Goal: Task Accomplishment & Management: Manage account settings

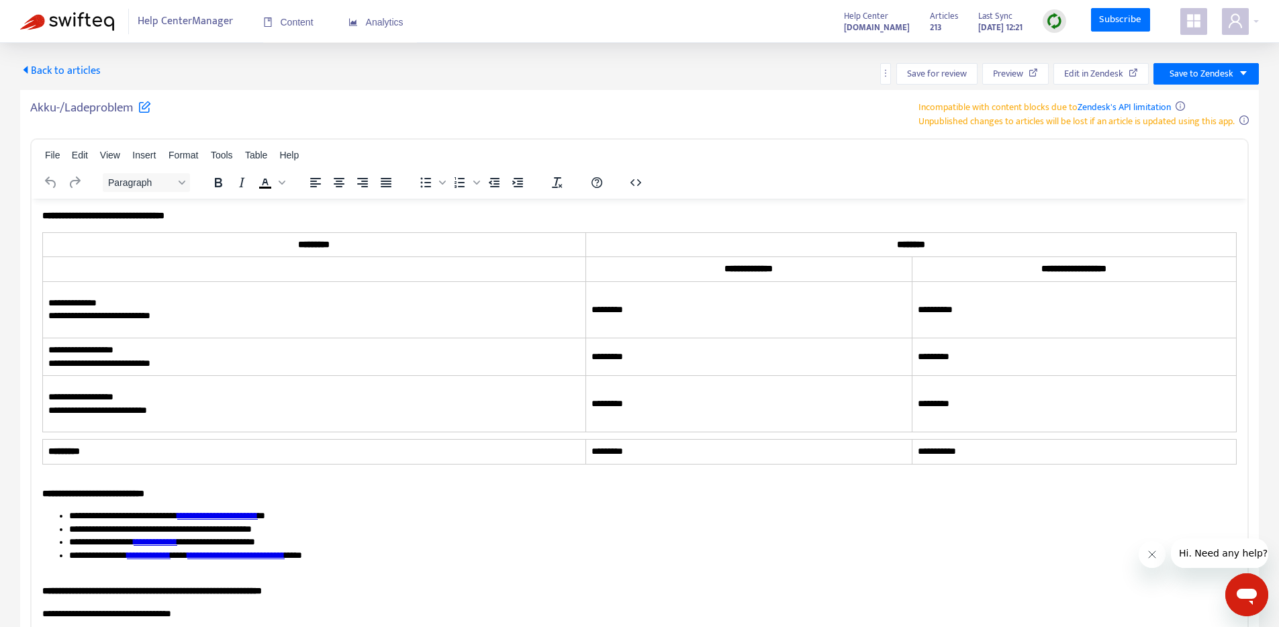
click at [76, 67] on span "Back to articles" at bounding box center [60, 71] width 81 height 18
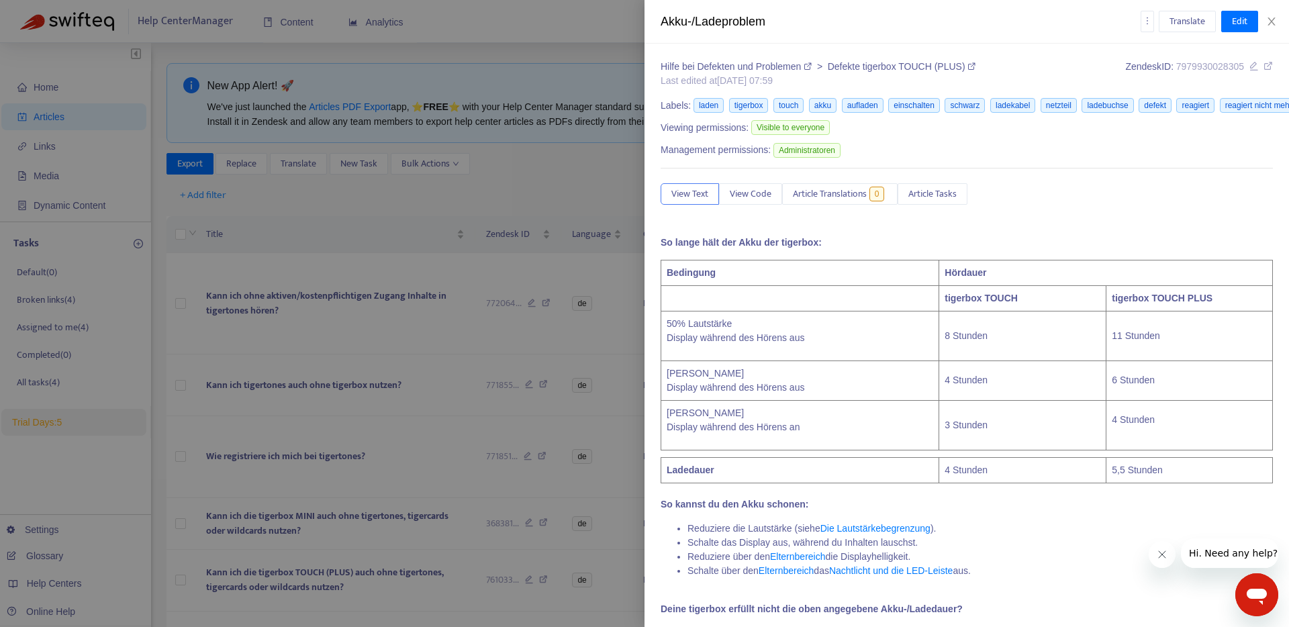
type input "**********"
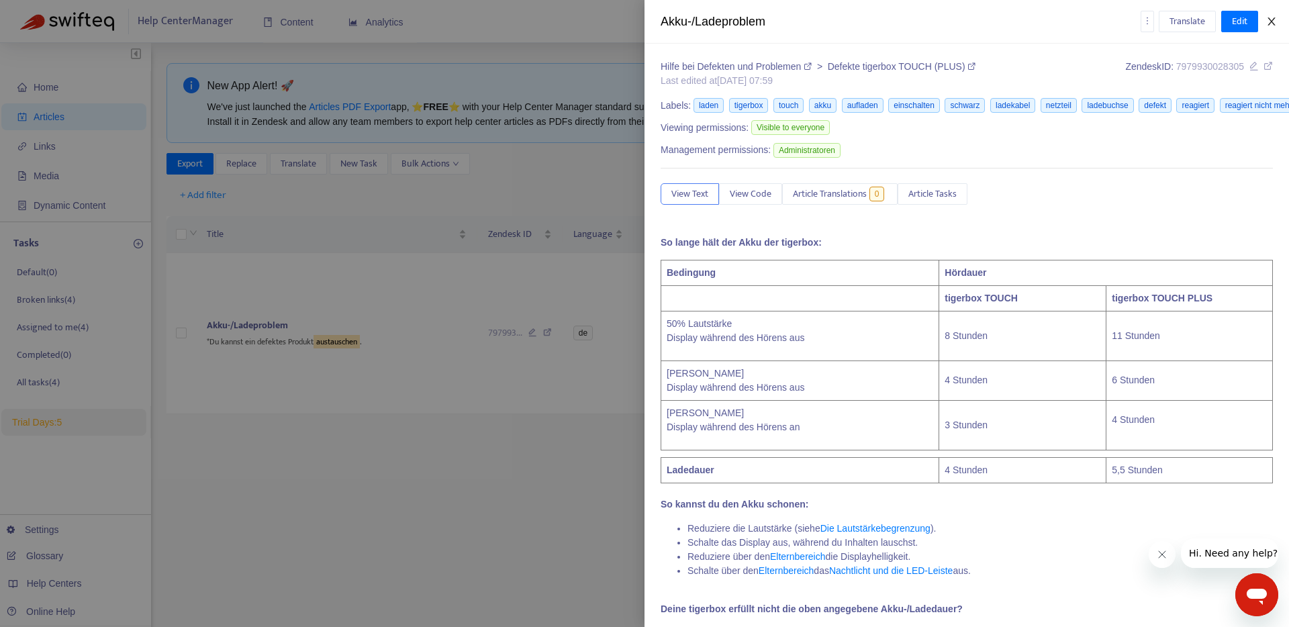
click at [1270, 25] on icon "close" at bounding box center [1271, 21] width 11 height 11
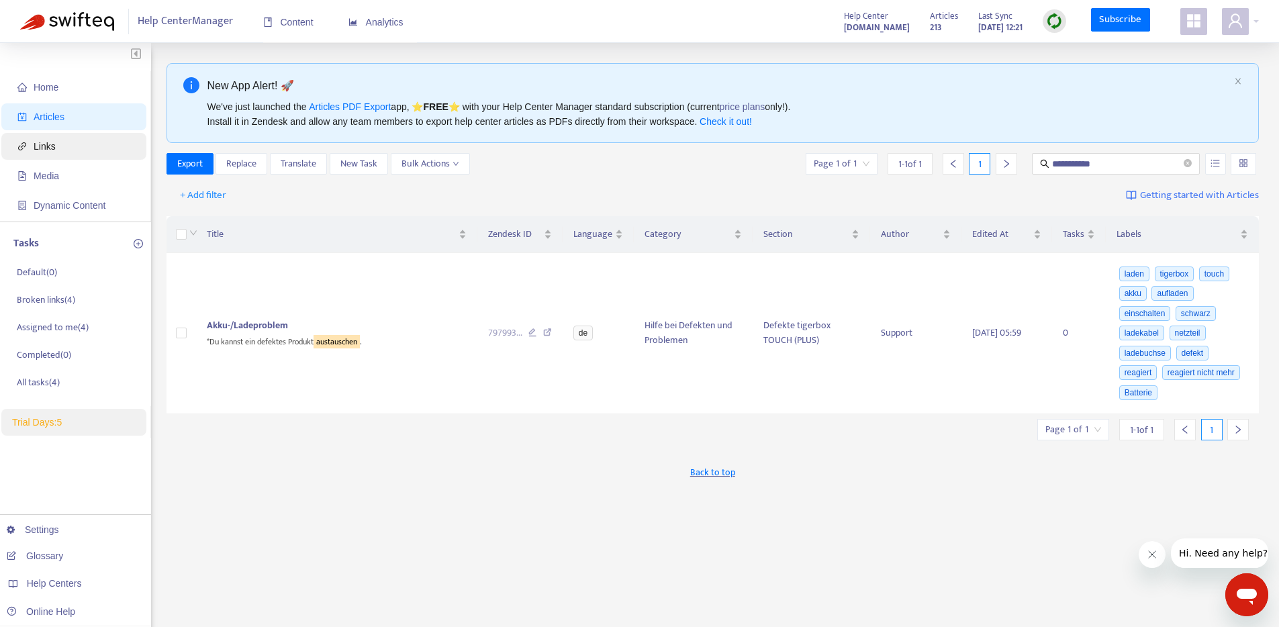
click at [55, 148] on span "Links" at bounding box center [45, 146] width 22 height 11
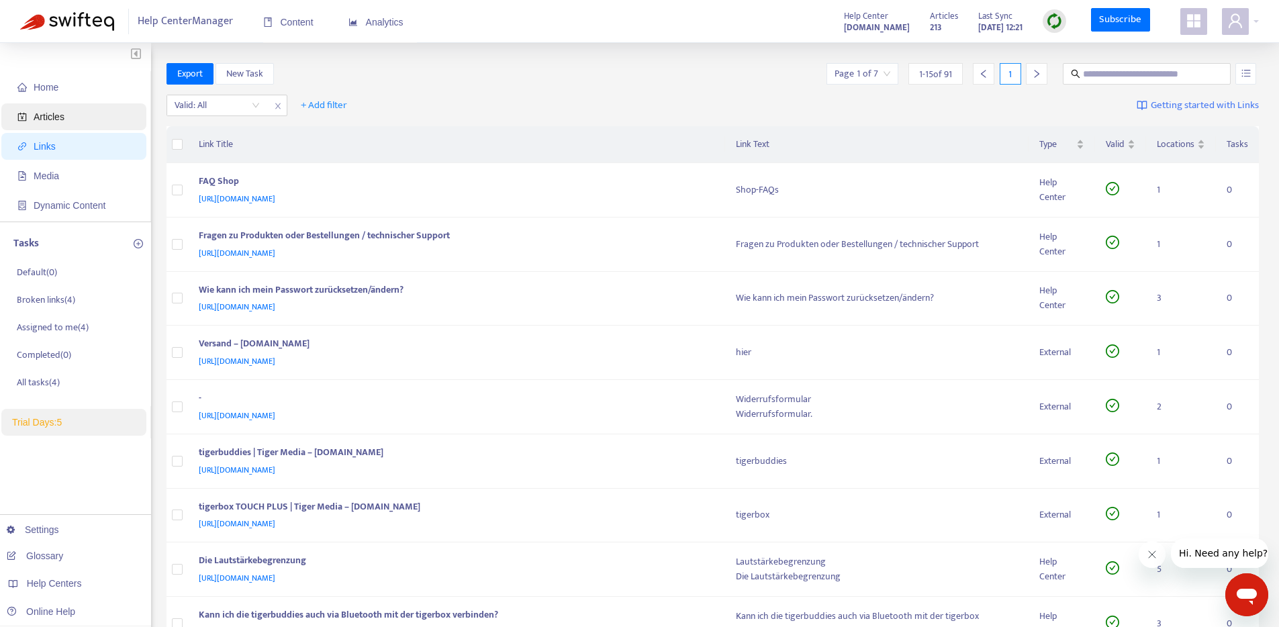
click at [57, 119] on span "Articles" at bounding box center [49, 116] width 31 height 11
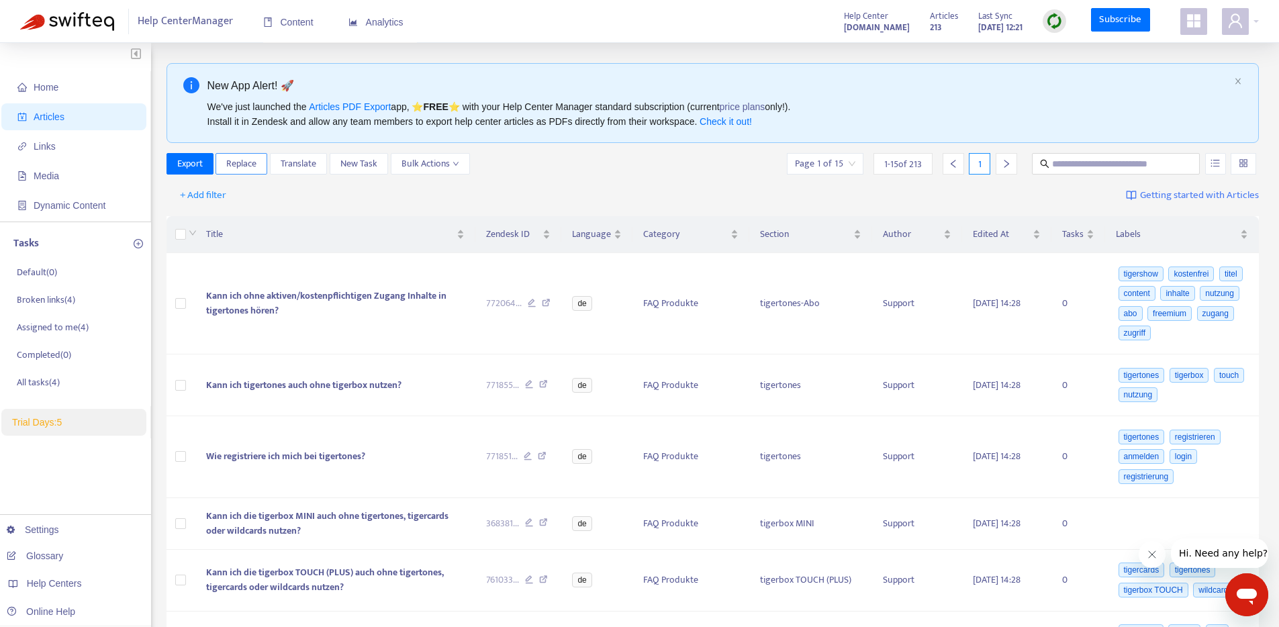
click at [249, 166] on span "Replace" at bounding box center [241, 163] width 30 height 15
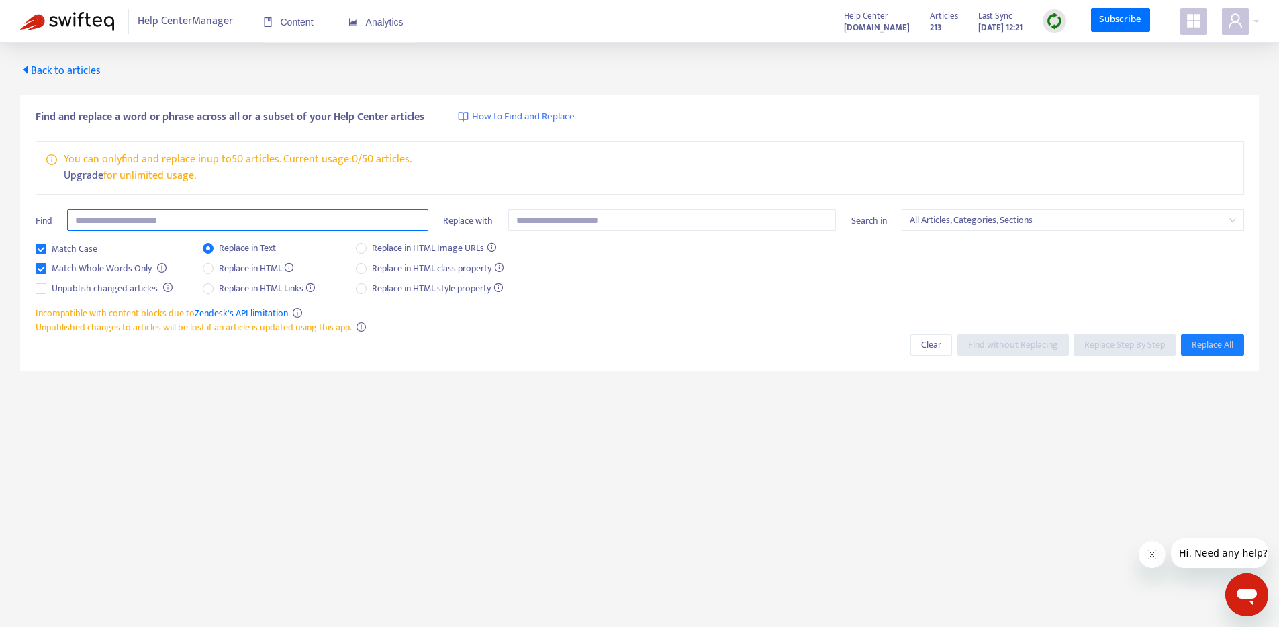
click at [174, 218] on input "text" at bounding box center [247, 219] width 361 height 21
type input "*********"
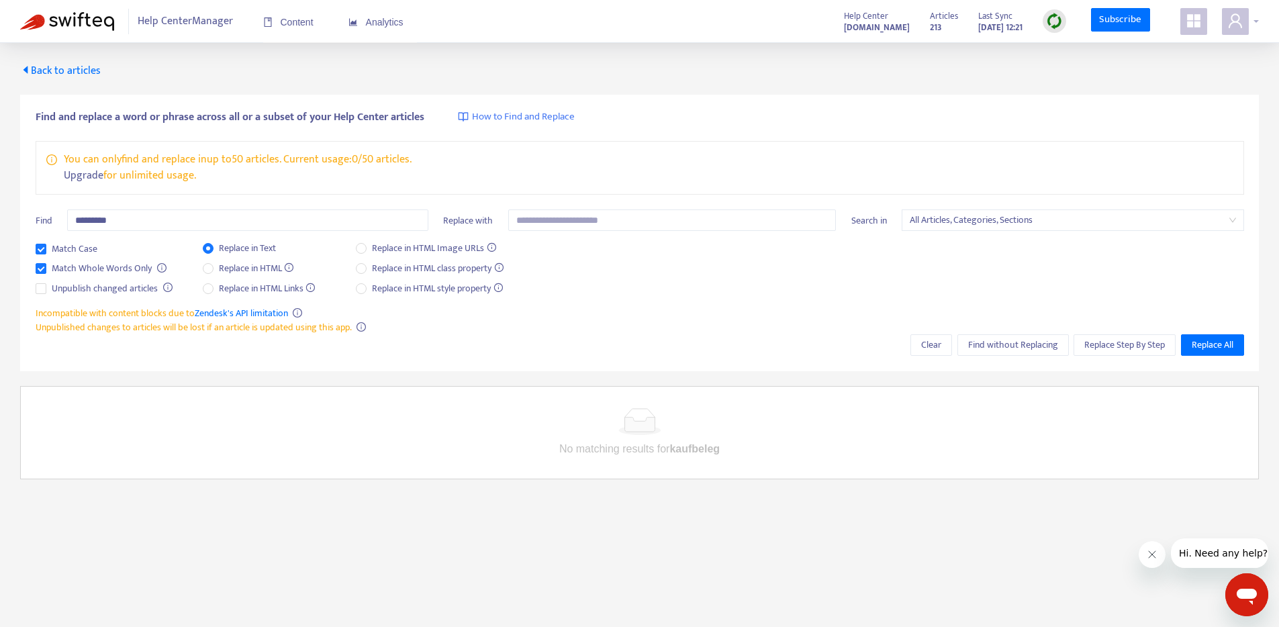
click at [1256, 16] on div at bounding box center [1240, 21] width 37 height 27
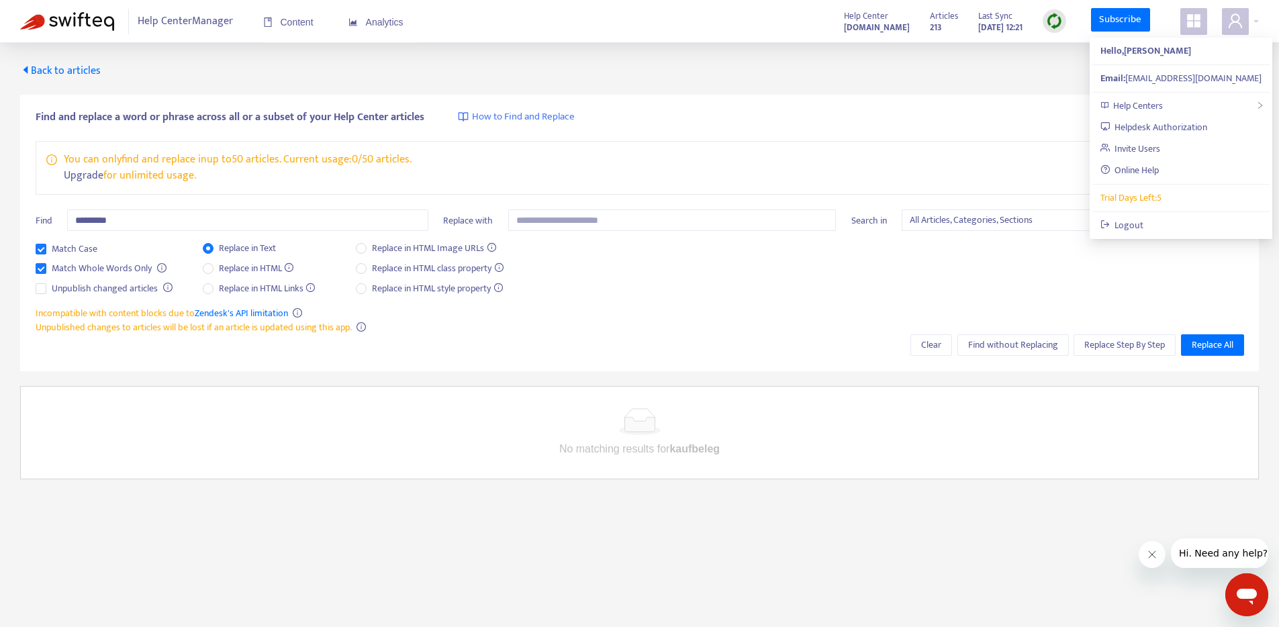
click at [889, 85] on div "Find and replace a word or phrase across all or a subset of your Help Center ar…" at bounding box center [639, 279] width 1238 height 400
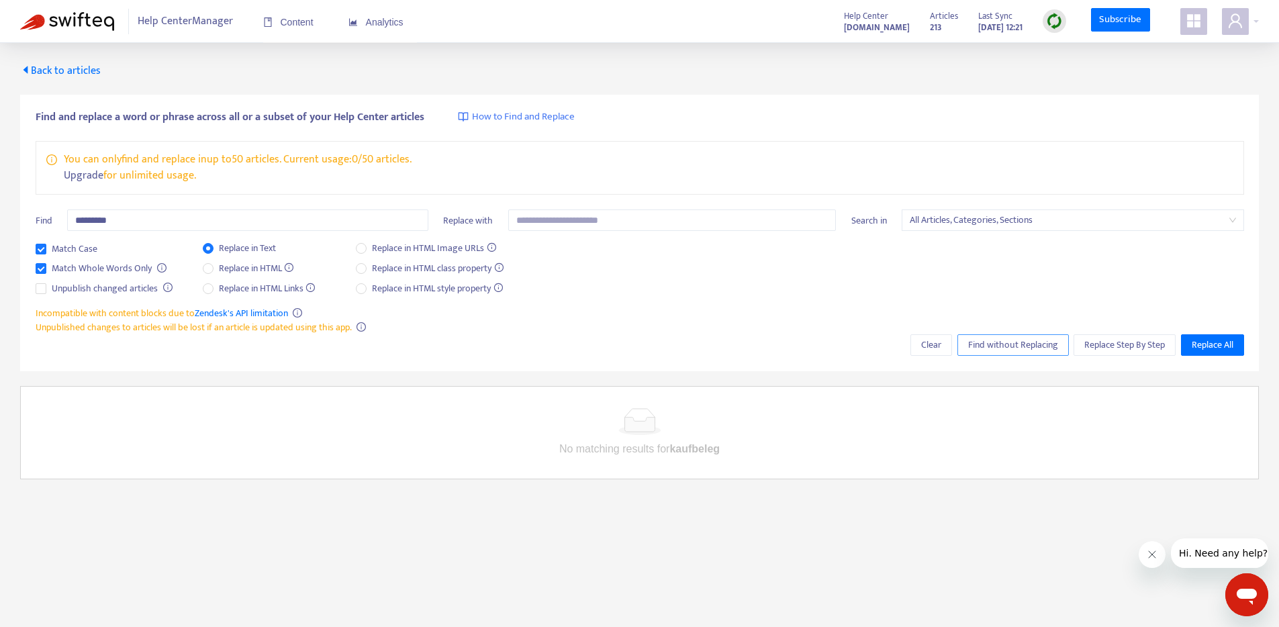
click at [991, 346] on span "Find without Replacing" at bounding box center [1013, 345] width 90 height 15
click at [150, 226] on input "*********" at bounding box center [247, 219] width 361 height 21
click at [1011, 353] on button "Find without Replacing" at bounding box center [1012, 344] width 111 height 21
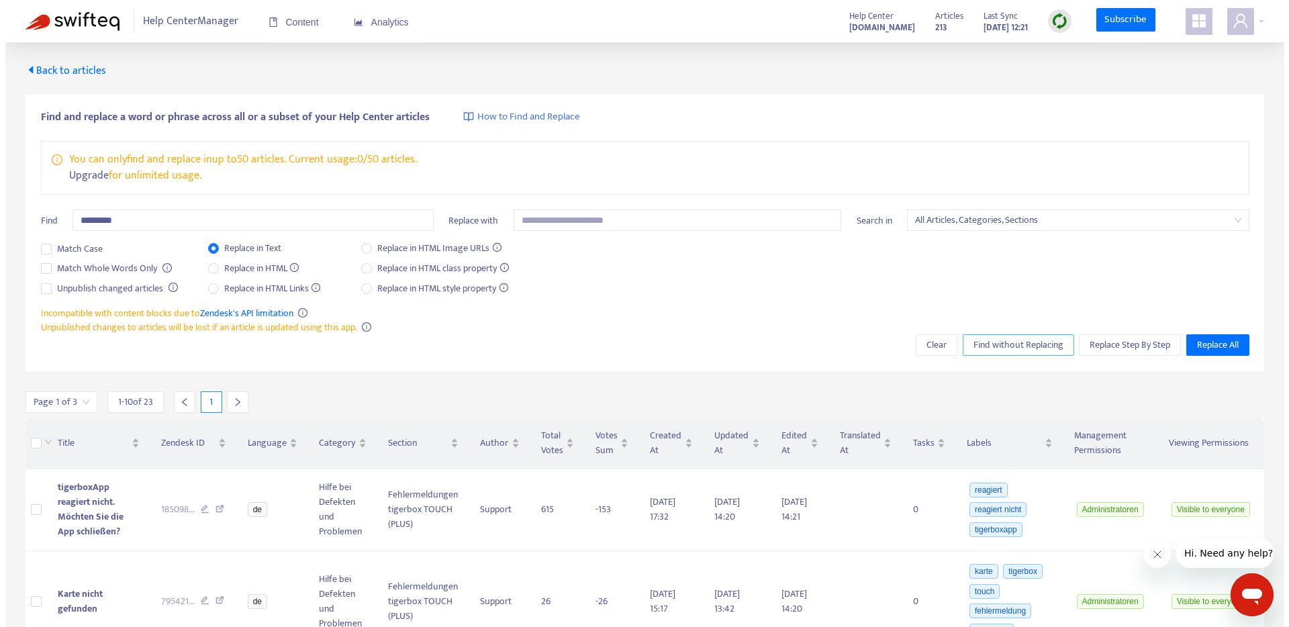
scroll to position [166, 0]
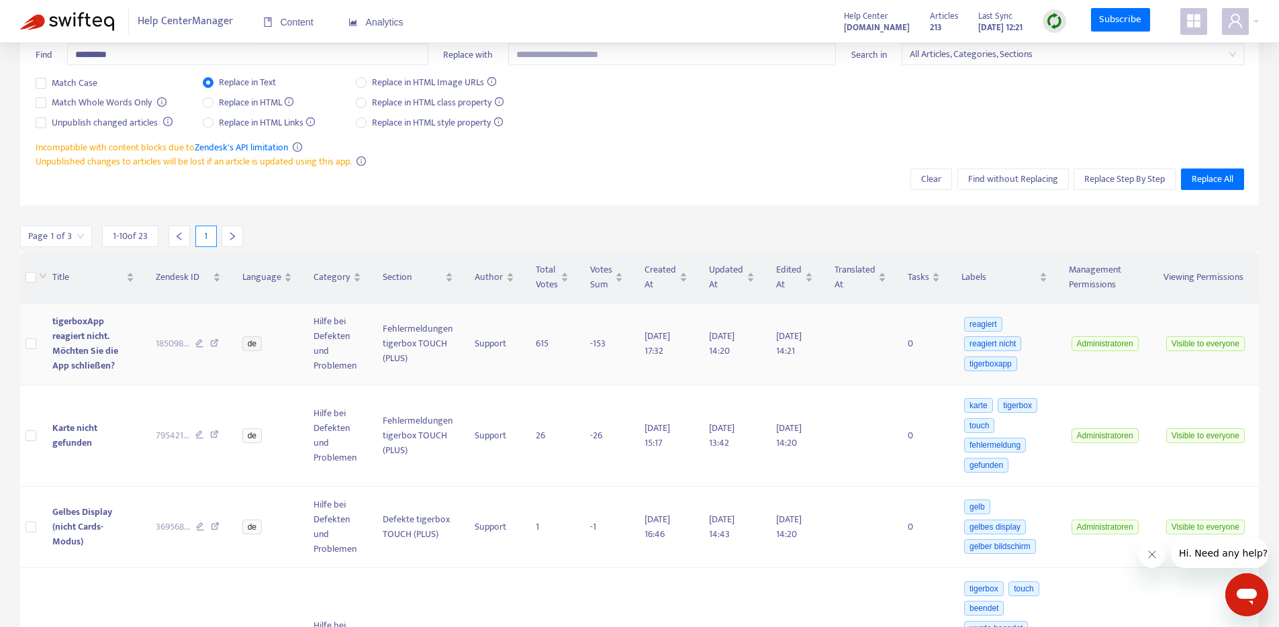
click at [93, 348] on span "tigerboxApp reagiert nicht. Möchten Sie die App schließen?" at bounding box center [85, 343] width 66 height 60
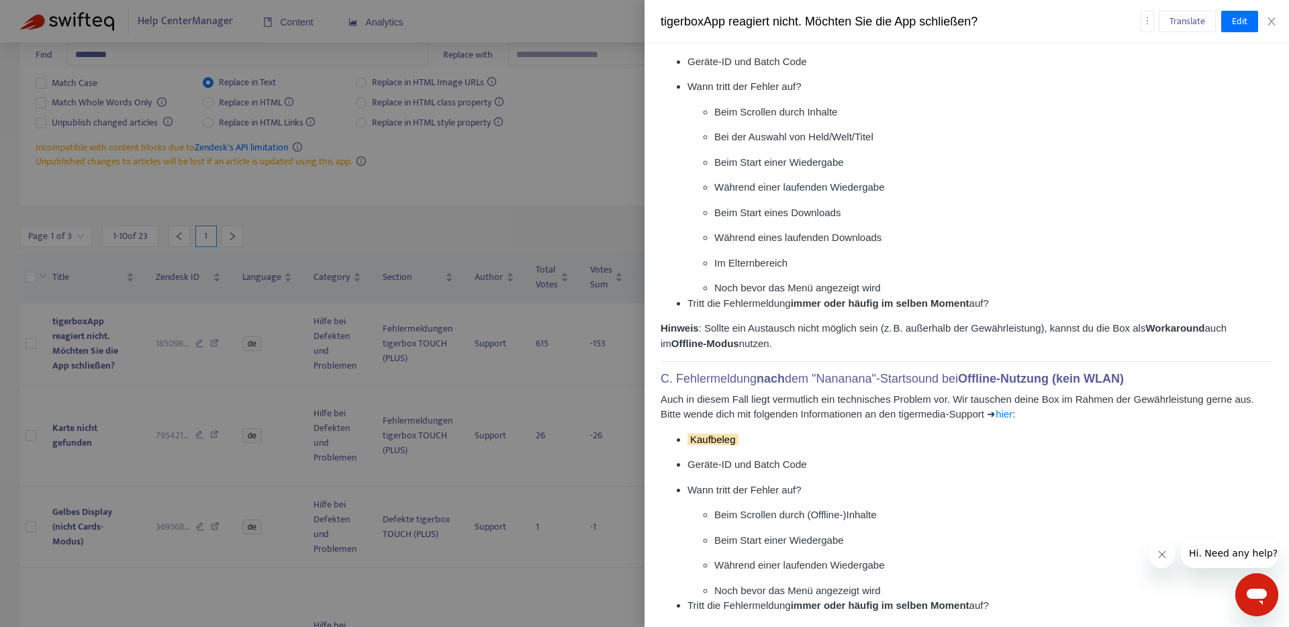
scroll to position [883, 0]
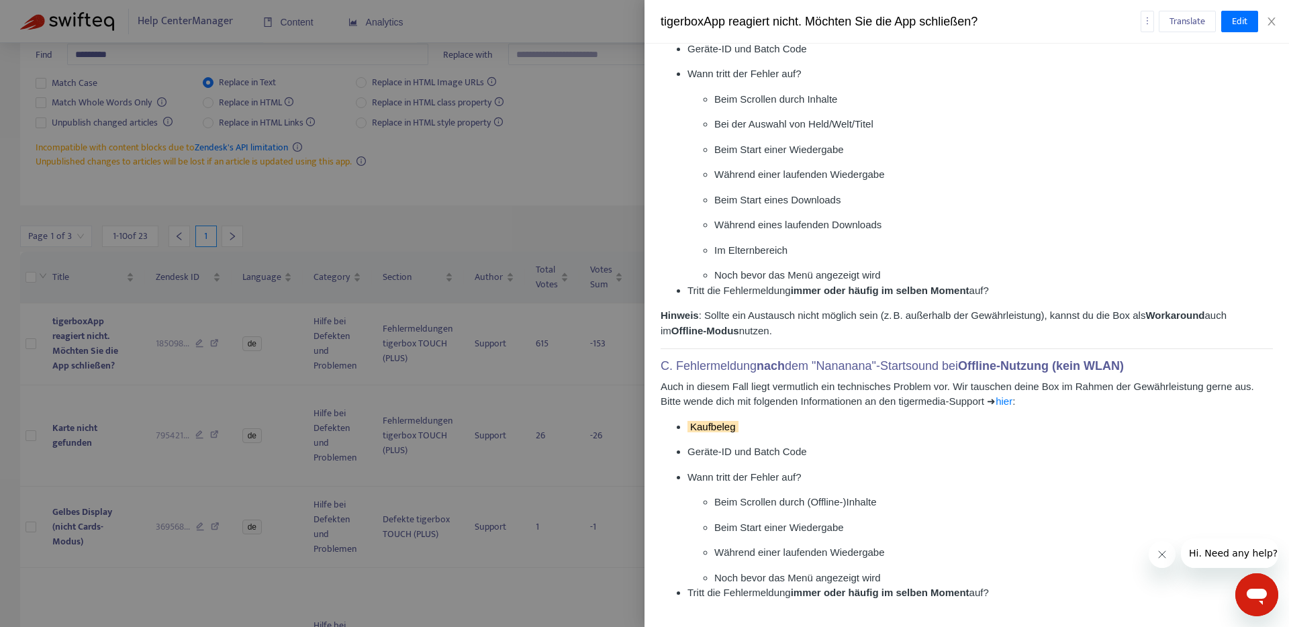
click at [81, 432] on div at bounding box center [644, 313] width 1289 height 627
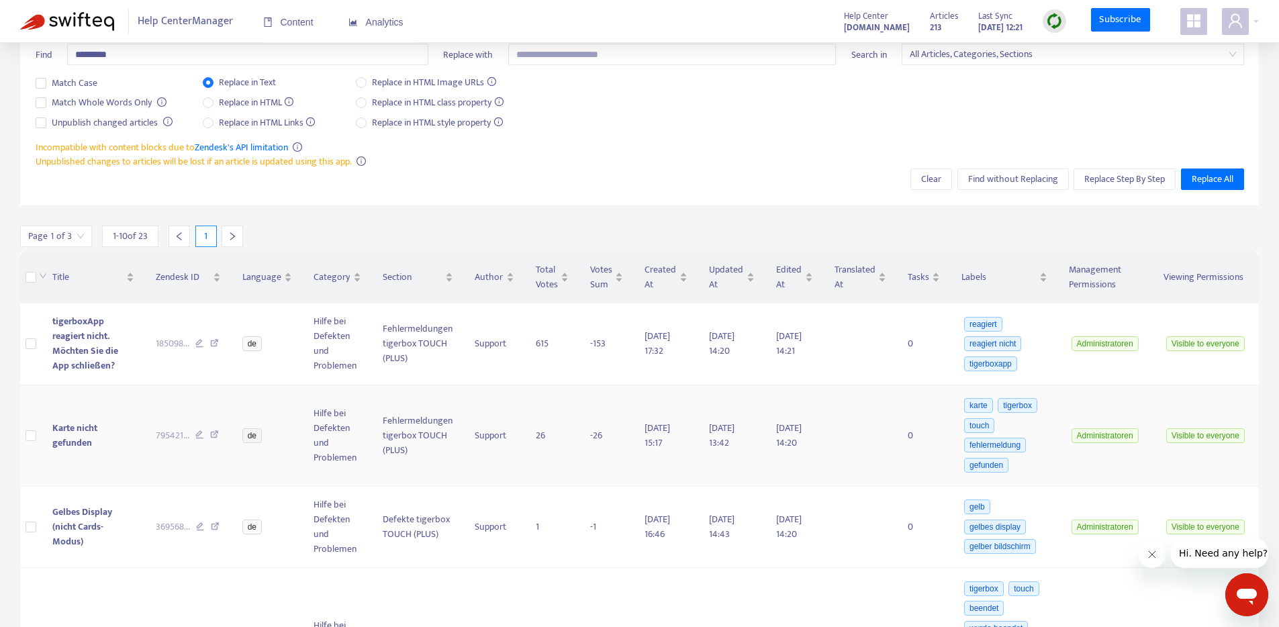
click at [80, 438] on span "Karte nicht gefunden" at bounding box center [74, 435] width 45 height 30
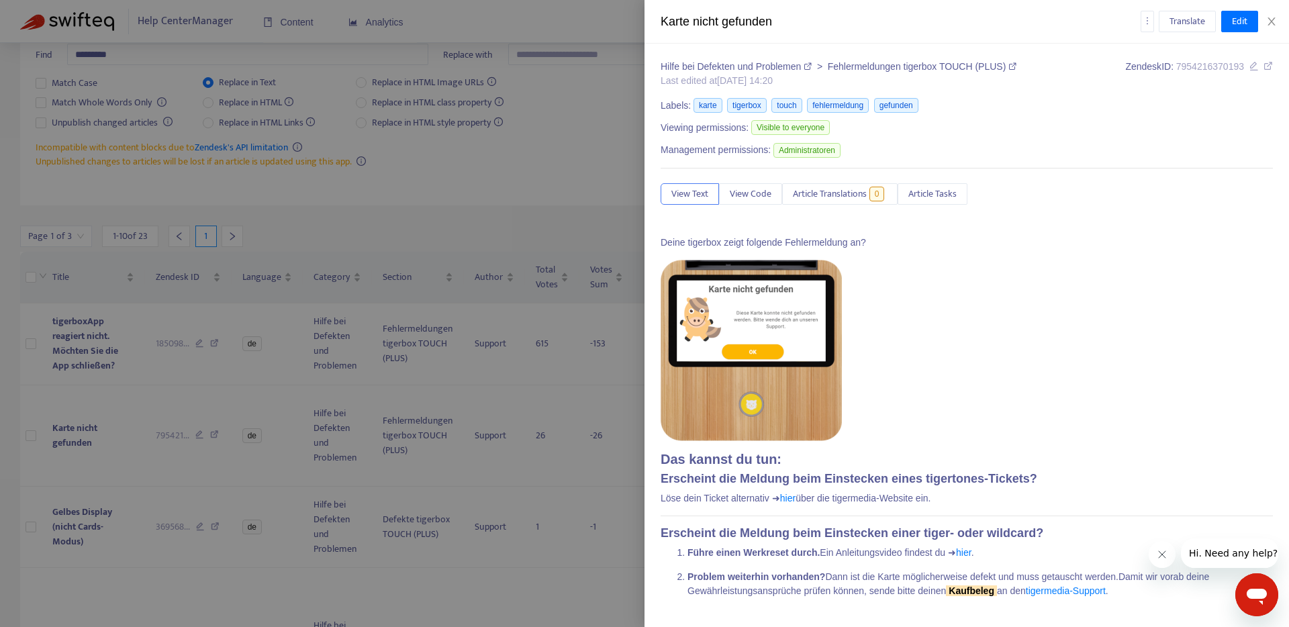
click at [91, 515] on div at bounding box center [644, 313] width 1289 height 627
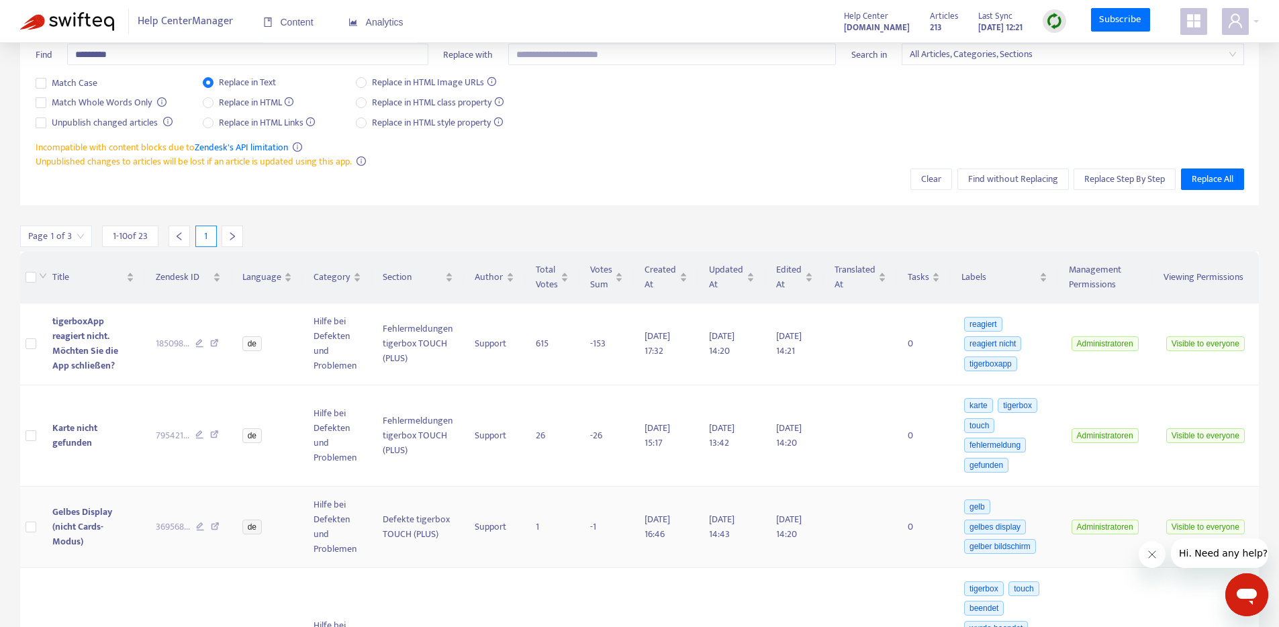
click at [88, 519] on span "Gelbes Display (nicht Cards-Modus)" at bounding box center [82, 526] width 60 height 45
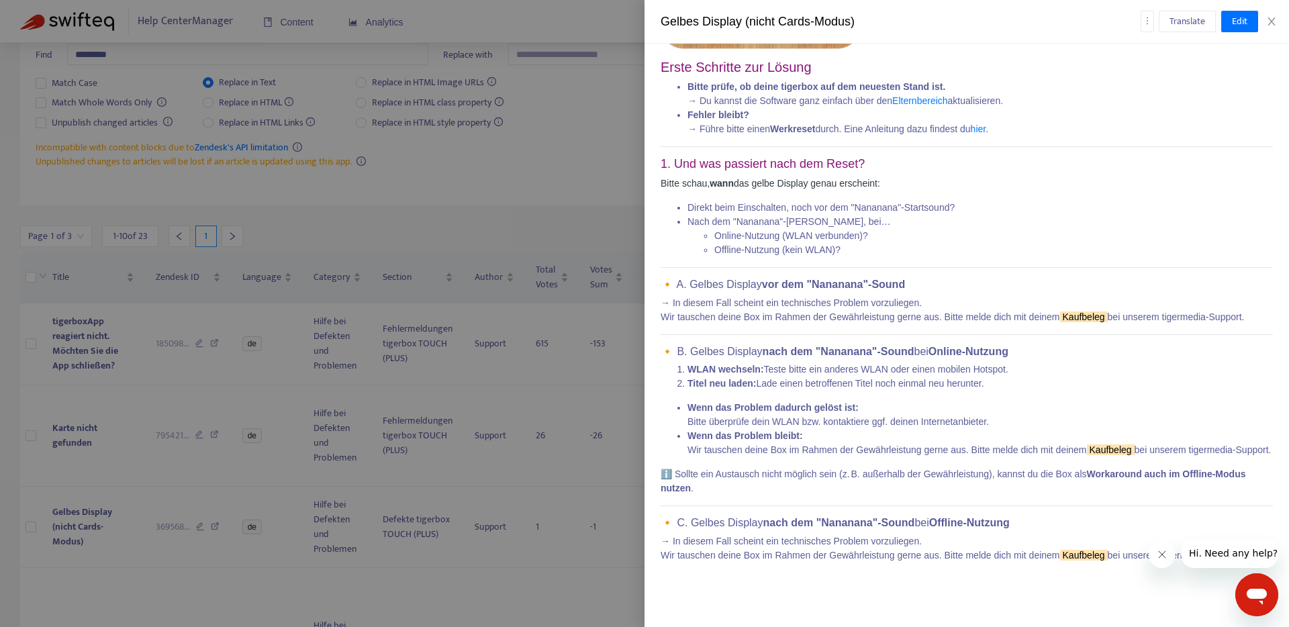
scroll to position [77, 0]
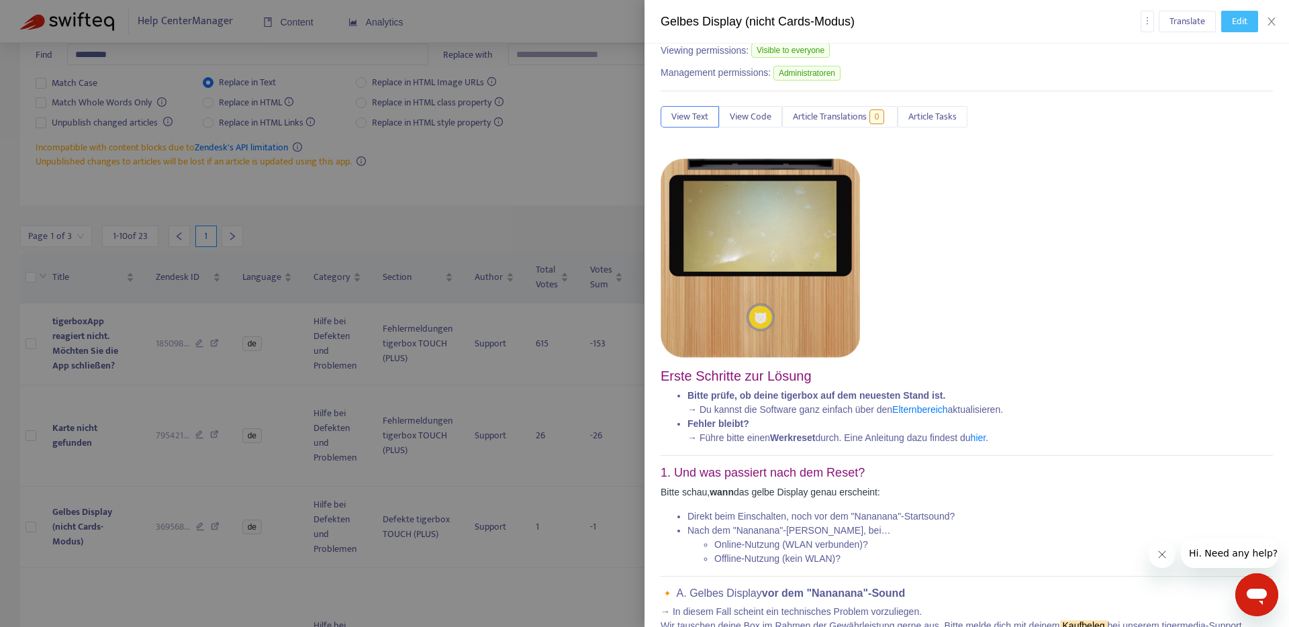
click at [1241, 31] on button "Edit" at bounding box center [1239, 21] width 37 height 21
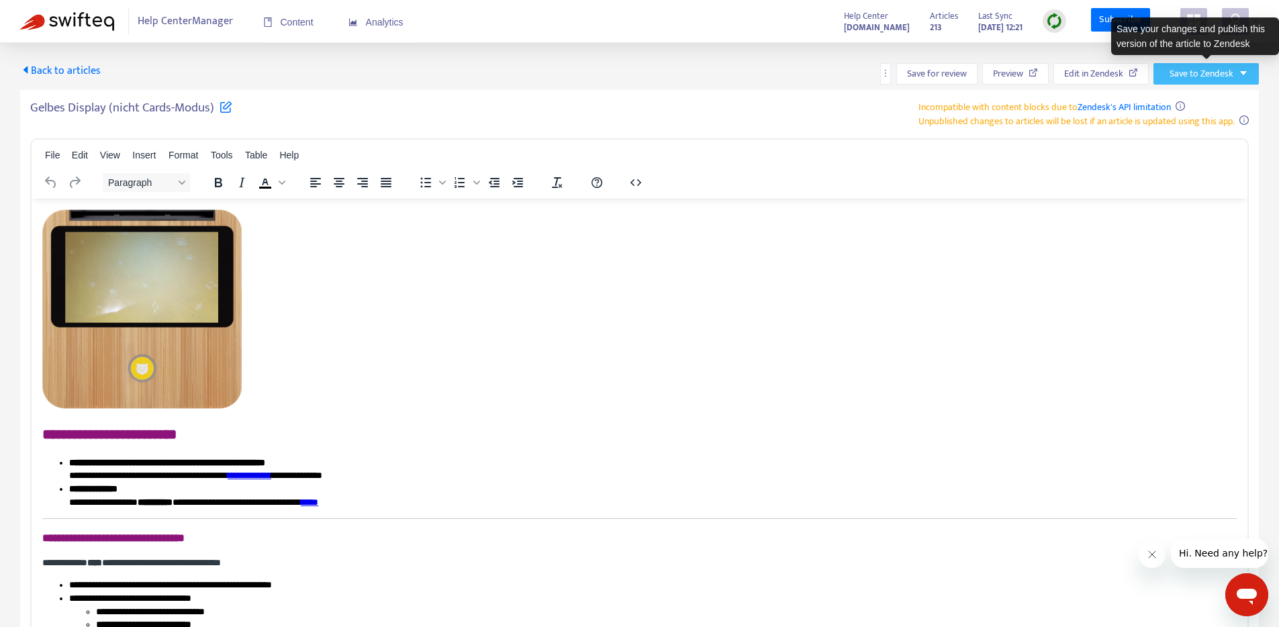
click at [1217, 74] on span "Save to Zendesk" at bounding box center [1201, 73] width 64 height 15
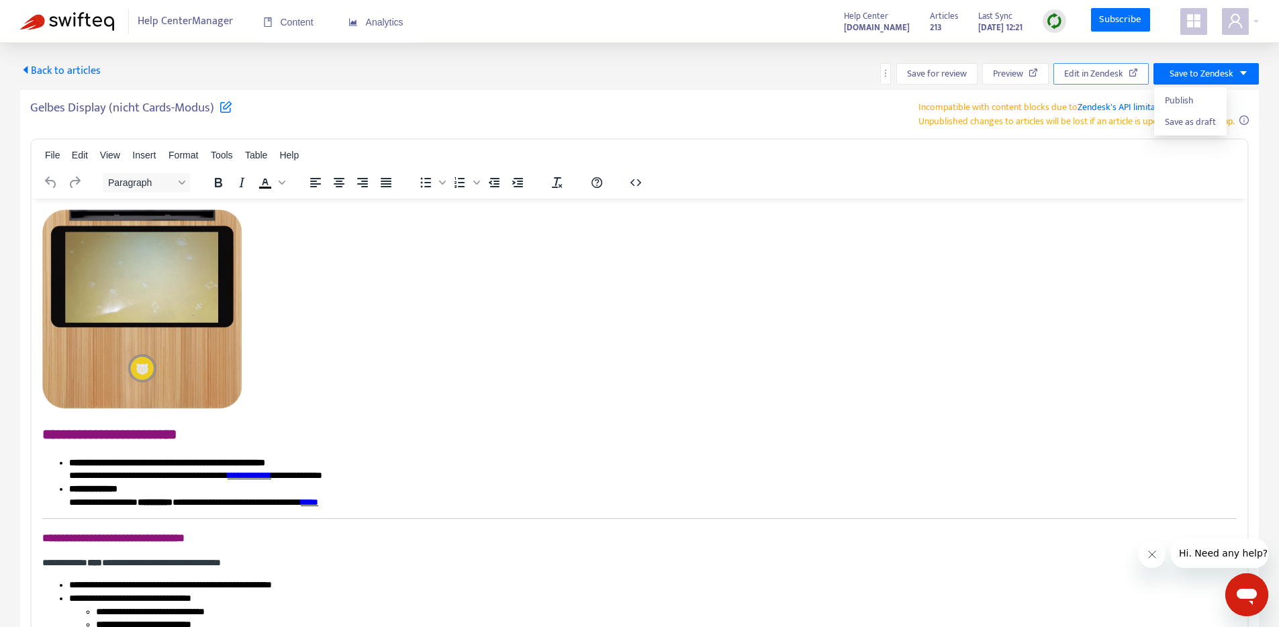
click at [1081, 72] on span "Edit in Zendesk" at bounding box center [1093, 73] width 59 height 15
click at [42, 69] on span "Back to articles" at bounding box center [60, 71] width 81 height 18
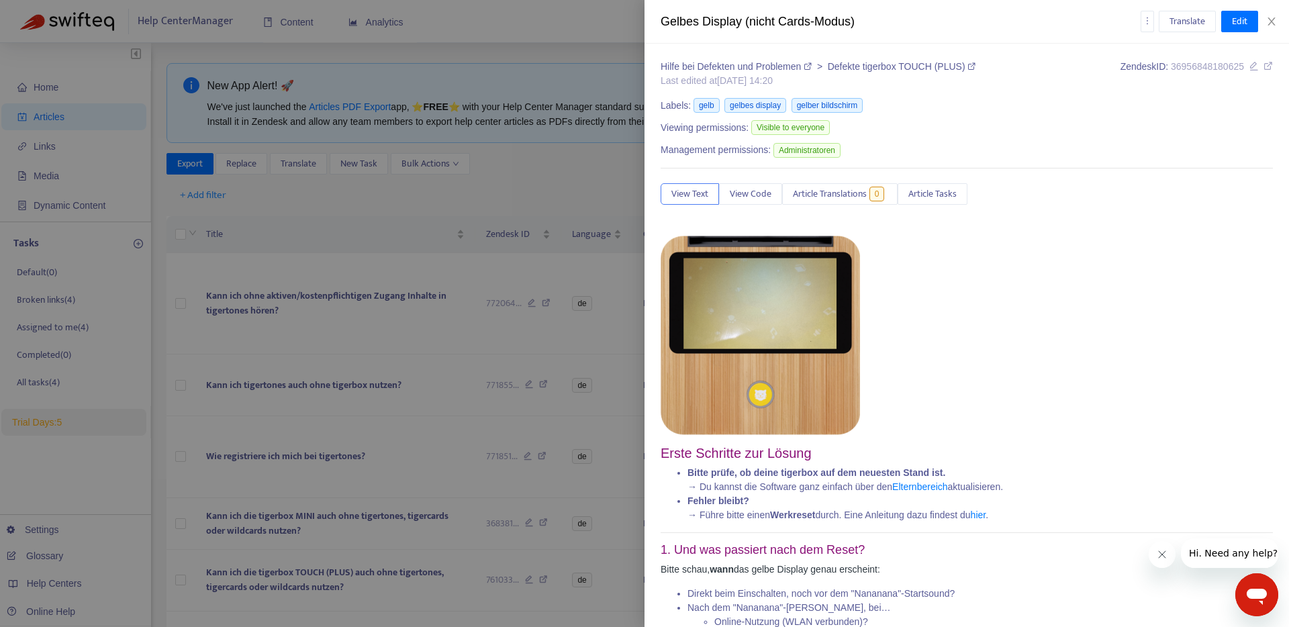
type input "*********"
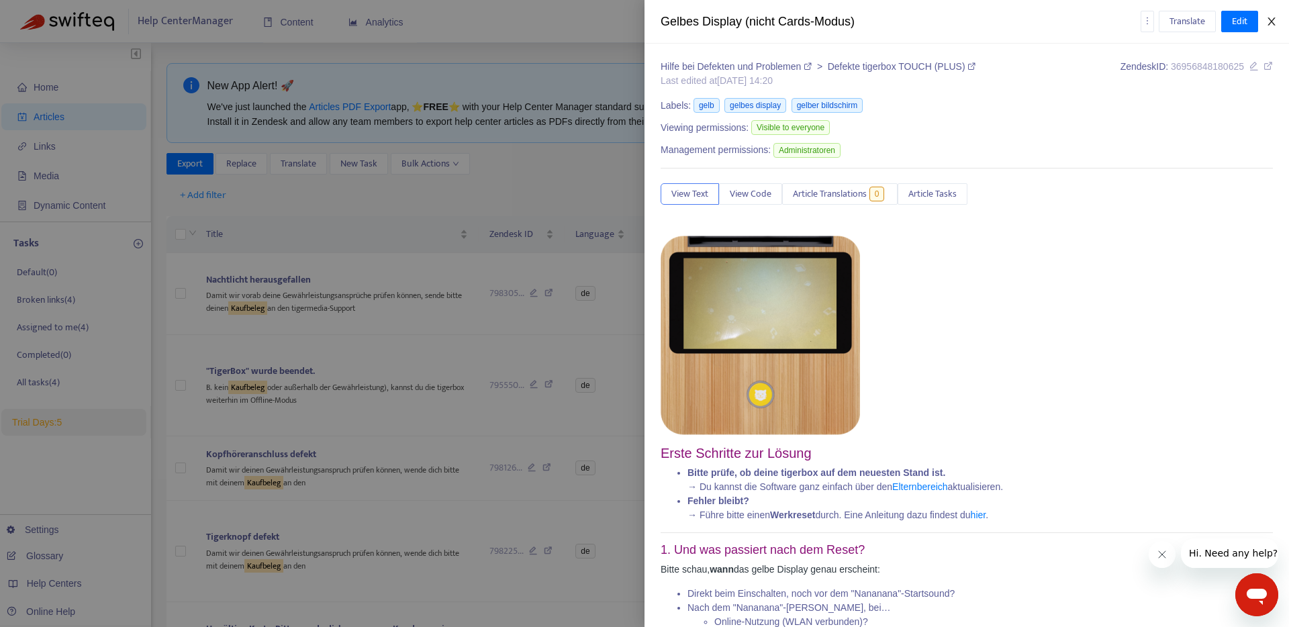
click at [1272, 23] on icon "close" at bounding box center [1271, 21] width 11 height 11
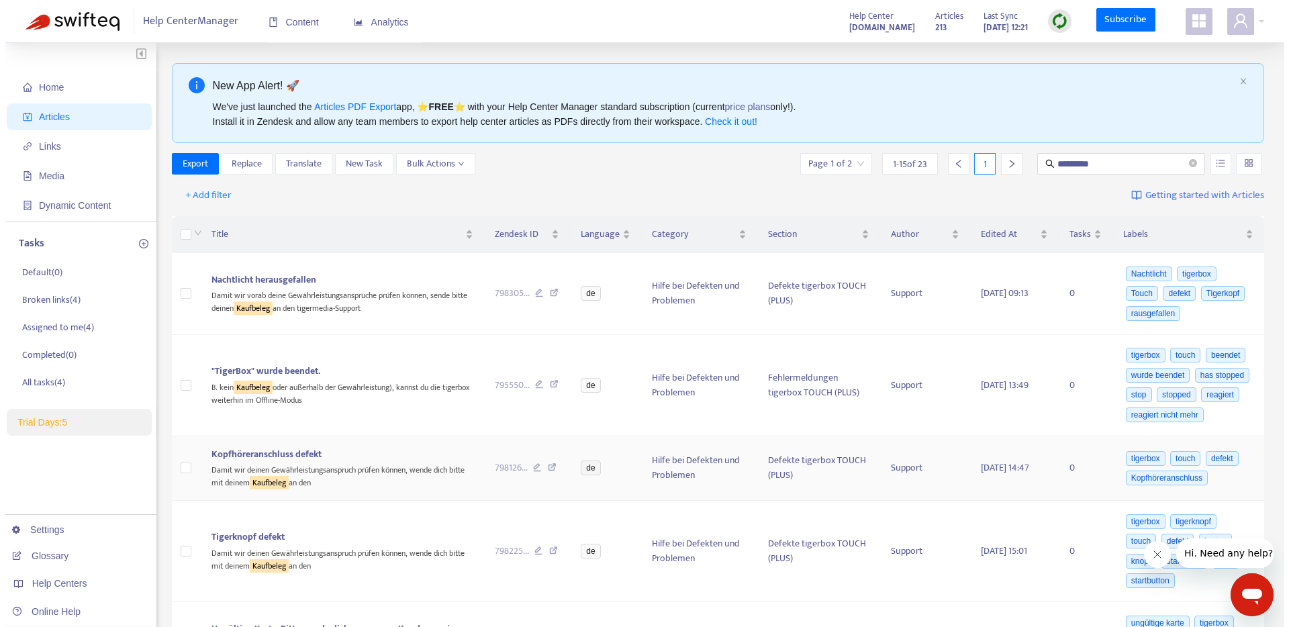
scroll to position [17, 0]
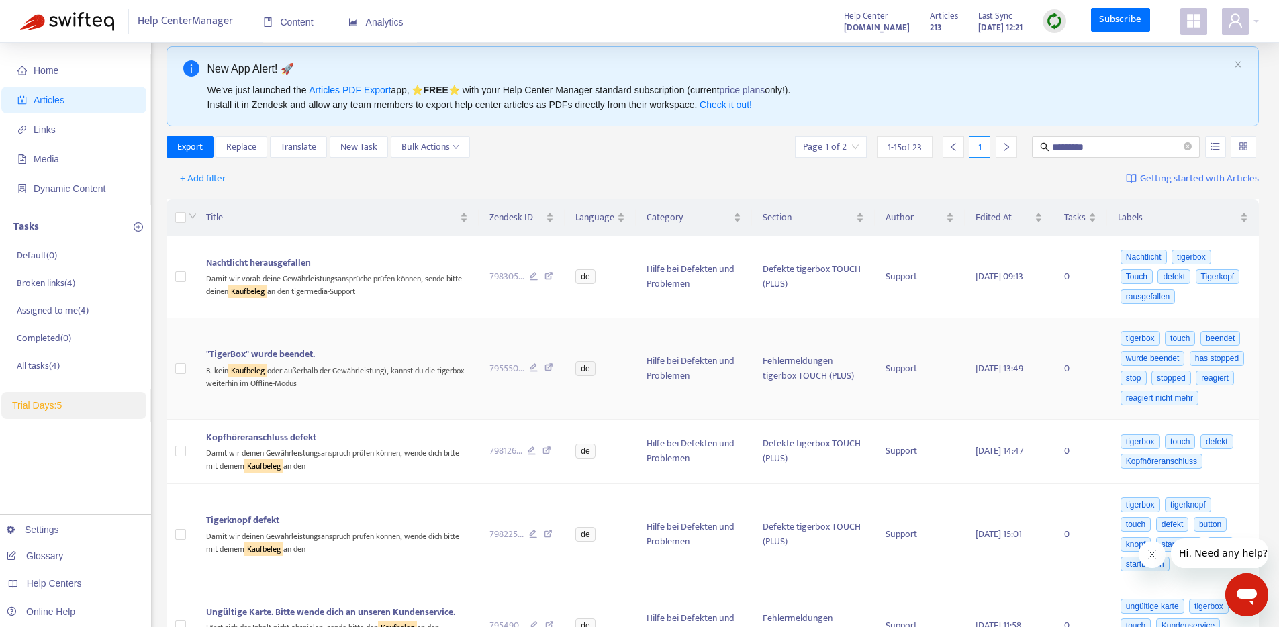
click at [285, 362] on span ""TigerBox" wurde beendet." at bounding box center [260, 353] width 109 height 15
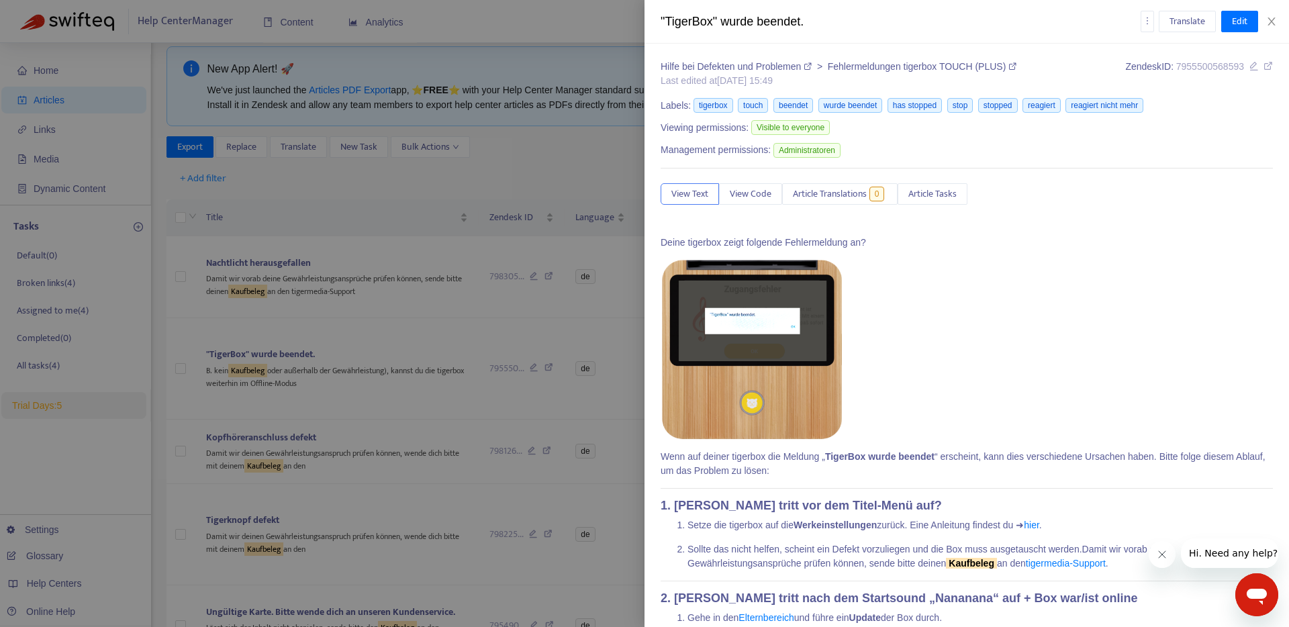
click at [293, 469] on div at bounding box center [644, 313] width 1289 height 627
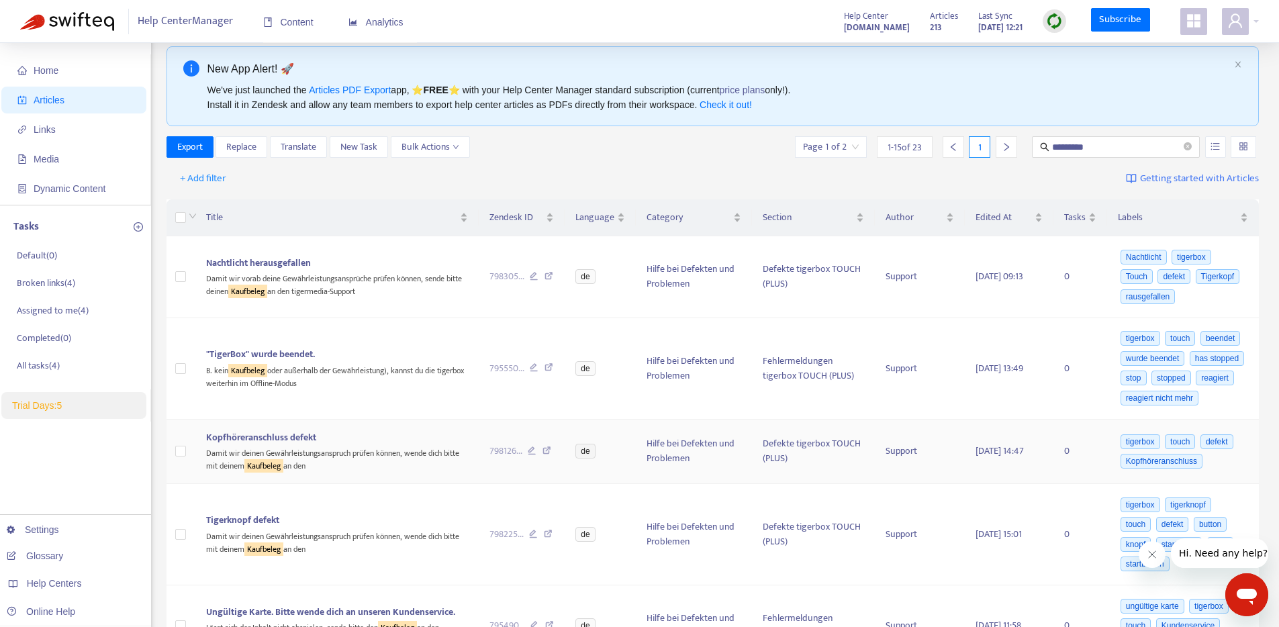
click at [293, 445] on span "Kopfhöreranschluss defekt" at bounding box center [261, 437] width 110 height 15
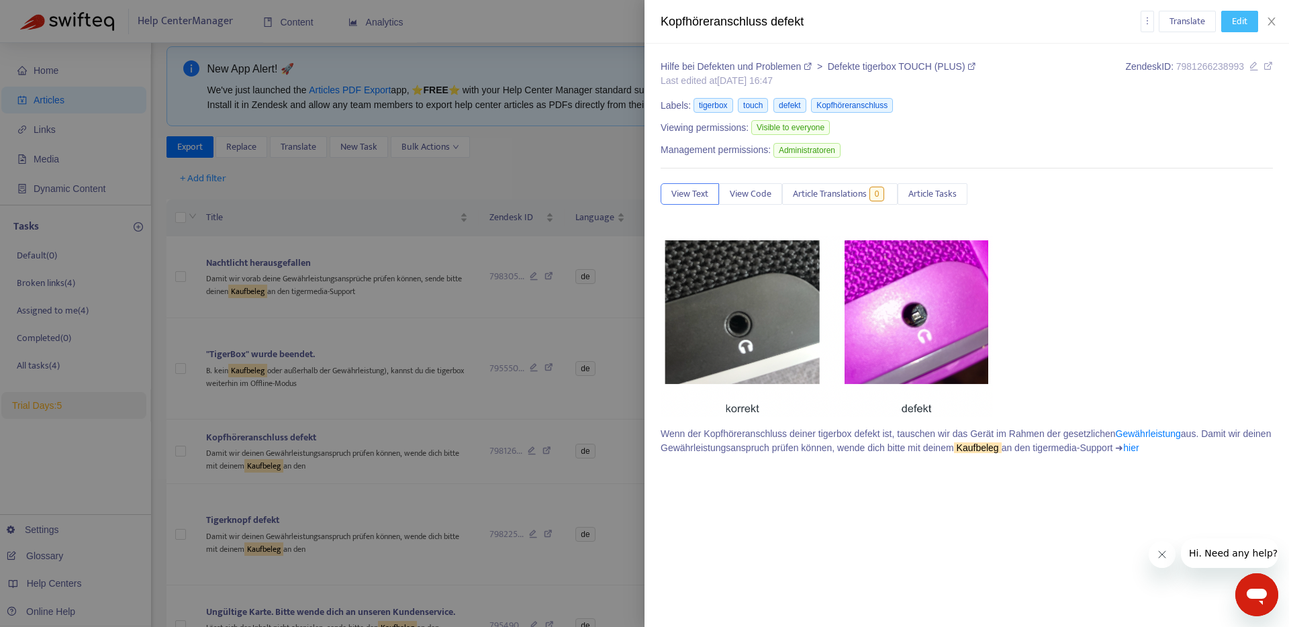
click at [1236, 26] on span "Edit" at bounding box center [1239, 21] width 15 height 15
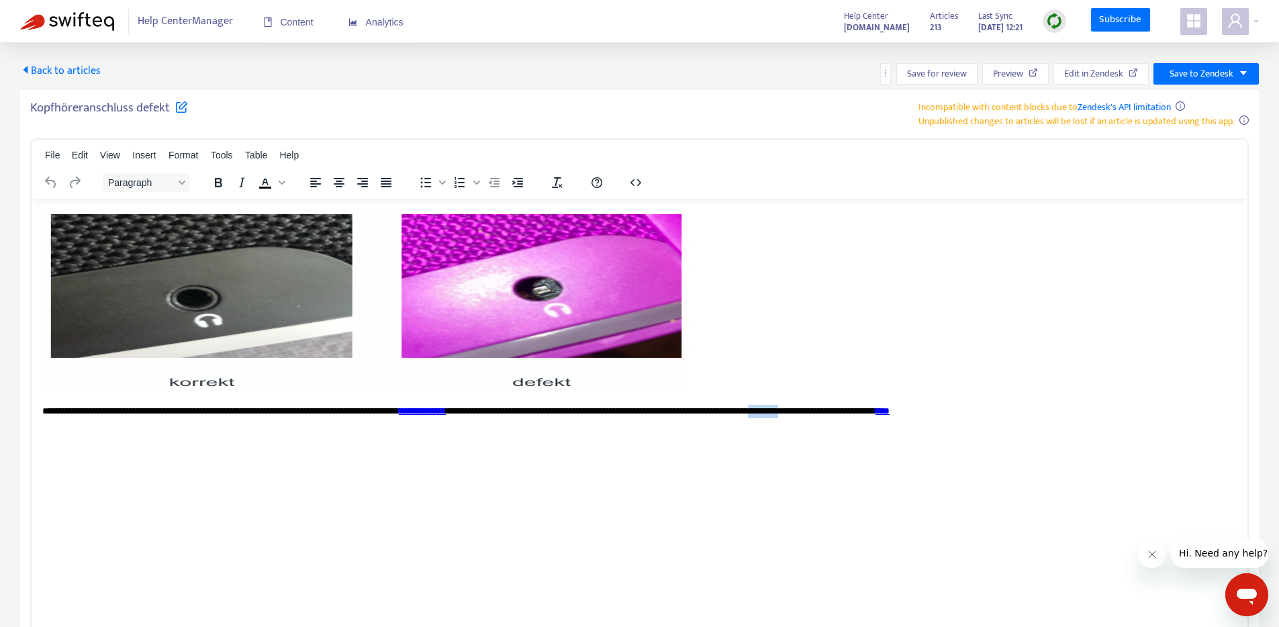
drag, startPoint x: 998, startPoint y: 409, endPoint x: 956, endPoint y: 407, distance: 42.3
click at [956, 407] on p "**********" at bounding box center [639, 410] width 1194 height 13
click at [214, 188] on icon "Bold" at bounding box center [218, 183] width 16 height 16
click at [1187, 79] on span "Save to Zendesk" at bounding box center [1201, 73] width 64 height 15
click at [1189, 101] on span "Publish" at bounding box center [1190, 100] width 51 height 15
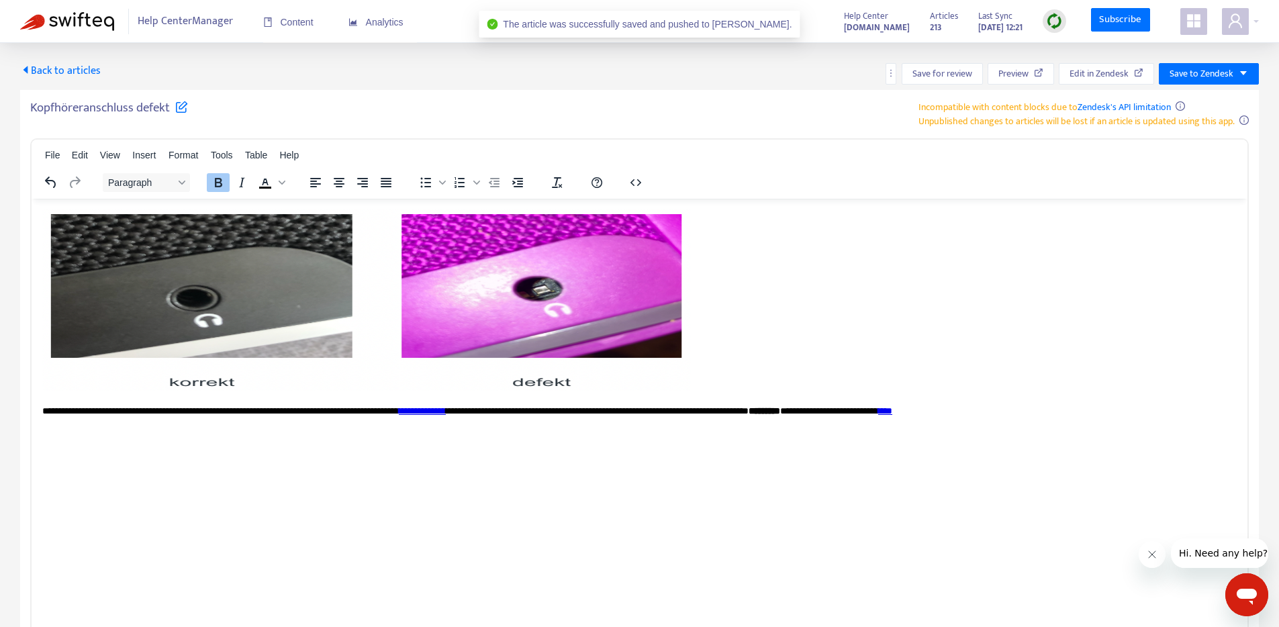
click at [79, 75] on span "Back to articles" at bounding box center [60, 71] width 81 height 18
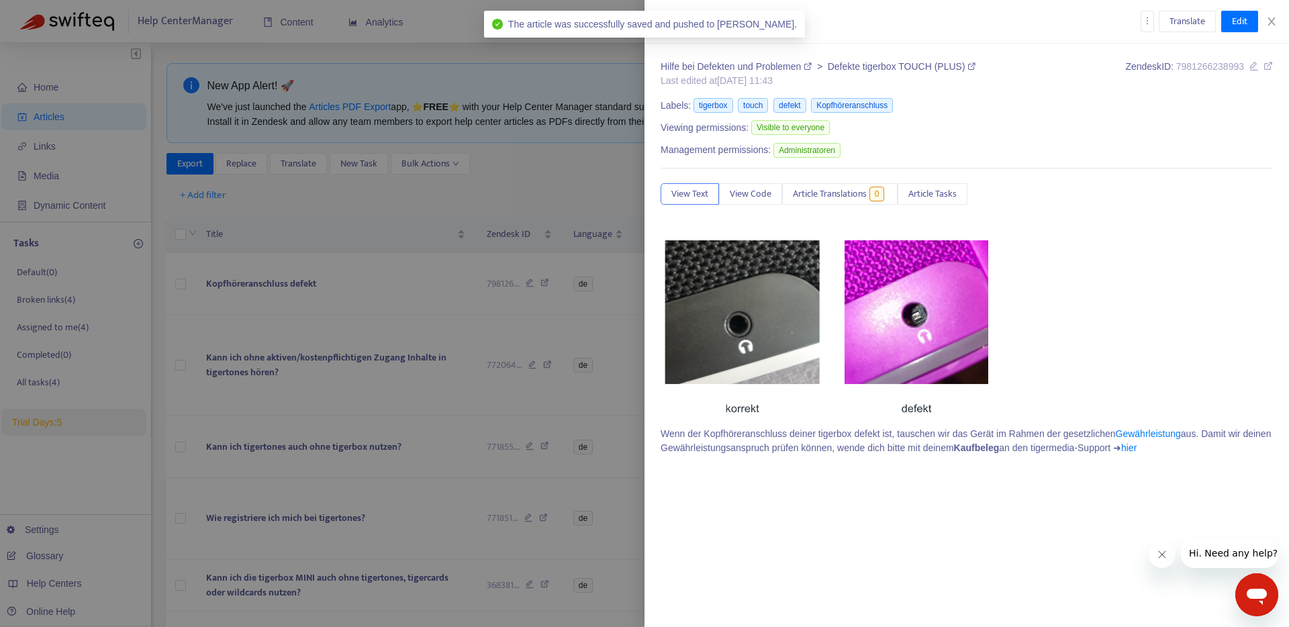
type input "*********"
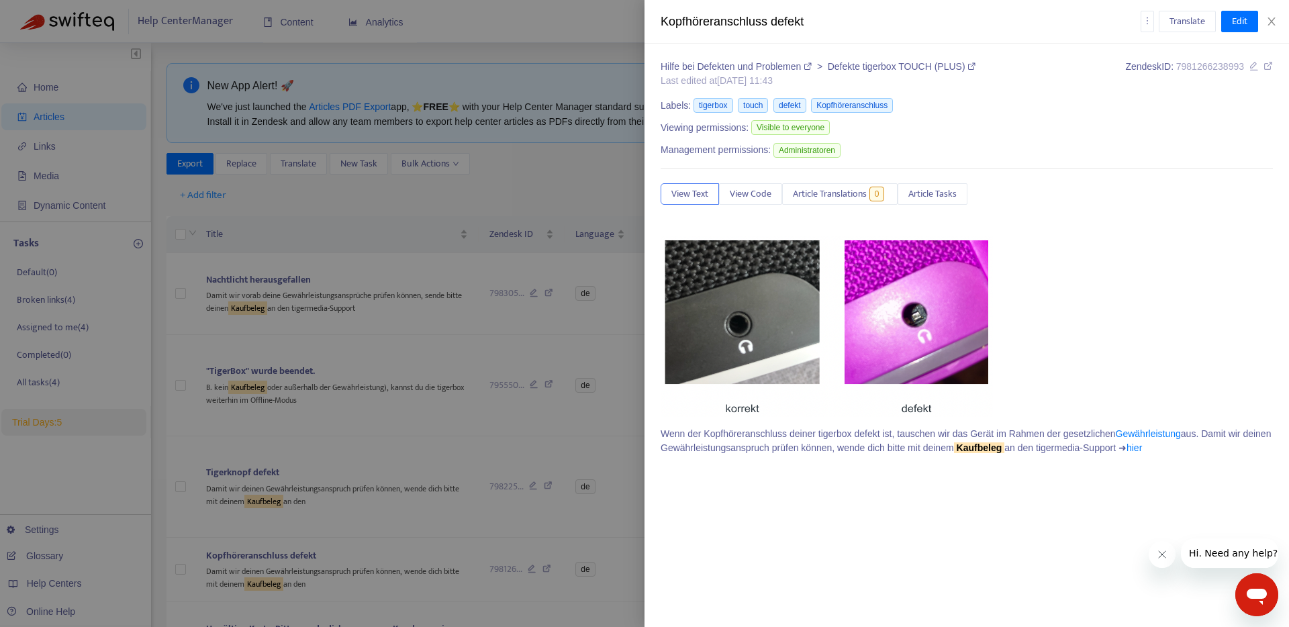
click at [304, 495] on div at bounding box center [644, 313] width 1289 height 627
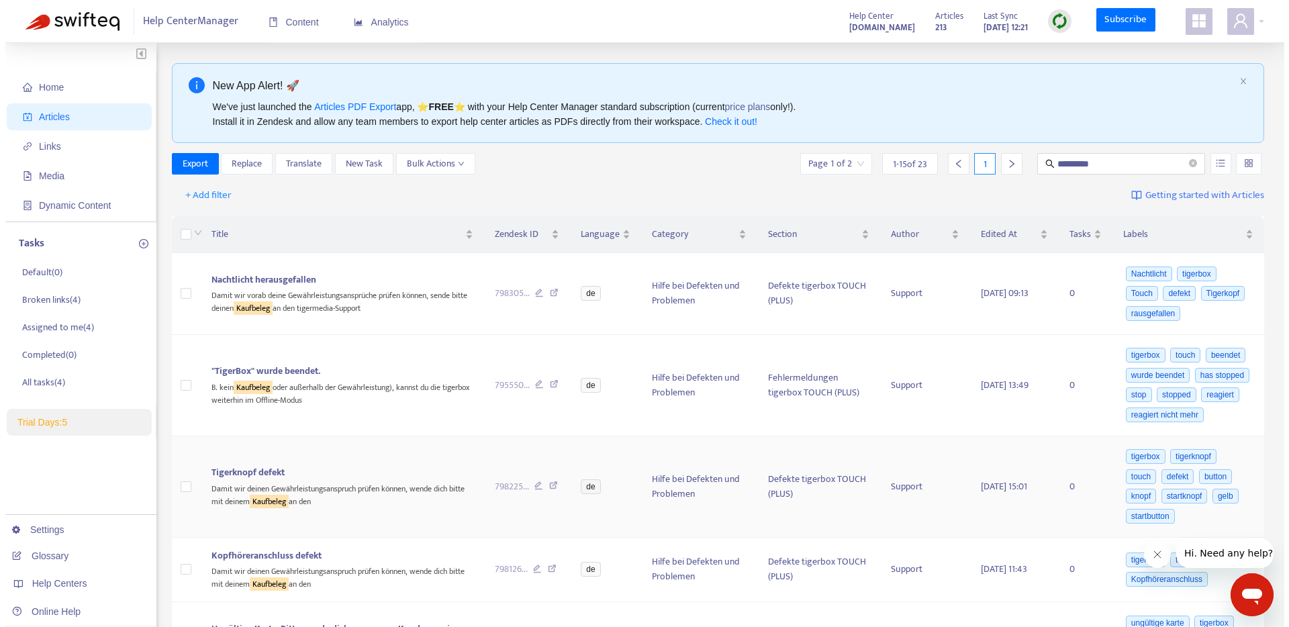
scroll to position [58, 0]
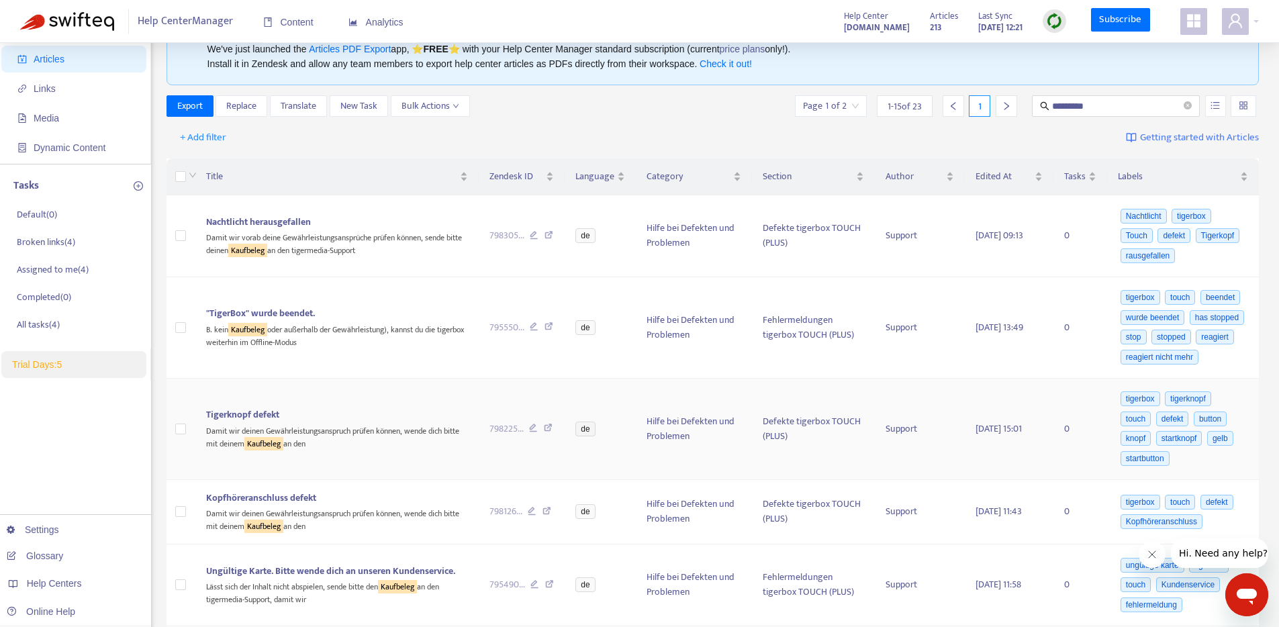
click at [272, 422] on span "Tigerknopf defekt" at bounding box center [242, 414] width 73 height 15
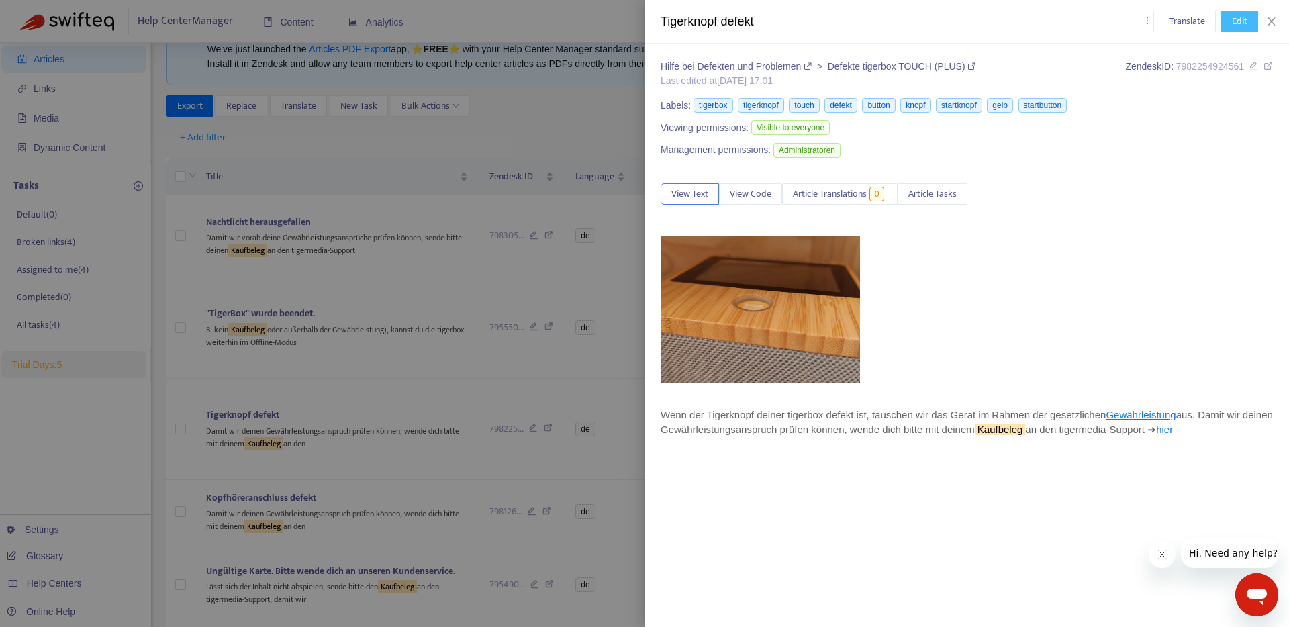
click at [1239, 24] on span "Edit" at bounding box center [1239, 21] width 15 height 15
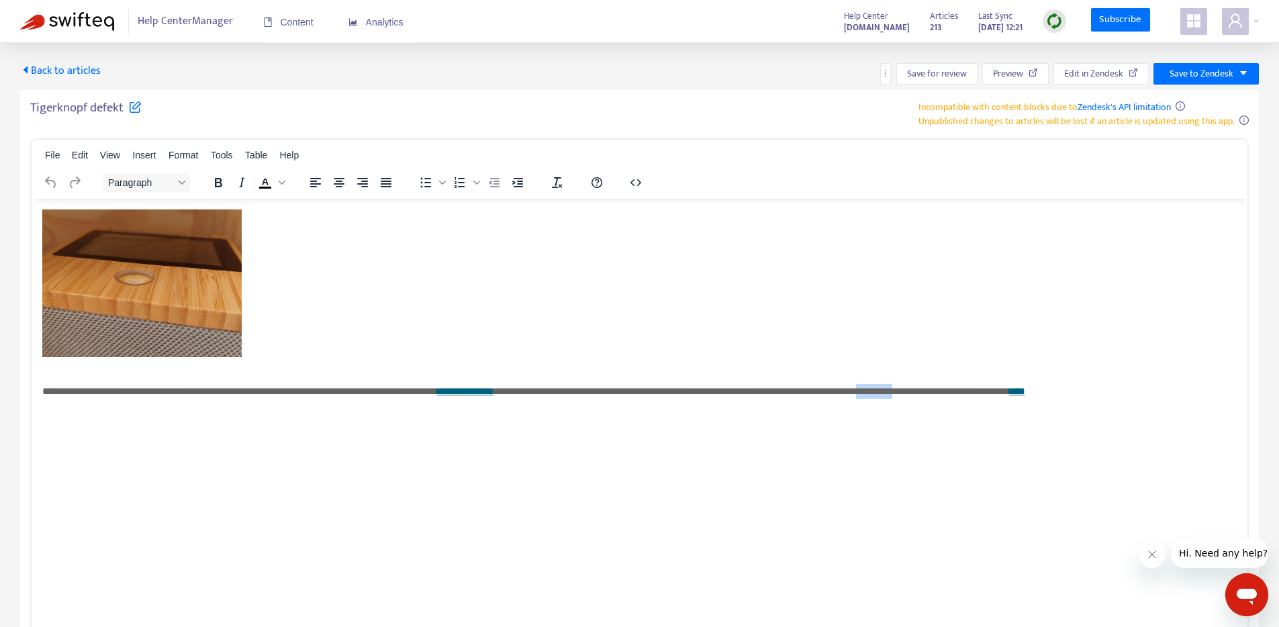
drag, startPoint x: 1025, startPoint y: 388, endPoint x: 981, endPoint y: 387, distance: 44.3
click at [981, 387] on span "**********" at bounding box center [751, 390] width 516 height 10
click at [221, 185] on icon "Bold" at bounding box center [218, 182] width 7 height 9
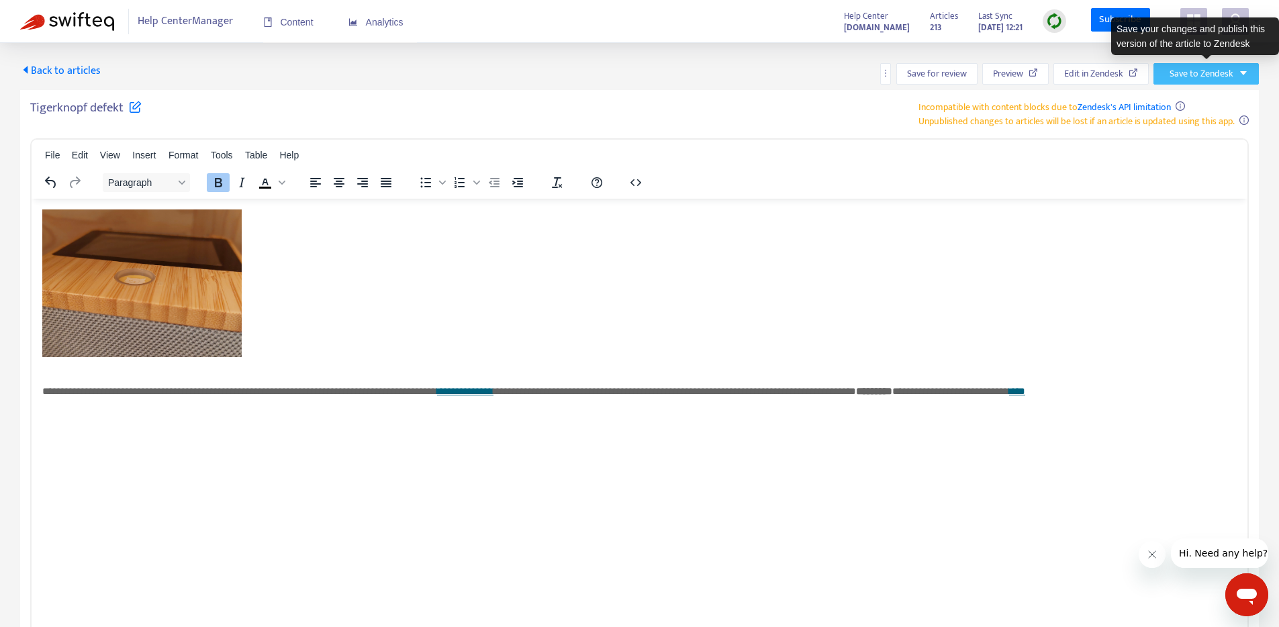
click at [1208, 75] on span "Save to Zendesk" at bounding box center [1201, 73] width 64 height 15
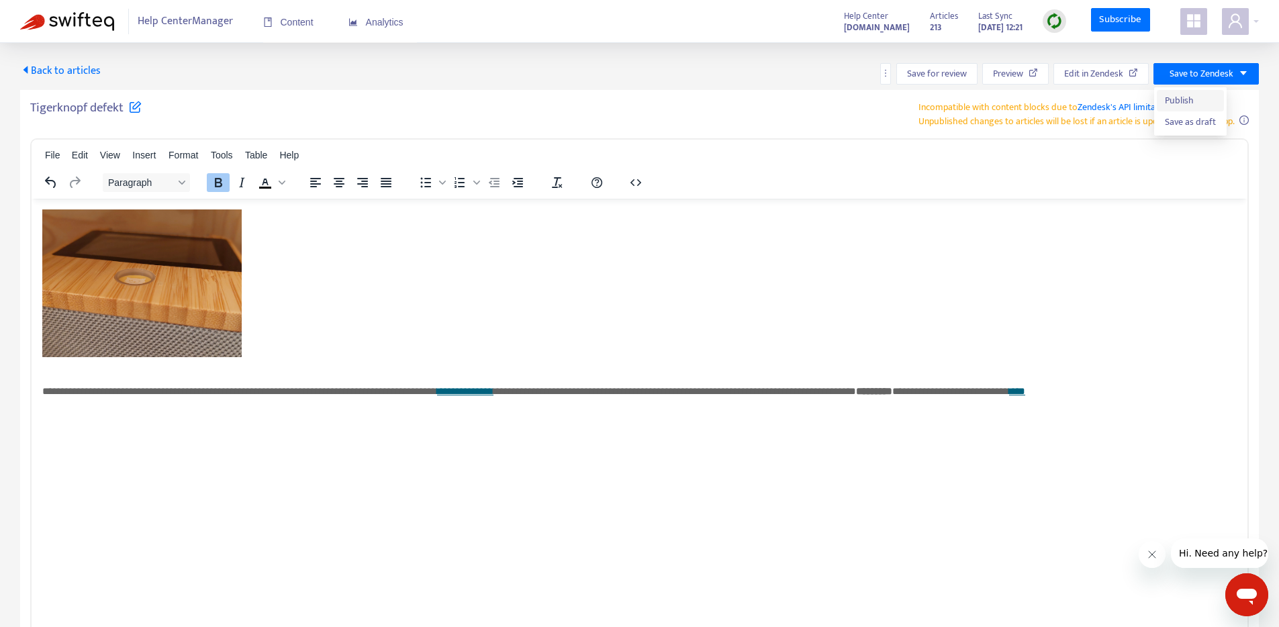
click at [1214, 95] on span "Publish" at bounding box center [1190, 100] width 51 height 15
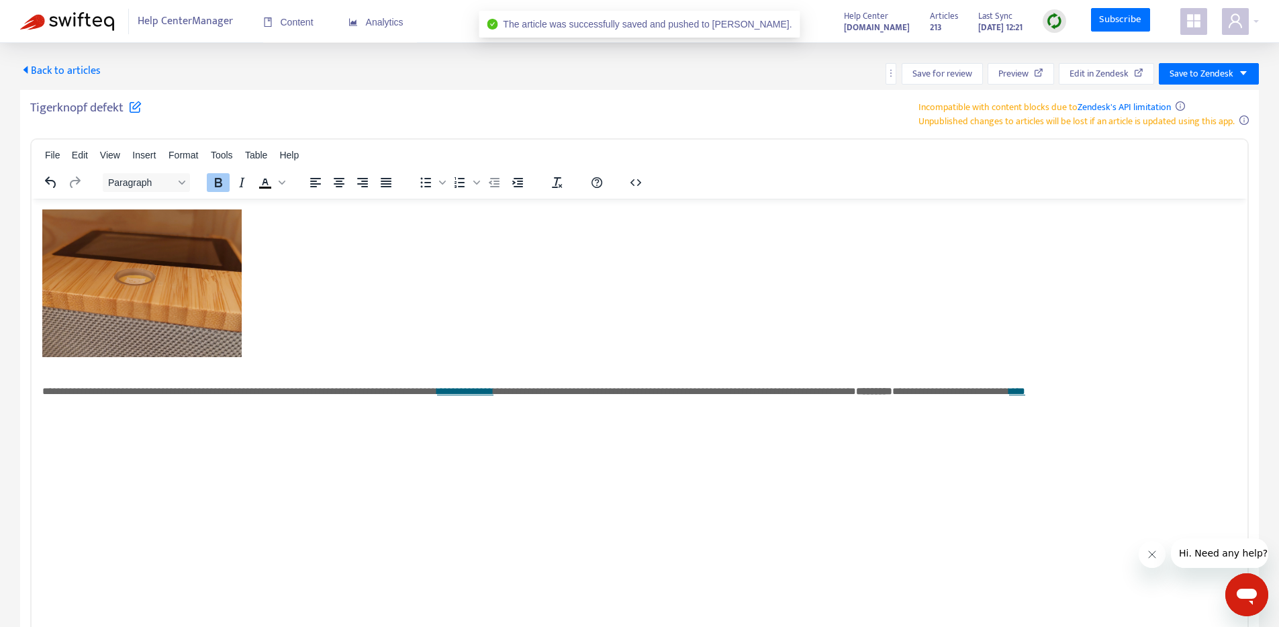
click at [63, 73] on span "Back to articles" at bounding box center [60, 71] width 81 height 18
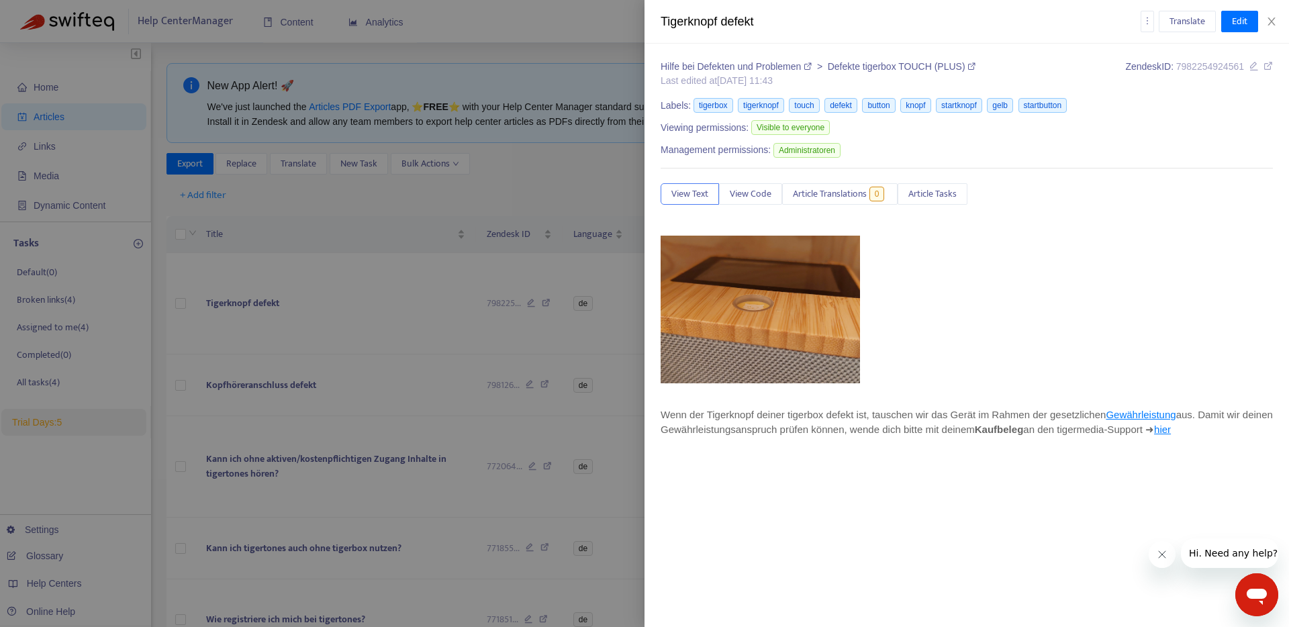
type input "*********"
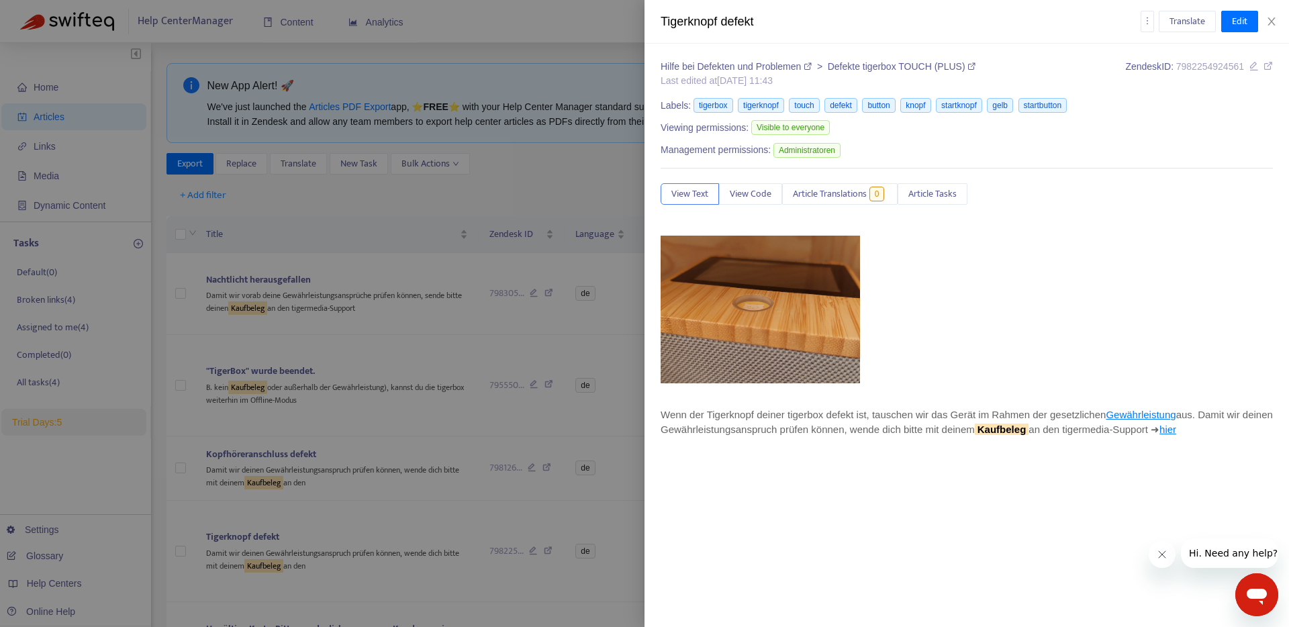
click at [385, 369] on div at bounding box center [644, 313] width 1289 height 627
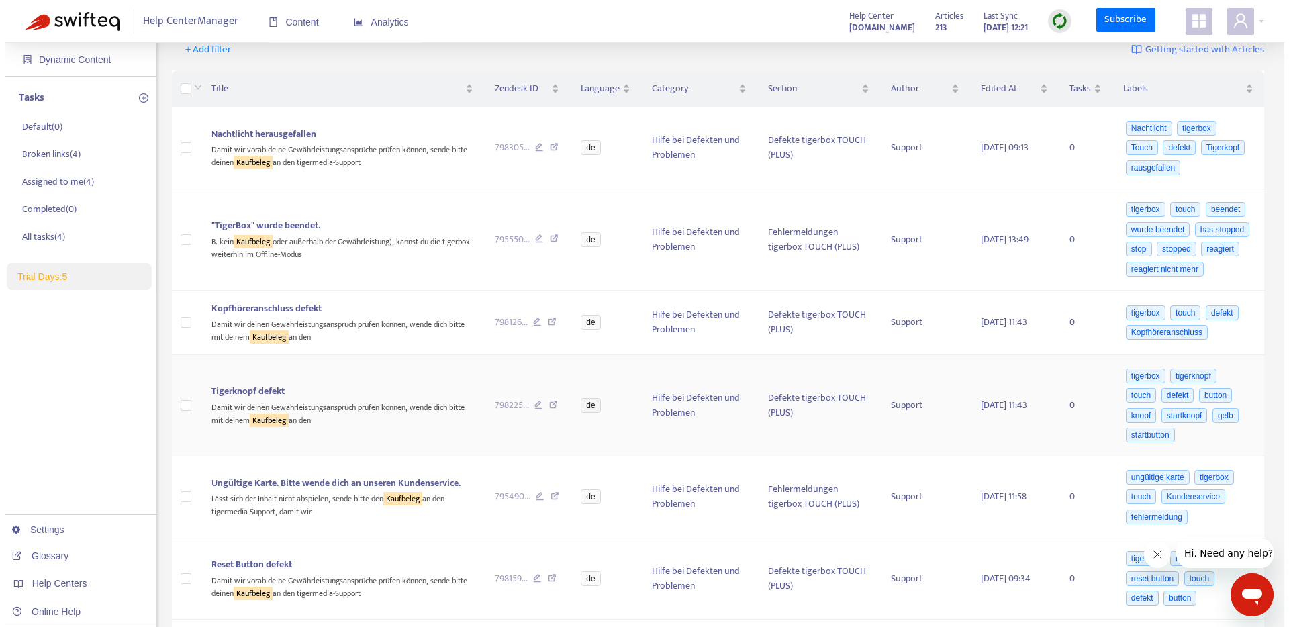
scroll to position [154, 0]
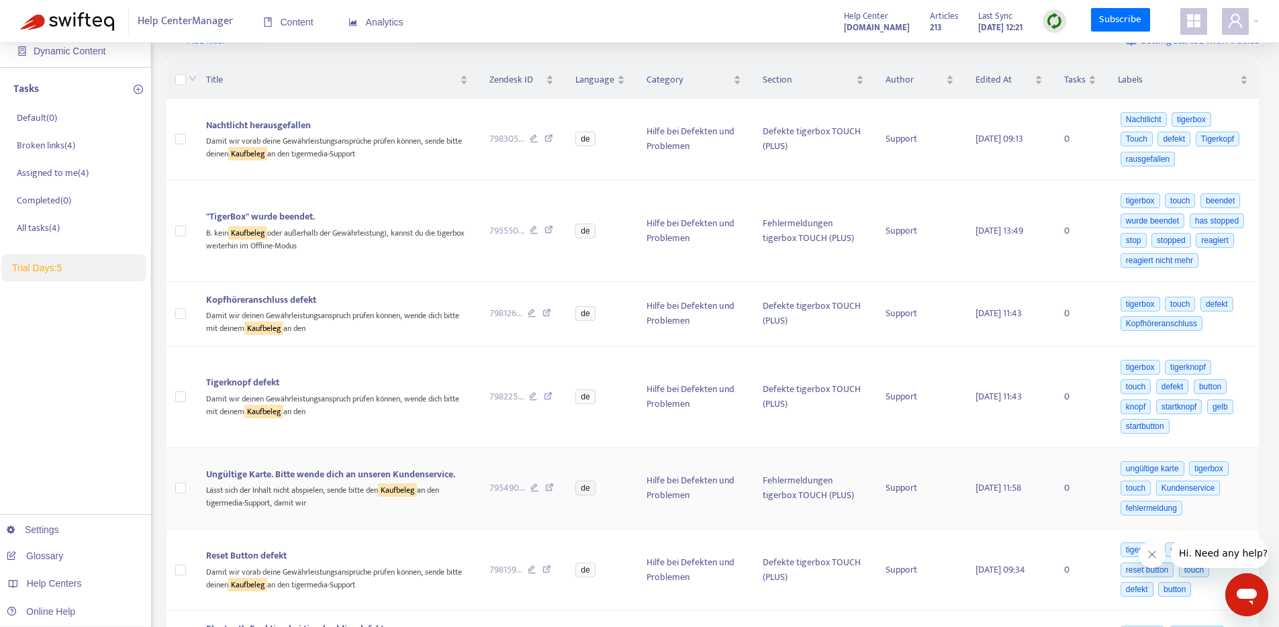
click at [305, 482] on span "Ungültige Karte. Bitte wende dich an unseren Kundenservice." at bounding box center [330, 474] width 249 height 15
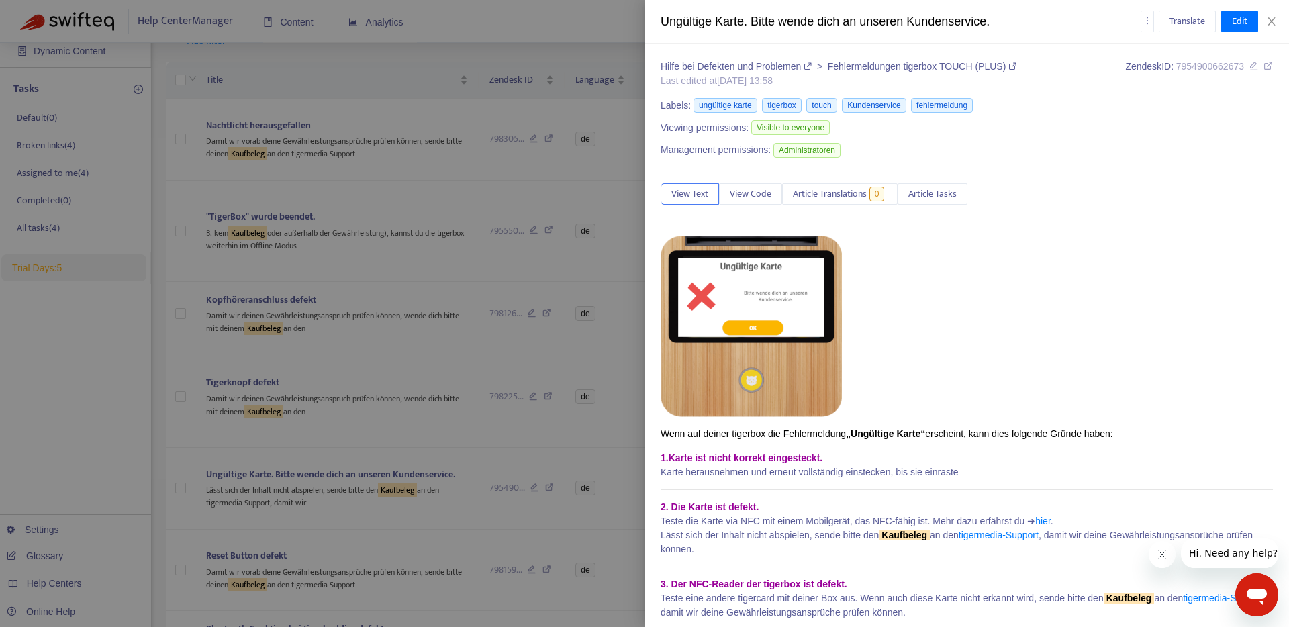
scroll to position [43, 0]
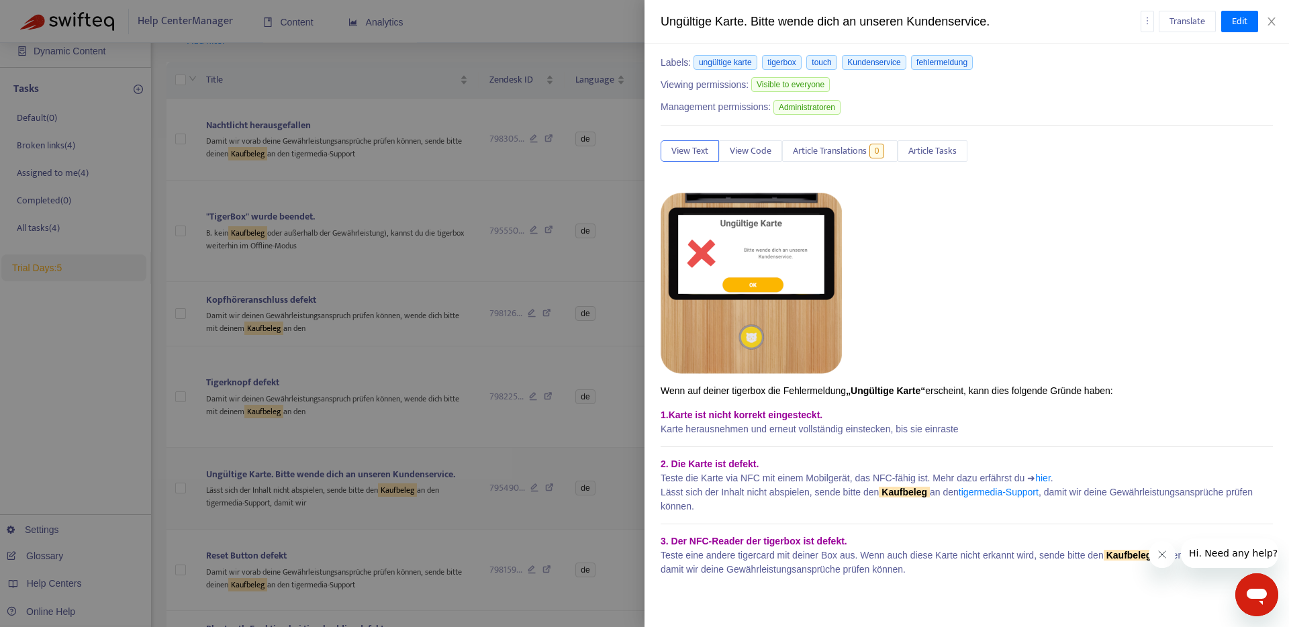
click at [358, 514] on div at bounding box center [644, 313] width 1289 height 627
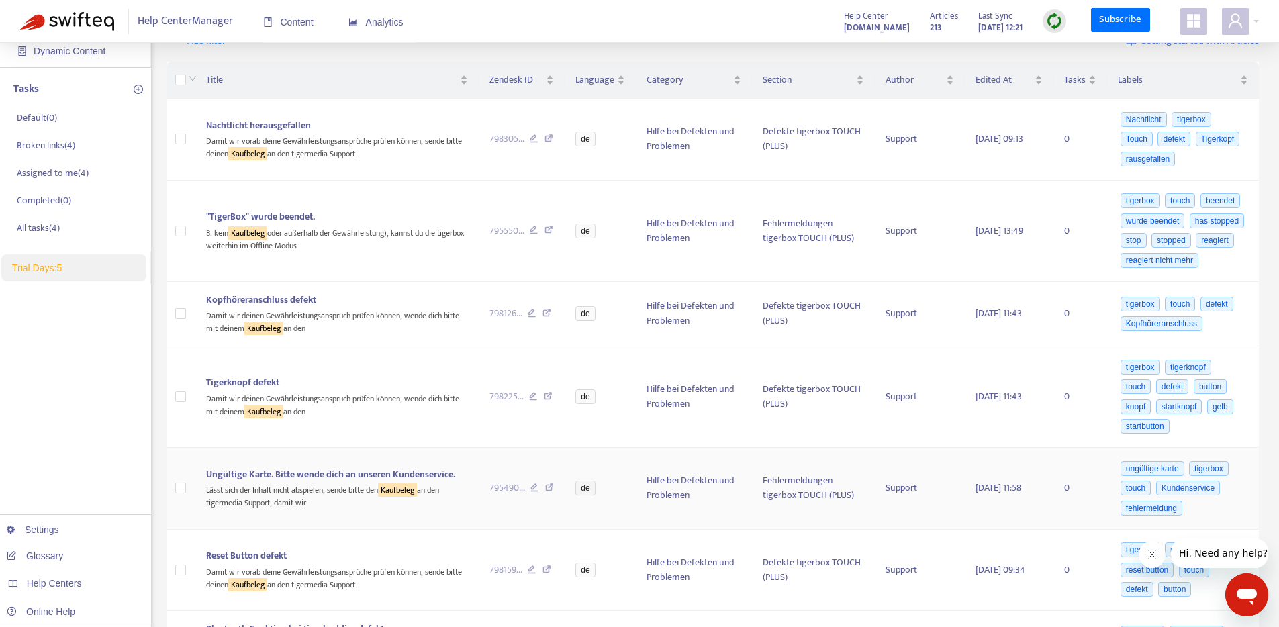
click at [348, 482] on span "Ungültige Karte. Bitte wende dich an unseren Kundenservice." at bounding box center [330, 474] width 249 height 15
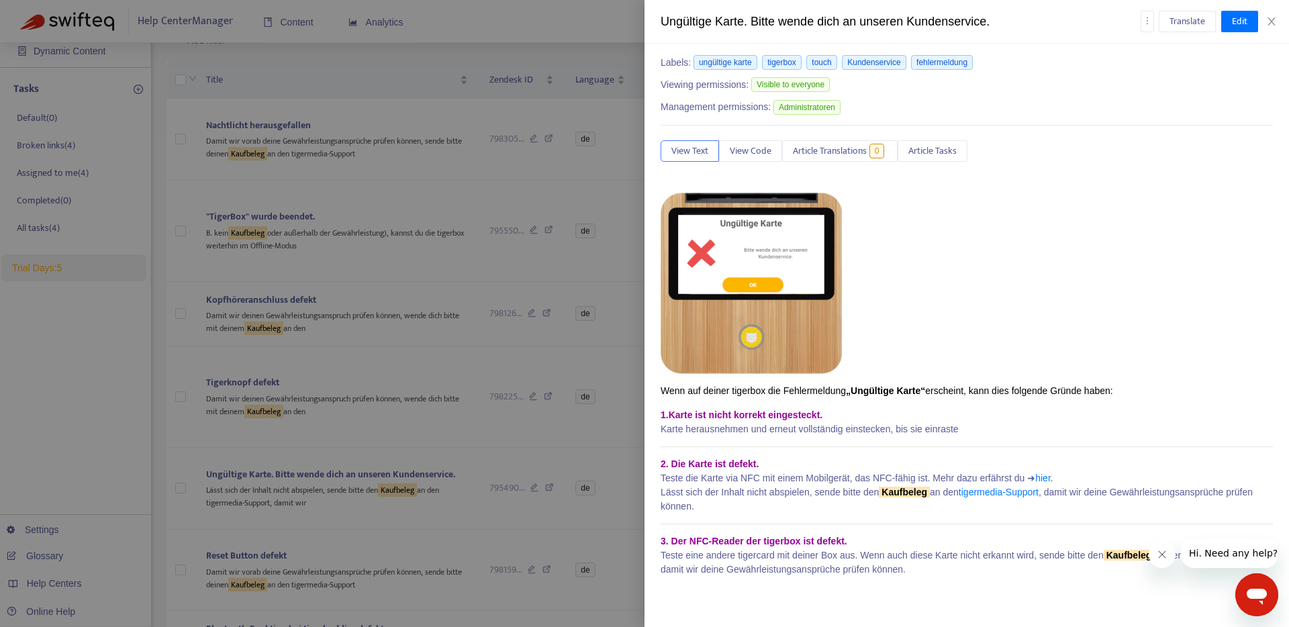
click at [334, 495] on div at bounding box center [644, 313] width 1289 height 627
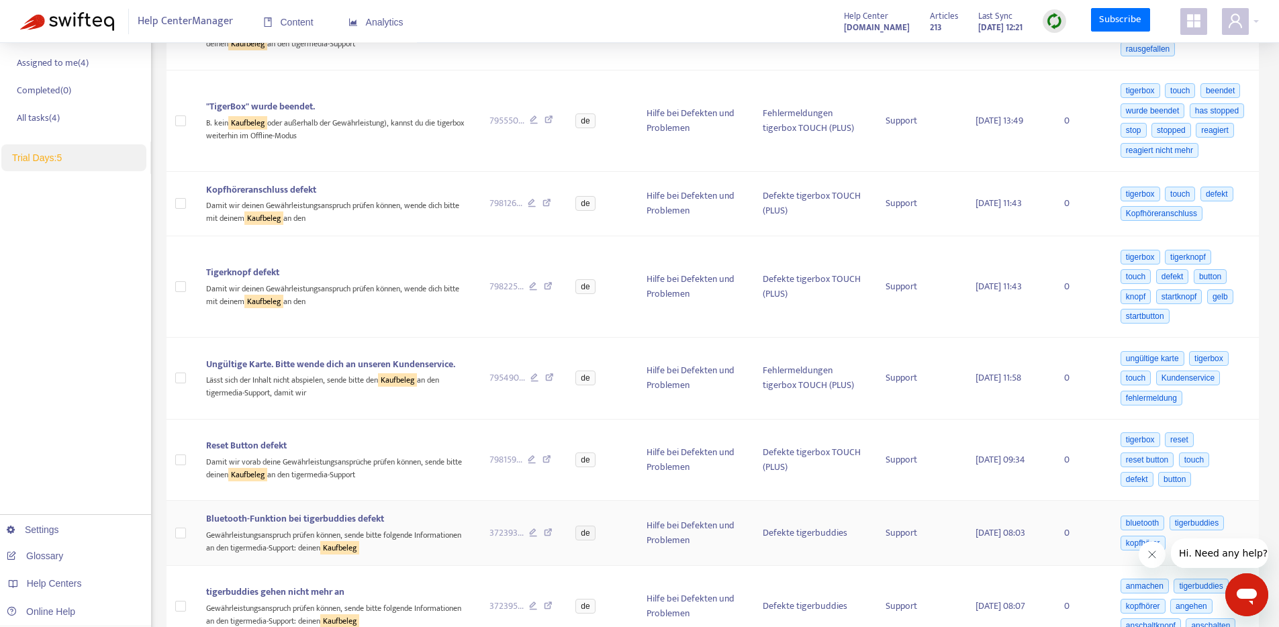
scroll to position [339, 0]
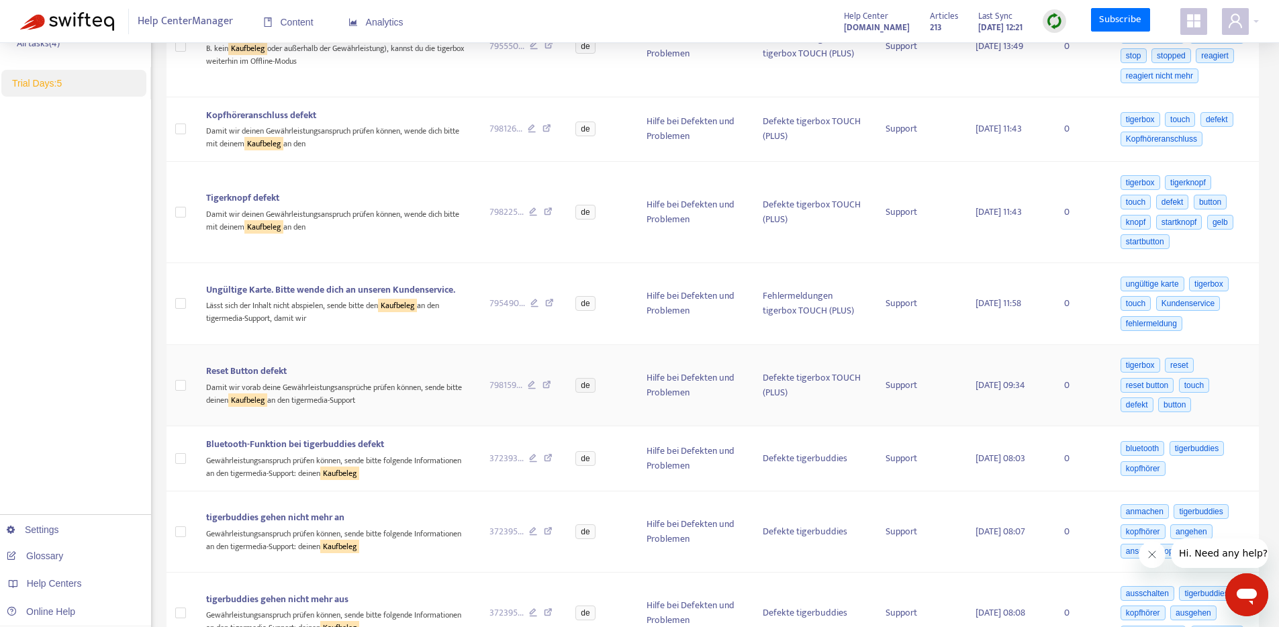
click at [283, 379] on span "Reset Button defekt" at bounding box center [246, 370] width 81 height 15
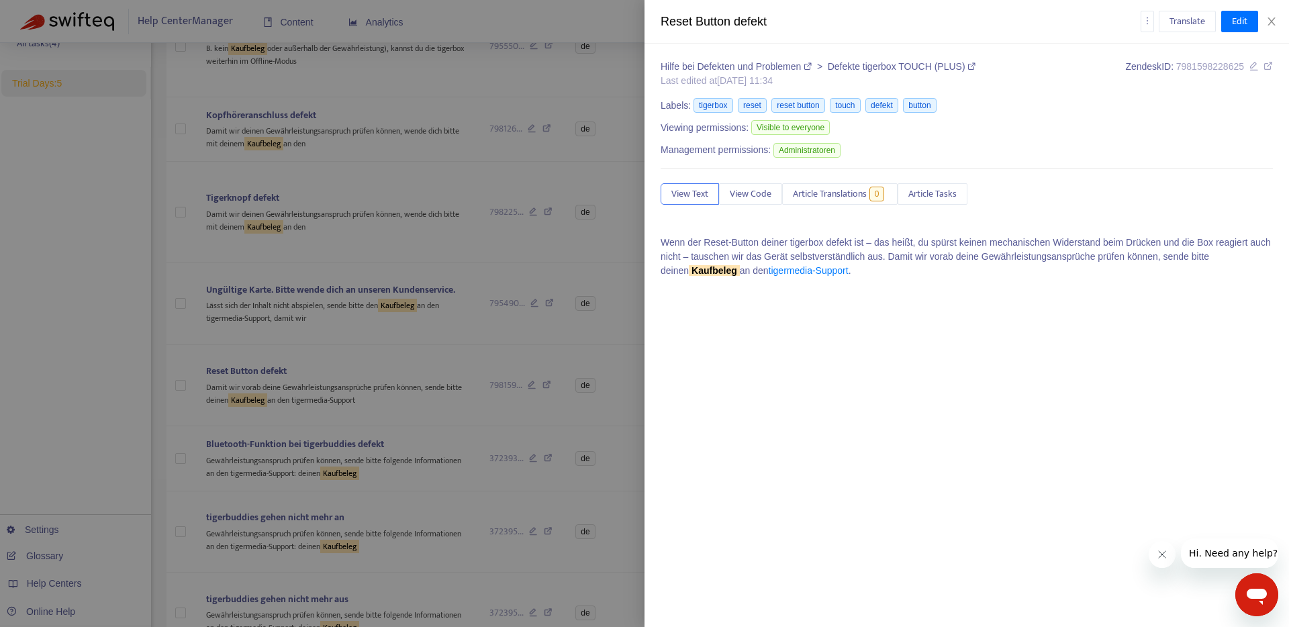
click at [348, 454] on div at bounding box center [644, 313] width 1289 height 627
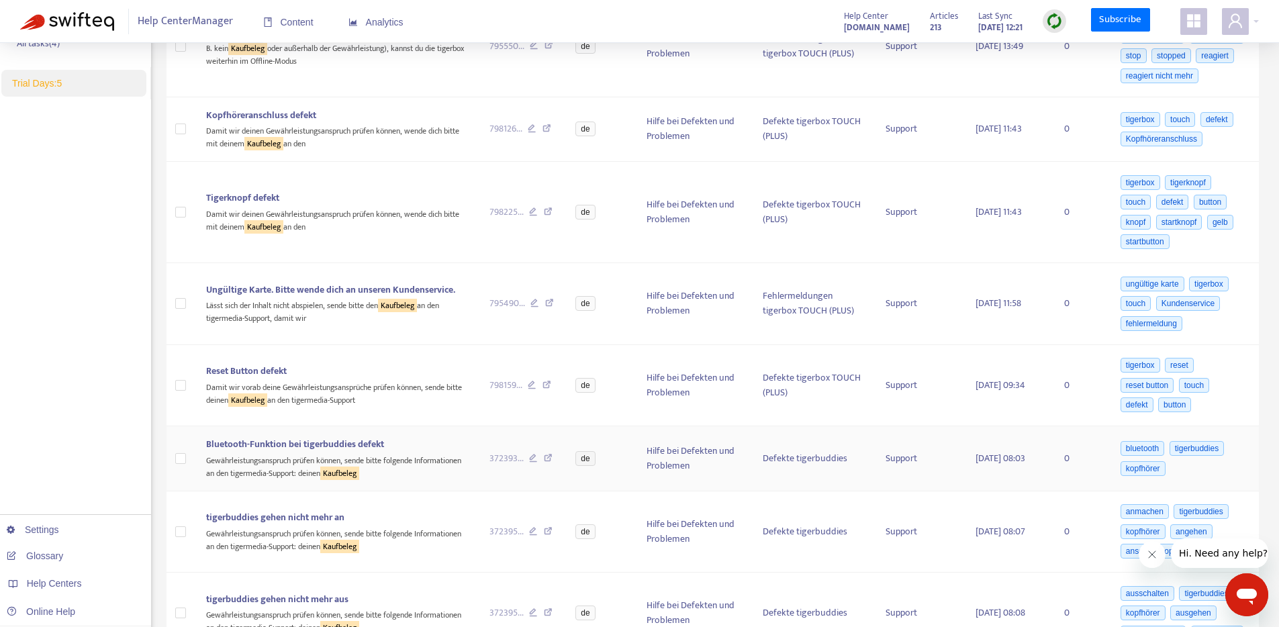
click at [360, 479] on div "Gewährleistungsanspruch prüfen können, sende bitte folgende Informationen an de…" at bounding box center [337, 466] width 262 height 28
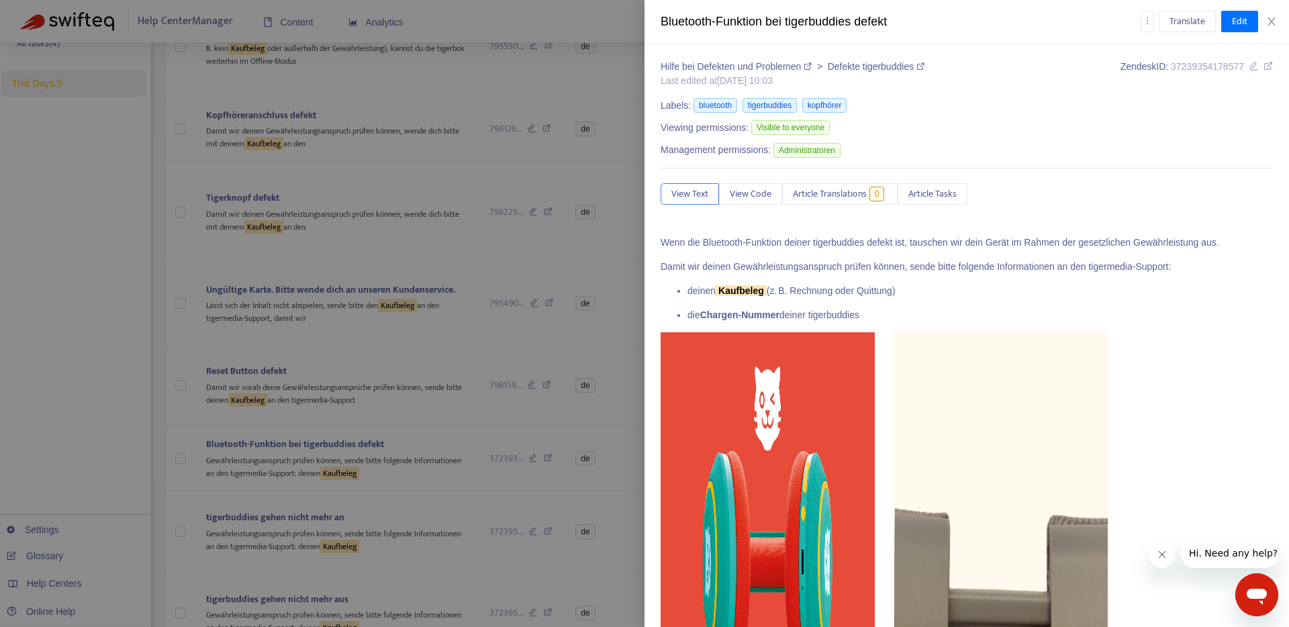
click at [398, 487] on div at bounding box center [644, 313] width 1289 height 627
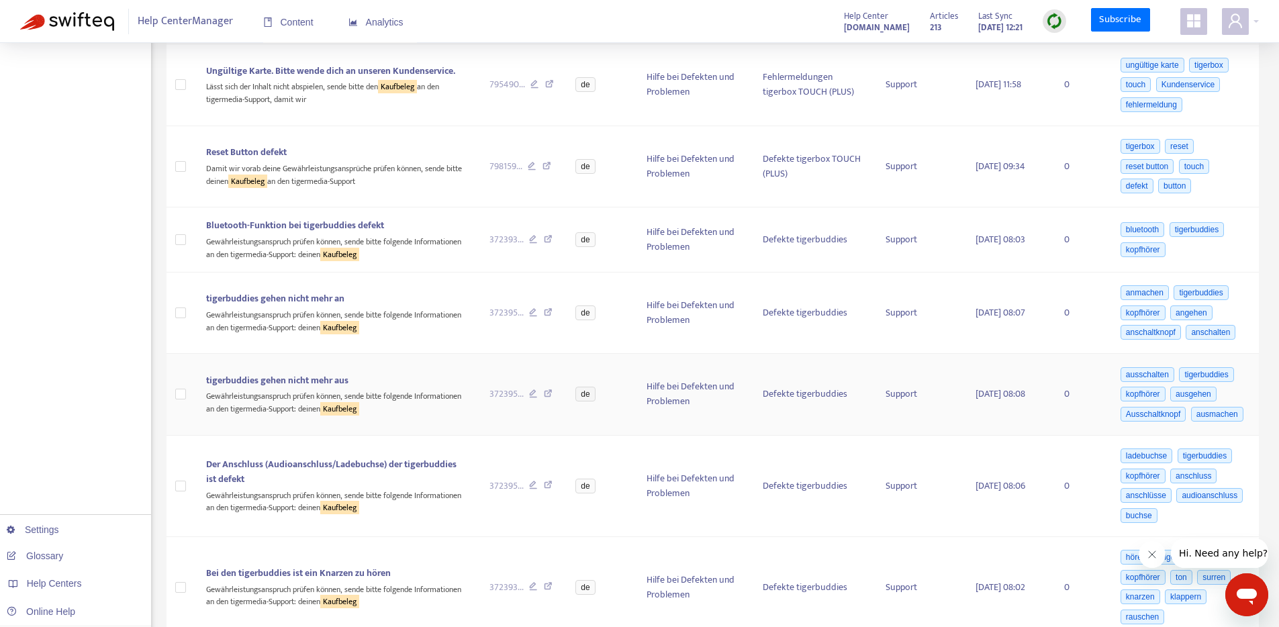
scroll to position [587, 0]
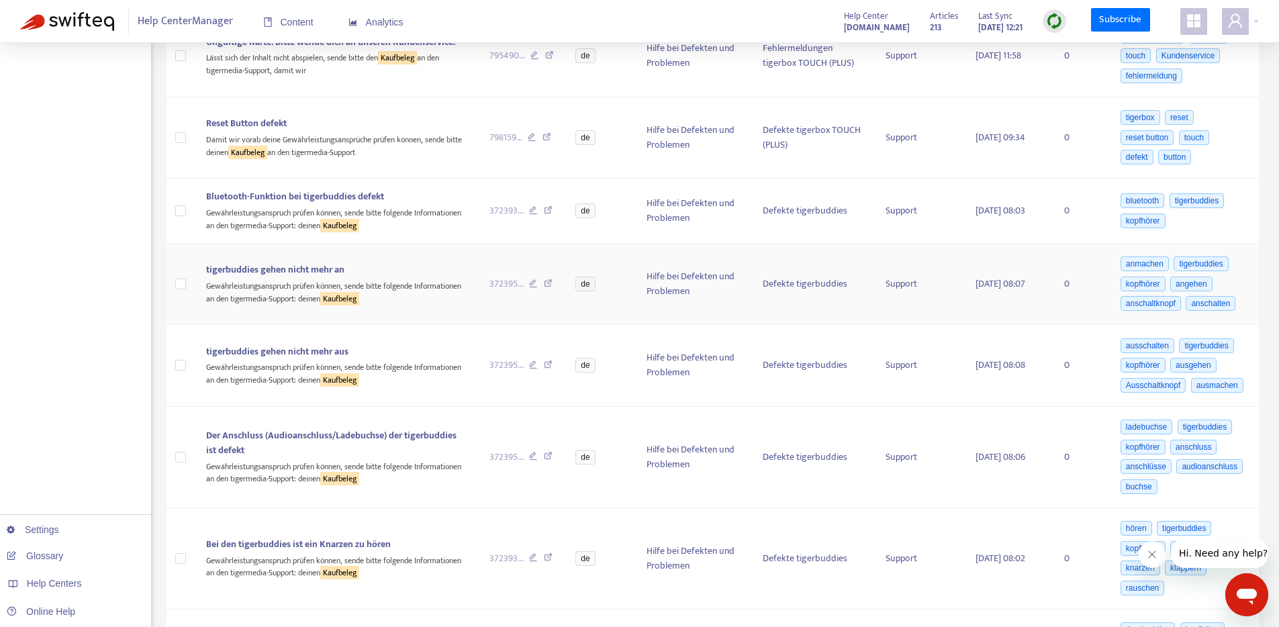
click at [389, 305] on div "Gewährleistungsanspruch prüfen können, sende bitte folgende Informationen an de…" at bounding box center [337, 291] width 262 height 28
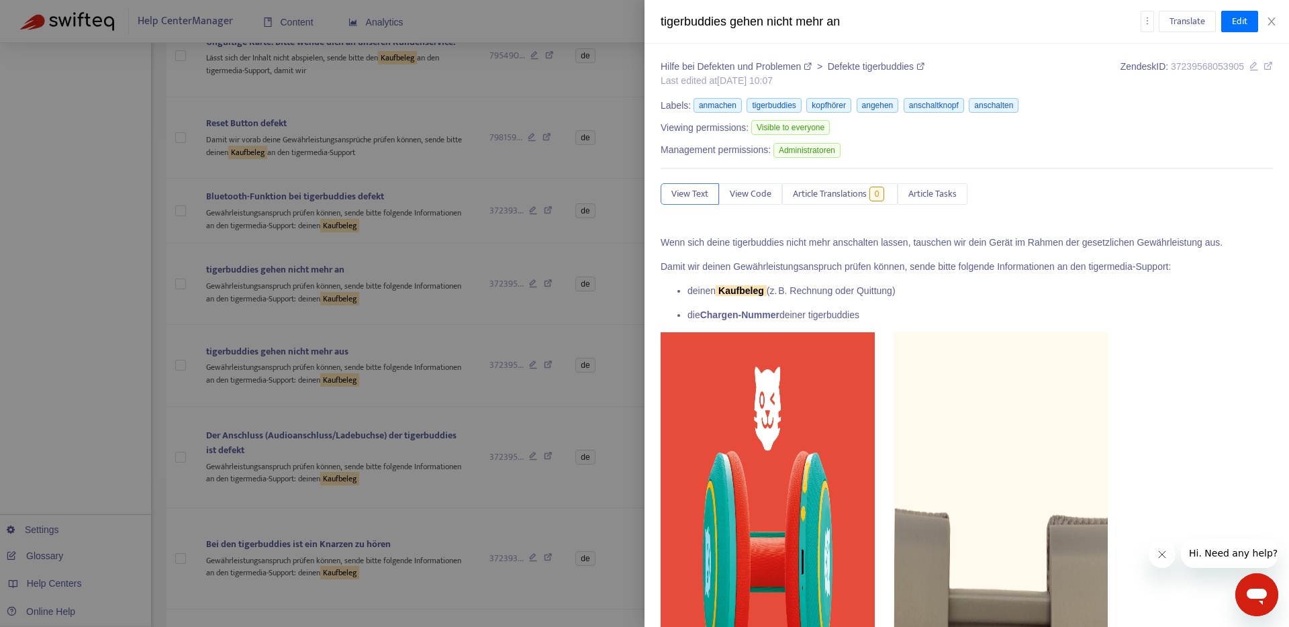
click at [420, 288] on div at bounding box center [644, 313] width 1289 height 627
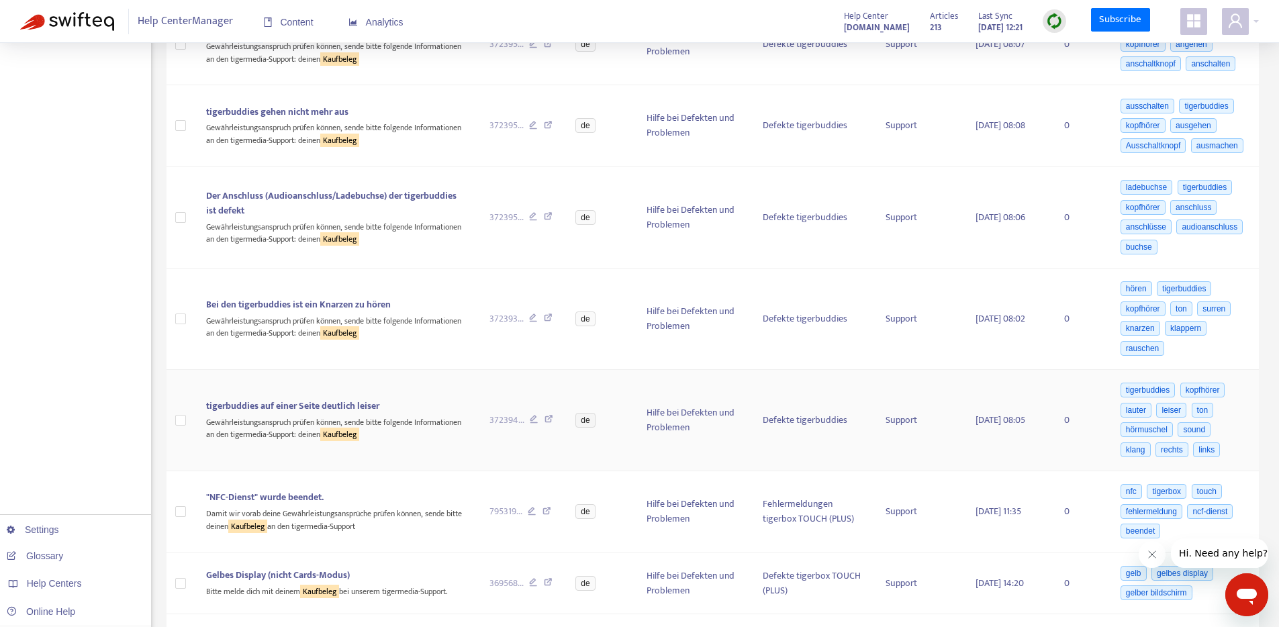
scroll to position [844, 0]
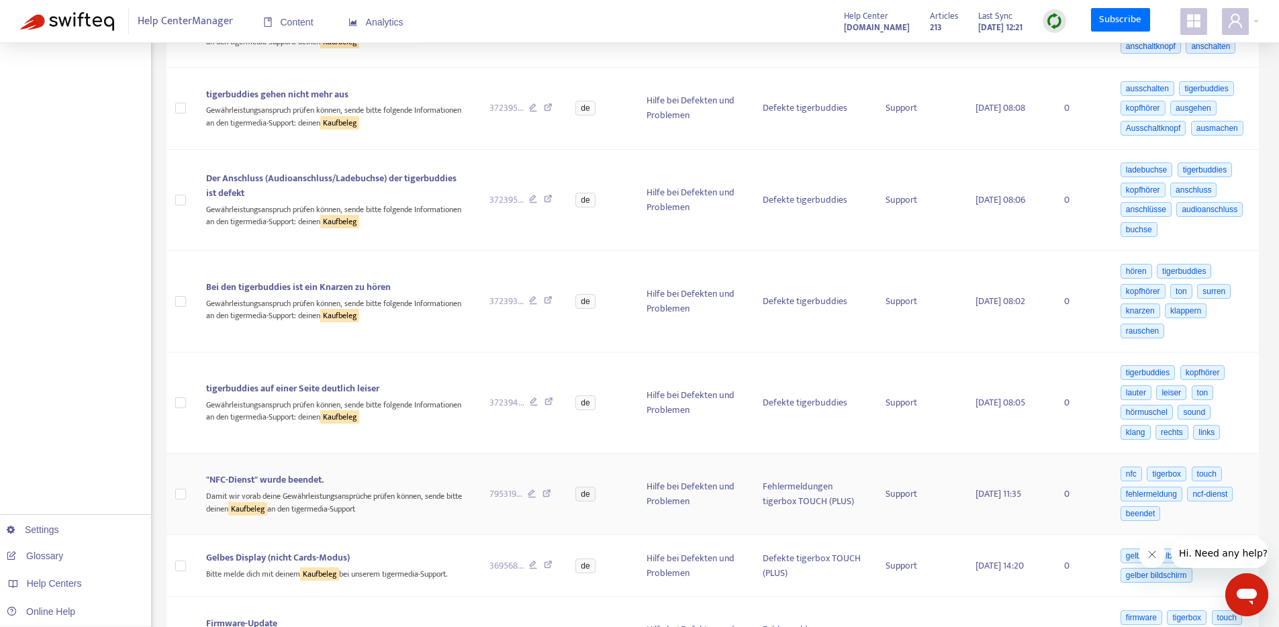
click at [278, 487] on span ""NFC-Dienst" wurde beendet." at bounding box center [264, 479] width 117 height 15
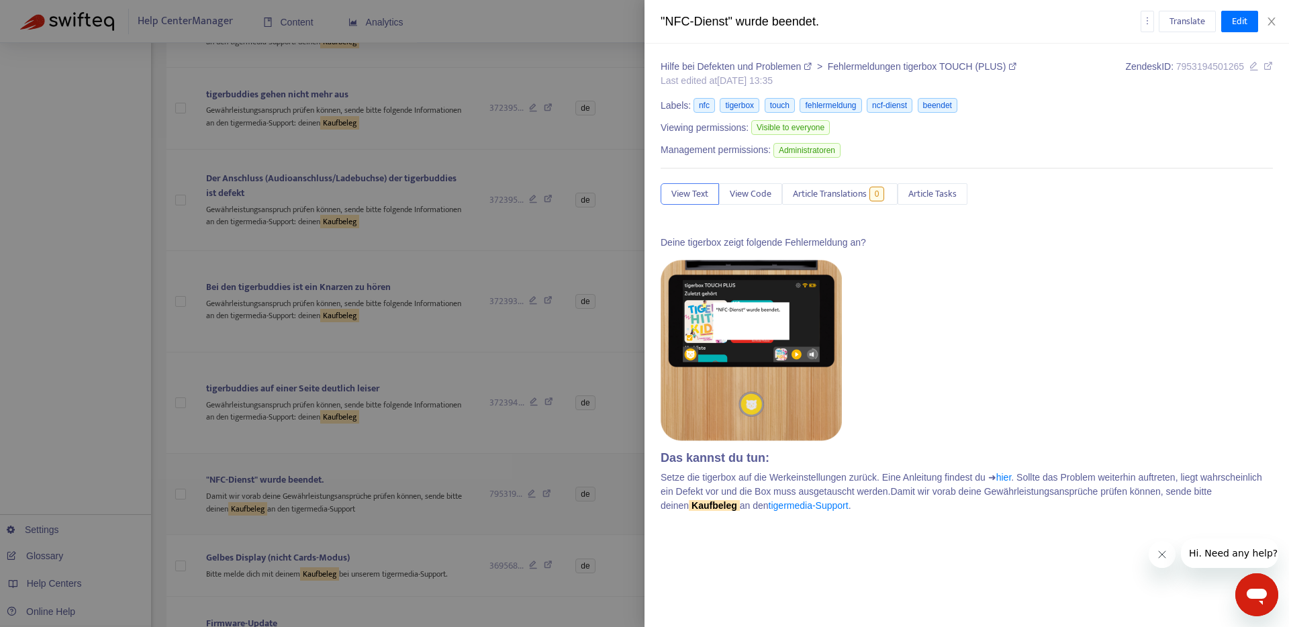
click at [336, 537] on div at bounding box center [644, 313] width 1289 height 627
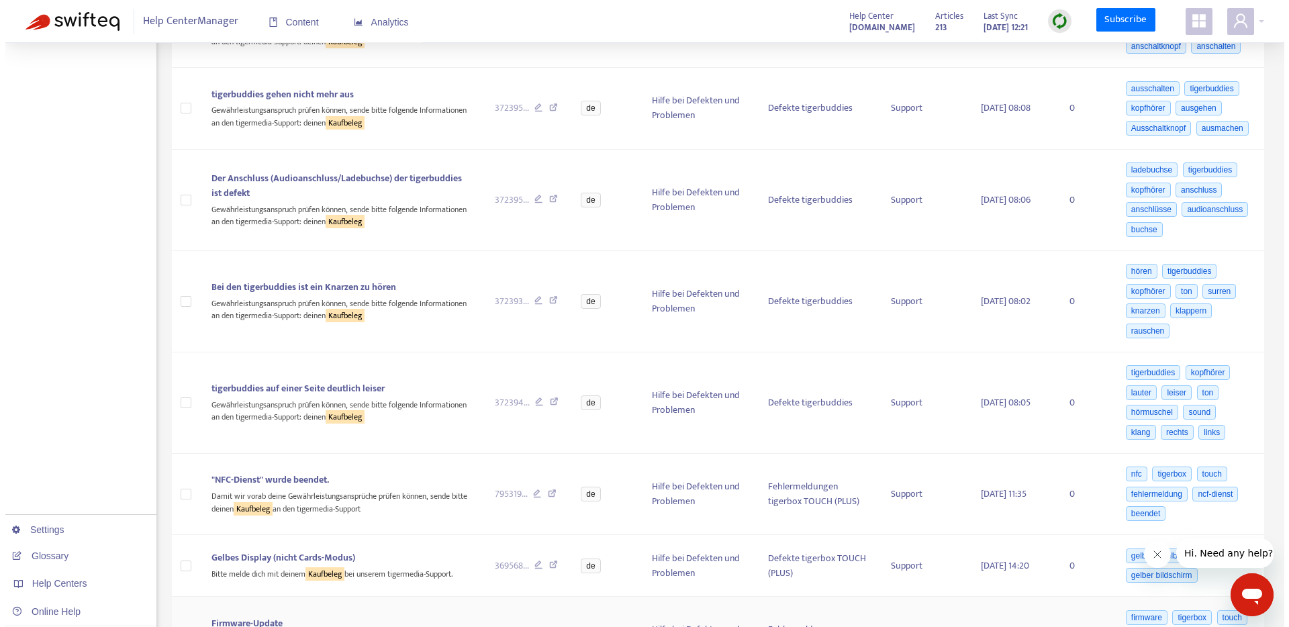
scroll to position [1014, 0]
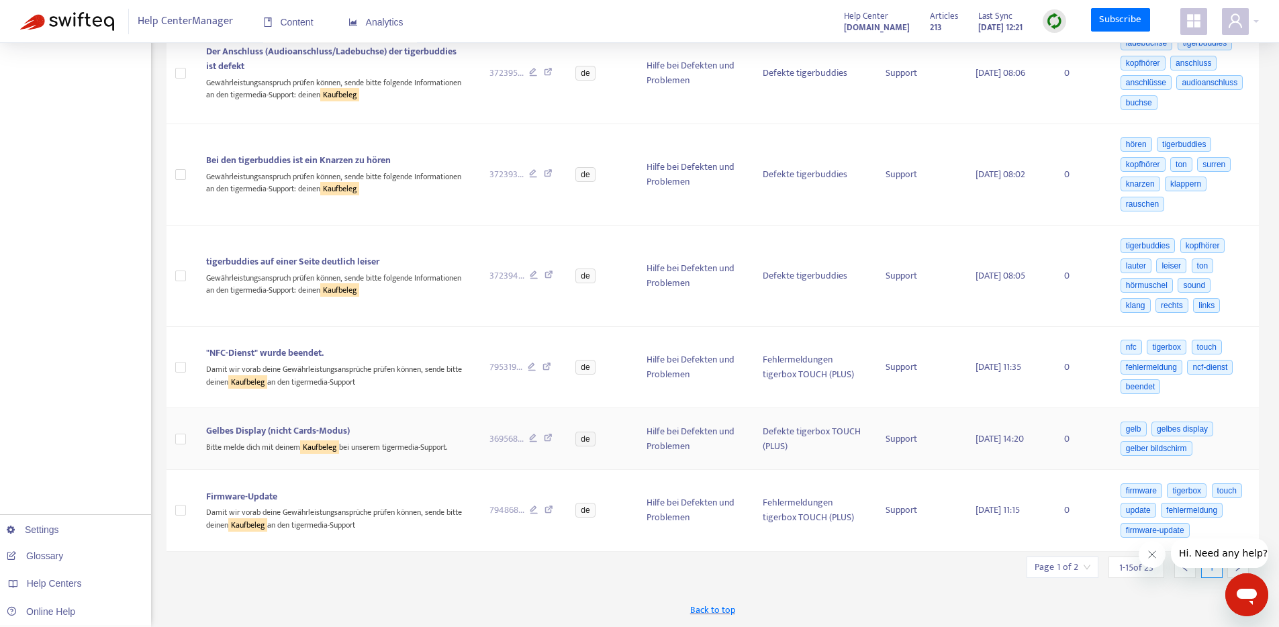
click at [347, 442] on div "Bitte melde dich mit deinem Kaufbeleg bei unserem tigermedia-Support." at bounding box center [337, 445] width 262 height 15
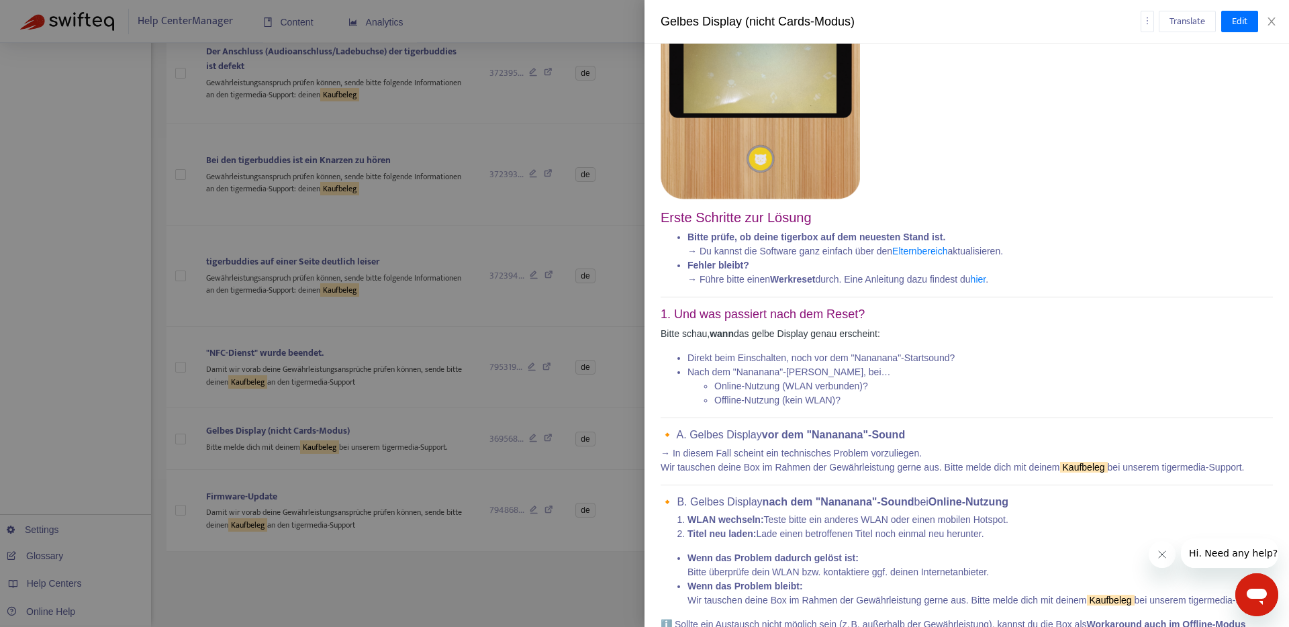
scroll to position [385, 0]
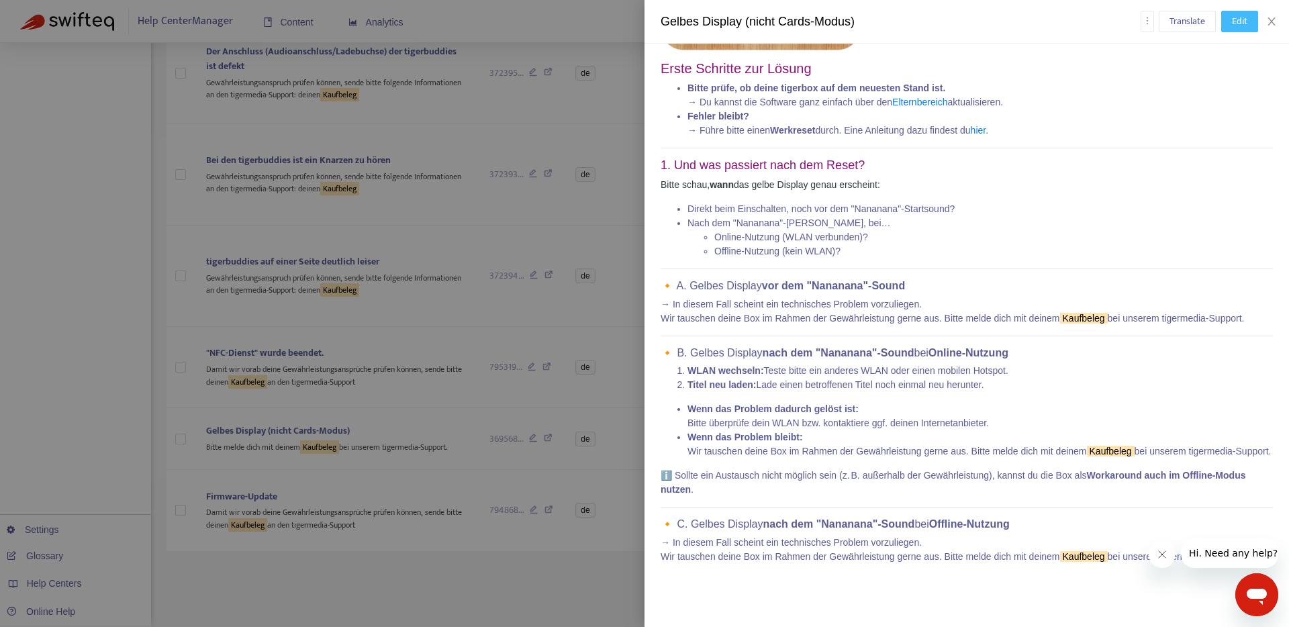
click at [1244, 19] on span "Edit" at bounding box center [1239, 21] width 15 height 15
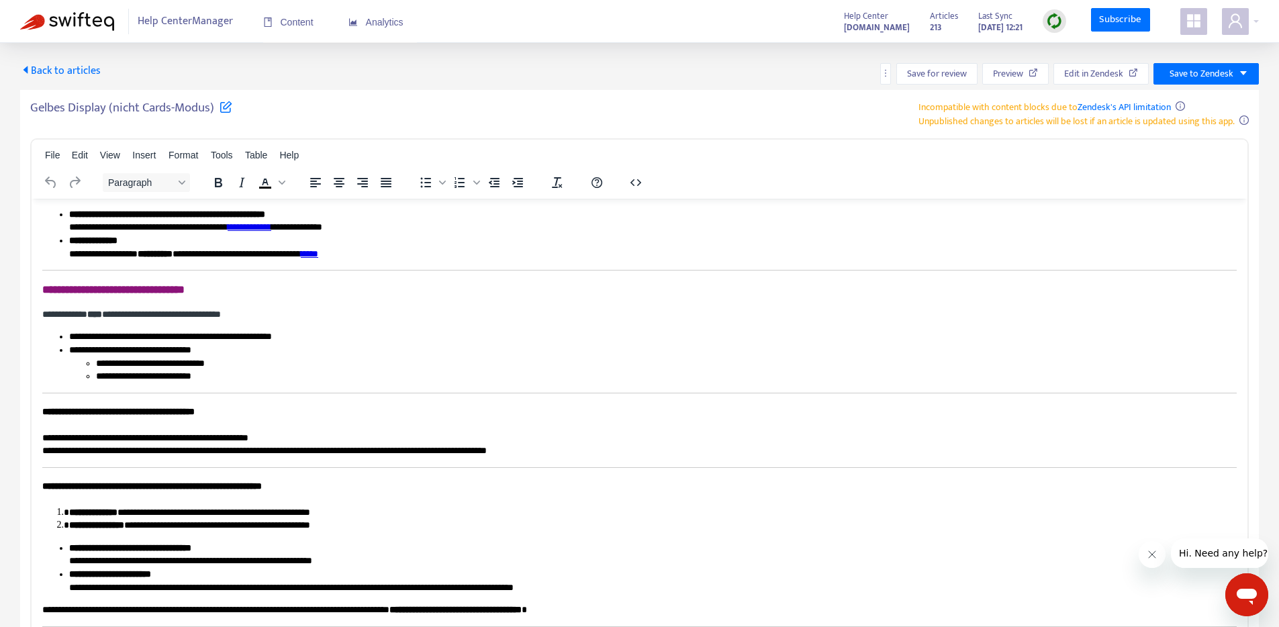
scroll to position [257, 0]
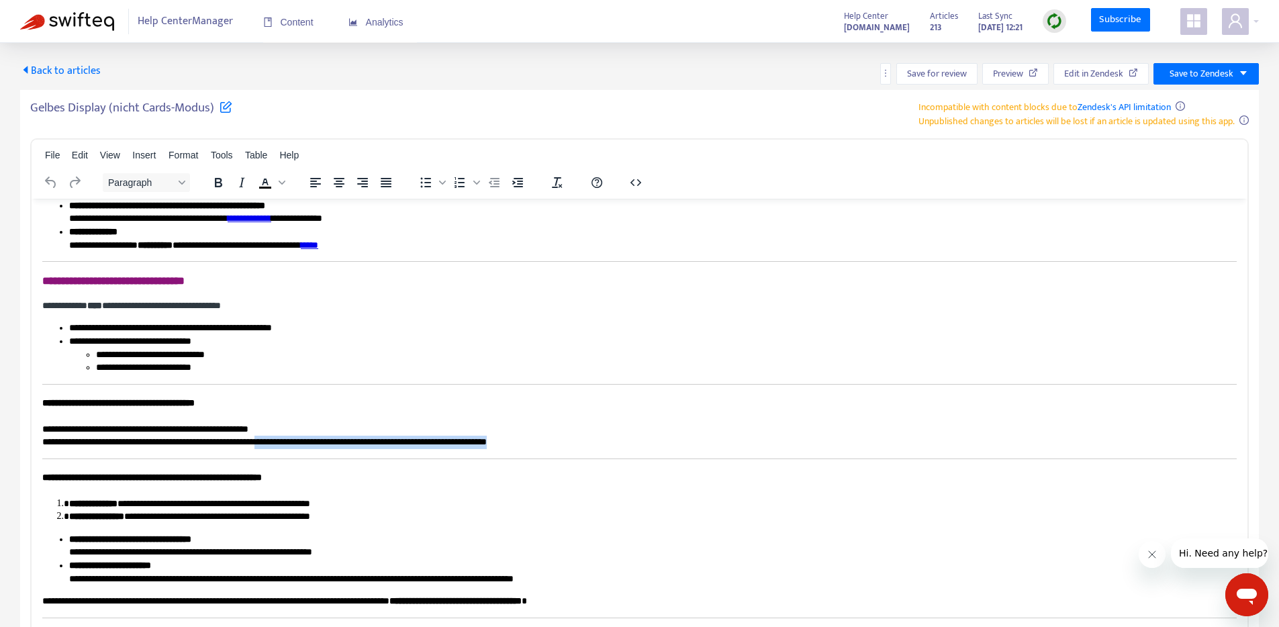
drag, startPoint x: 327, startPoint y: 440, endPoint x: 654, endPoint y: 439, distance: 326.9
click at [654, 439] on p "**********" at bounding box center [634, 435] width 1184 height 26
paste body "Rich Text Area. Press ALT-0 for help."
click at [369, 442] on p "**********" at bounding box center [634, 435] width 1184 height 26
click at [1096, 77] on span "Edit in Zendesk" at bounding box center [1093, 73] width 59 height 15
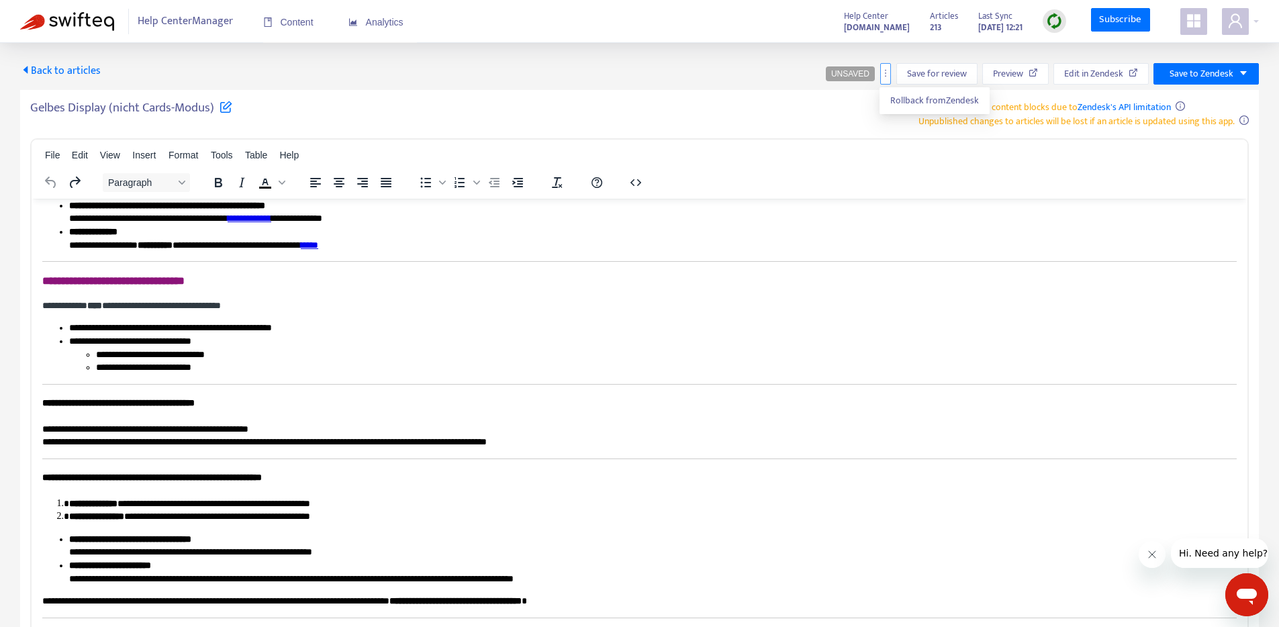
click at [887, 72] on icon "more" at bounding box center [885, 72] width 9 height 9
click at [776, 64] on div "Back to articles UNSAVED Save for review Preview Edit in Zendesk Save to Zendesk" at bounding box center [639, 73] width 1238 height 21
click at [72, 75] on span "Back to articles" at bounding box center [60, 71] width 81 height 18
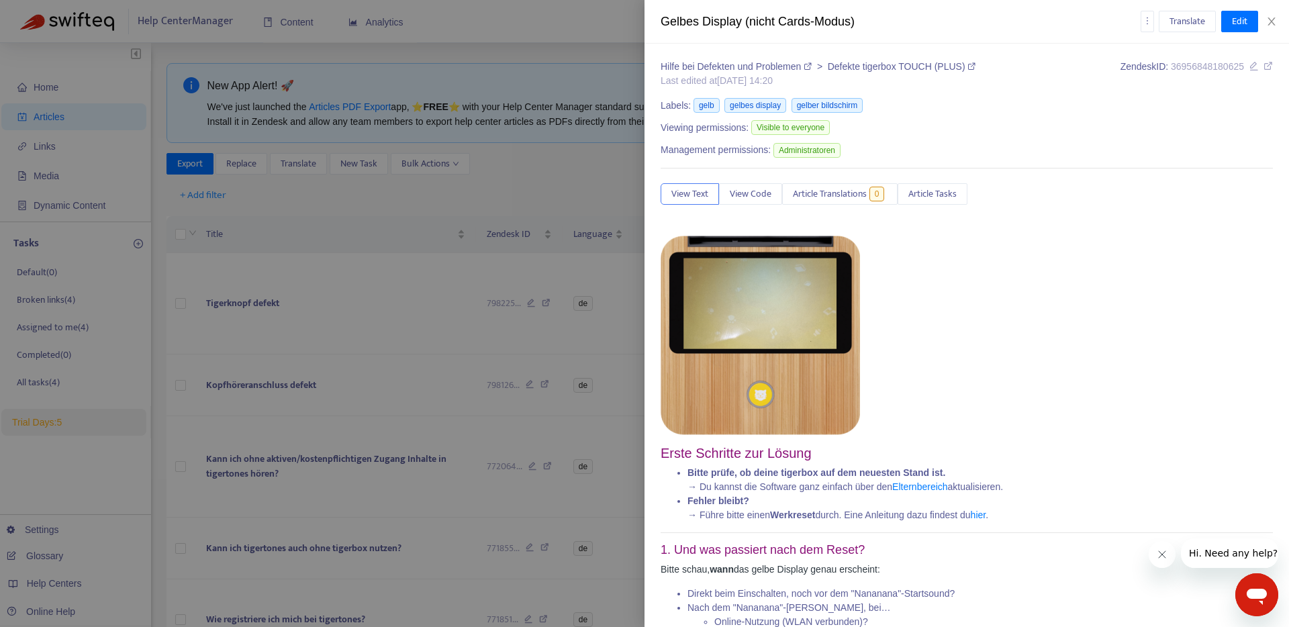
type input "*********"
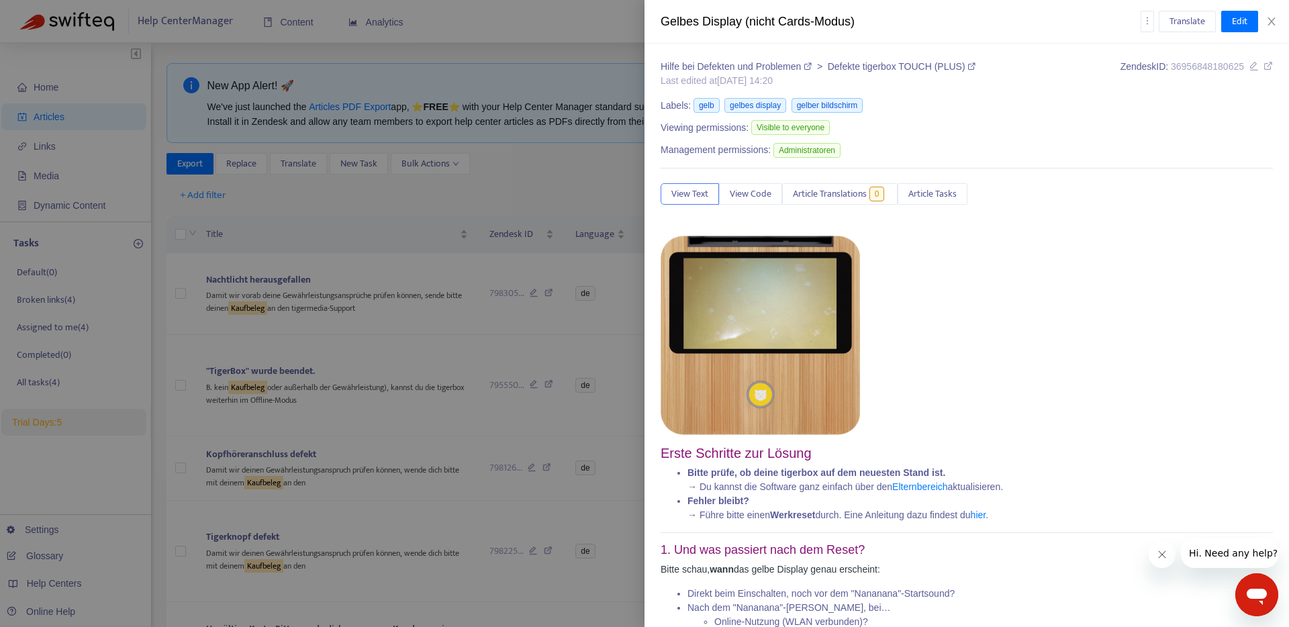
click at [399, 432] on div at bounding box center [644, 313] width 1289 height 627
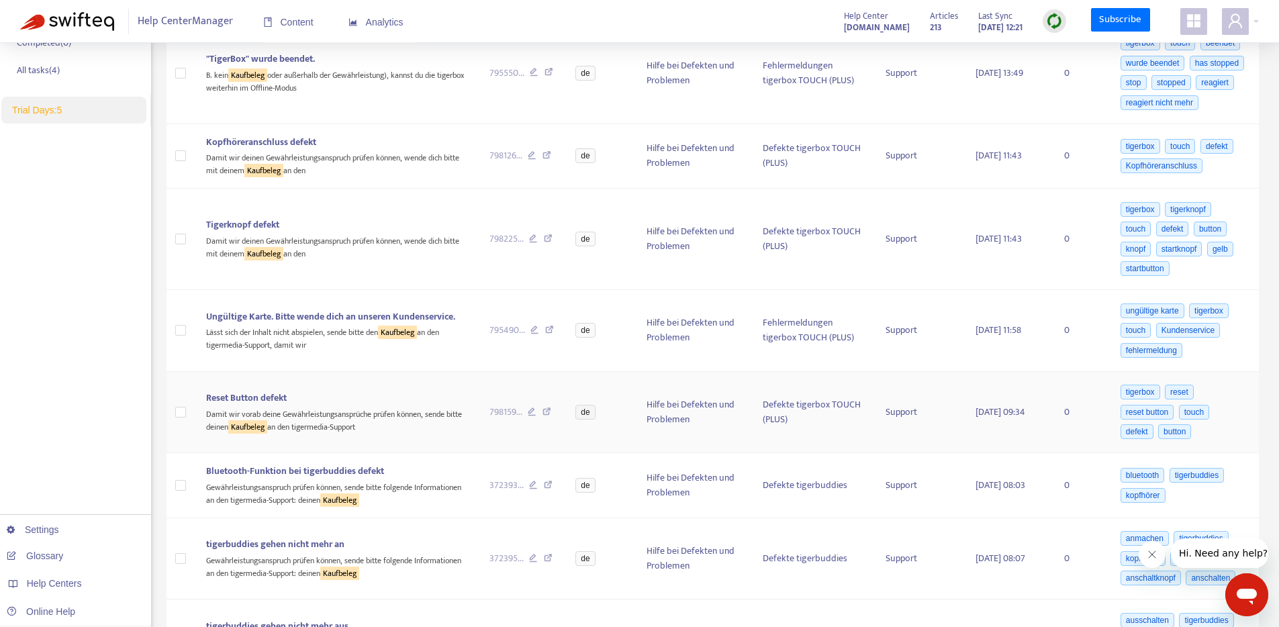
scroll to position [321, 0]
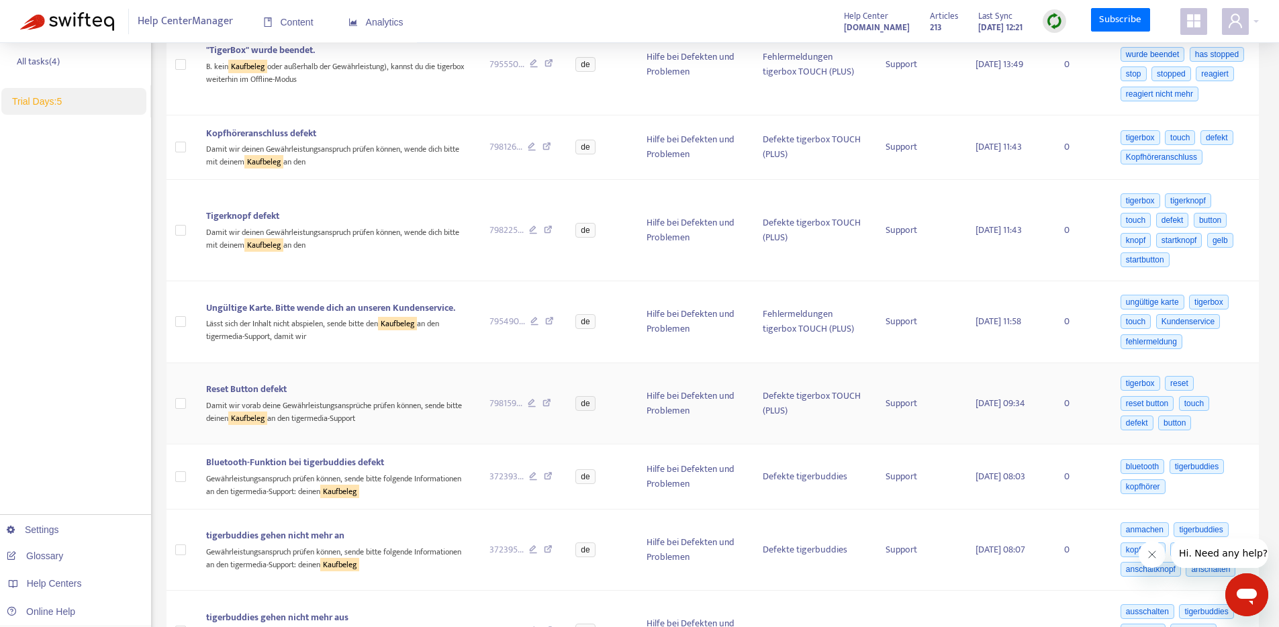
click at [280, 418] on div "Damit wir vorab deine Gewährleistungsansprüche prüfen können, sende bitte deine…" at bounding box center [337, 411] width 262 height 28
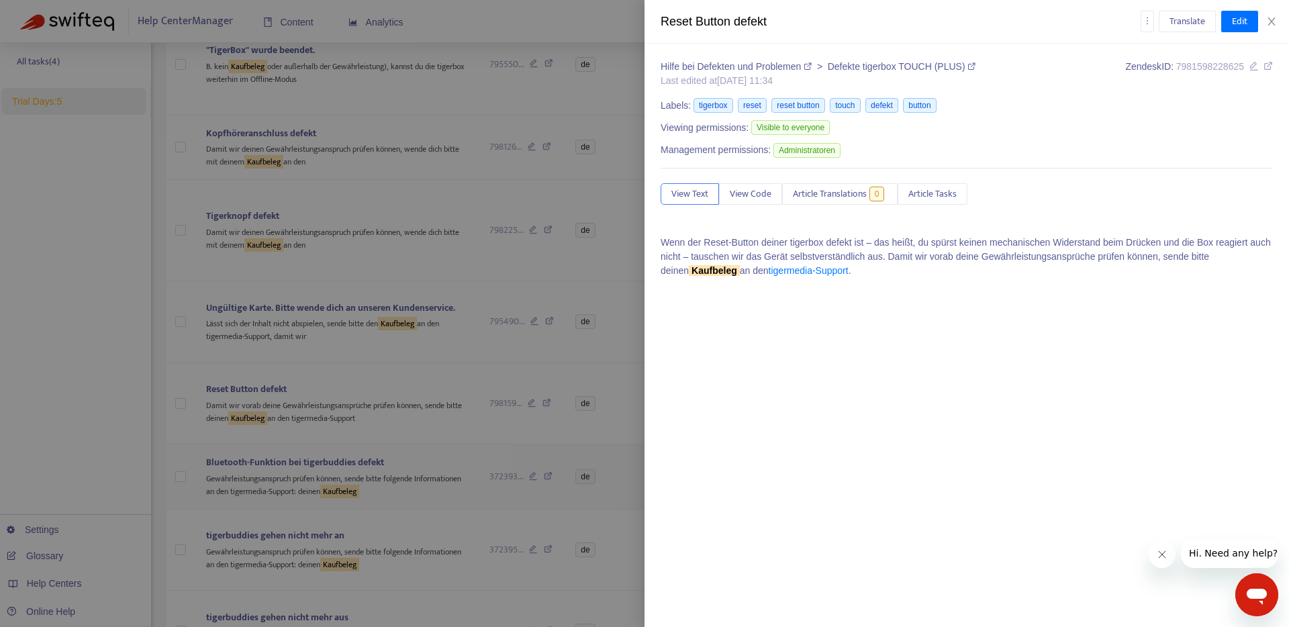
click at [290, 499] on div at bounding box center [644, 313] width 1289 height 627
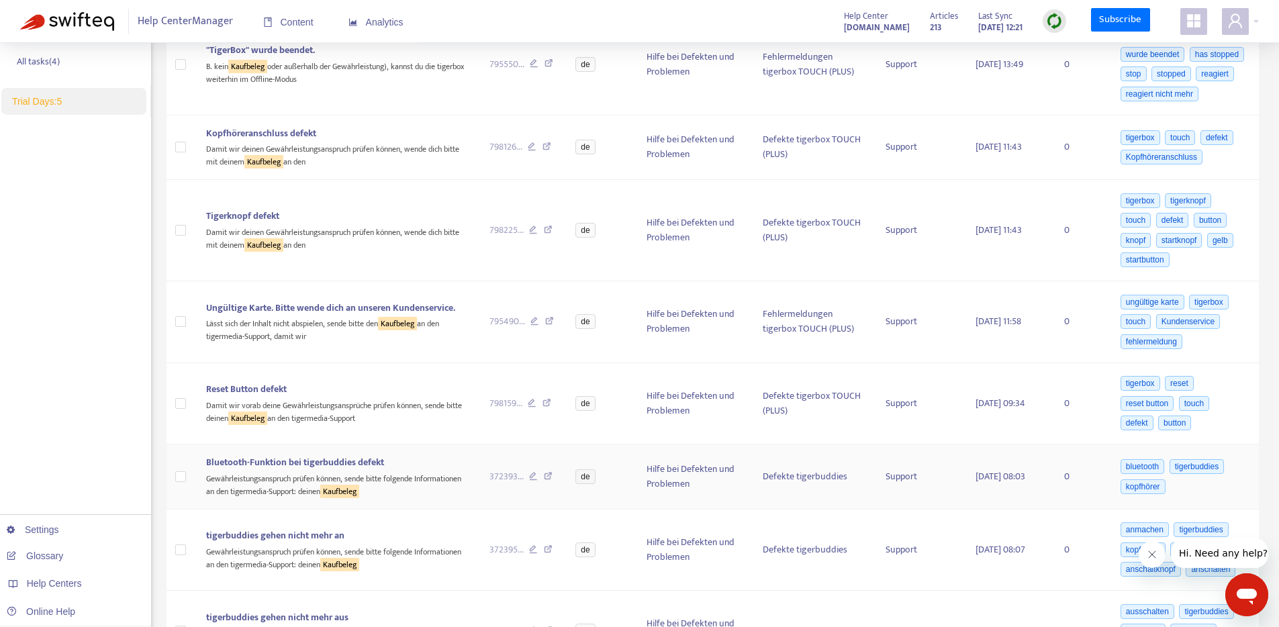
click at [289, 489] on div "Gewährleistungsanspruch prüfen können, sende bitte folgende Informationen an de…" at bounding box center [337, 484] width 262 height 28
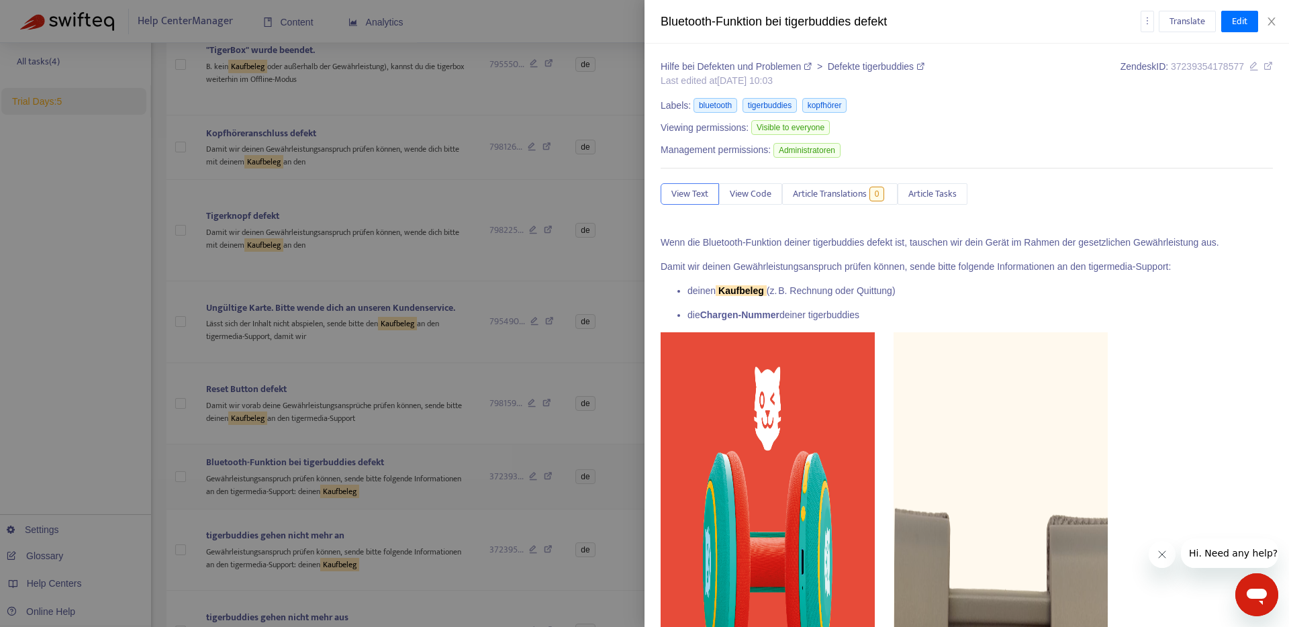
click at [289, 489] on div at bounding box center [644, 313] width 1289 height 627
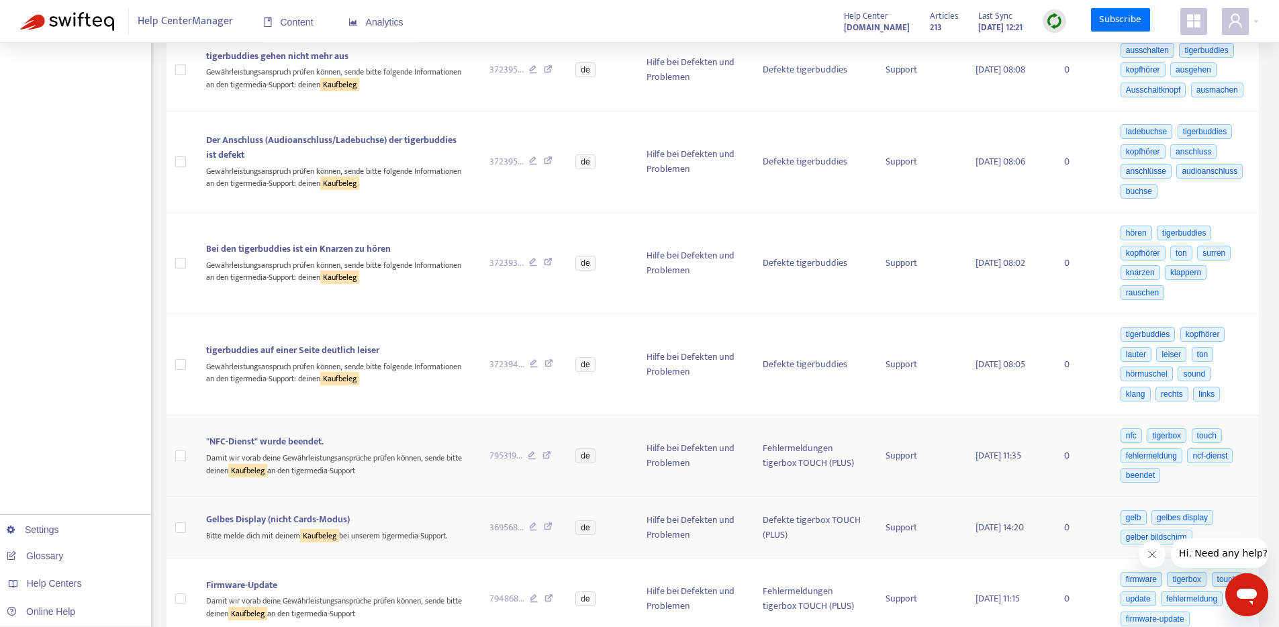
scroll to position [1030, 0]
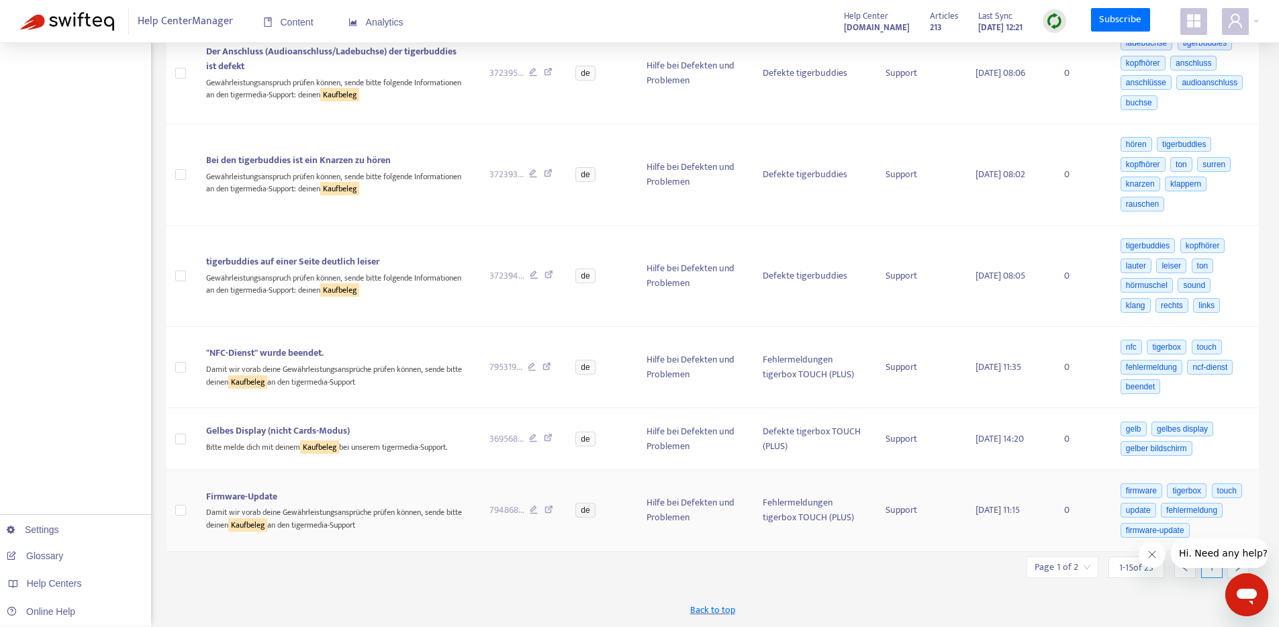
click at [302, 489] on div "Firmware-Update" at bounding box center [337, 496] width 262 height 15
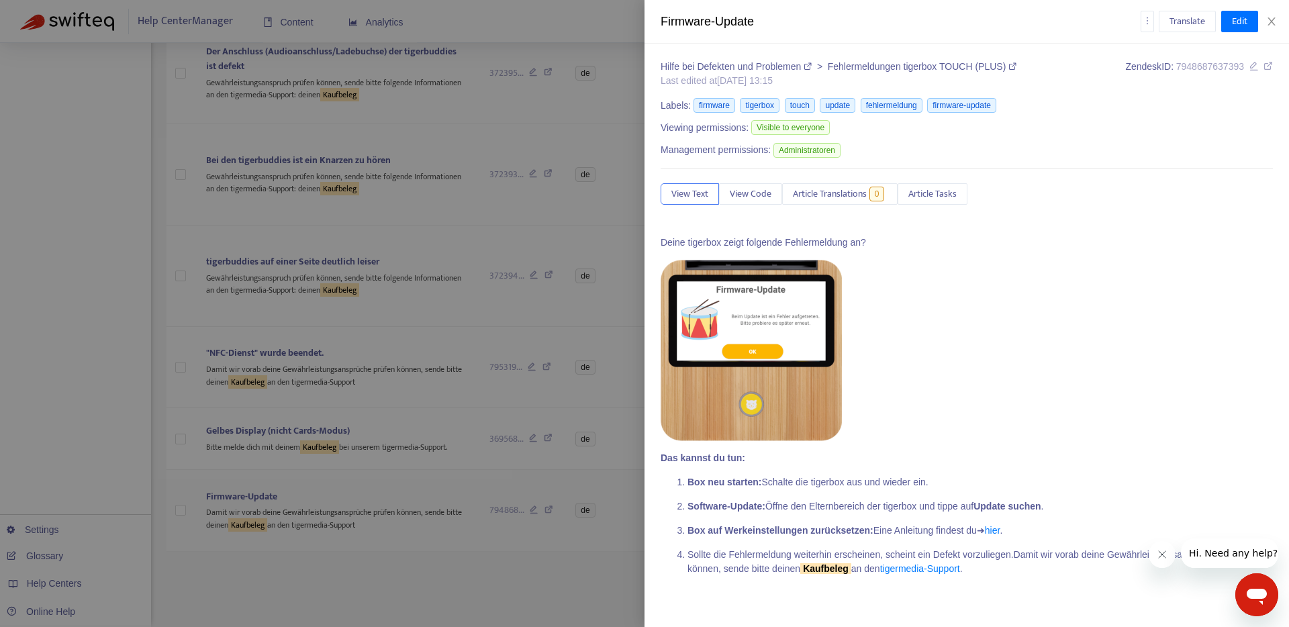
click at [369, 550] on div at bounding box center [644, 313] width 1289 height 627
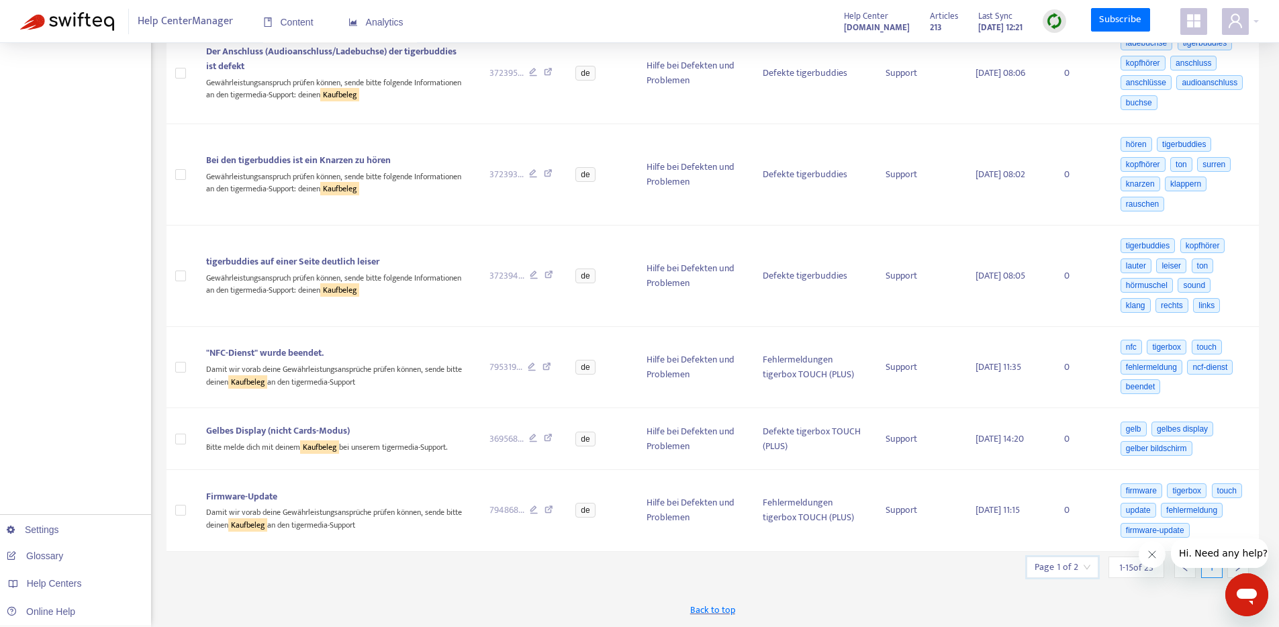
click at [1085, 571] on input "search" at bounding box center [1062, 567] width 56 height 20
click at [1042, 593] on div "Back to top" at bounding box center [712, 610] width 1093 height 34
click at [1231, 571] on div at bounding box center [1237, 566] width 21 height 21
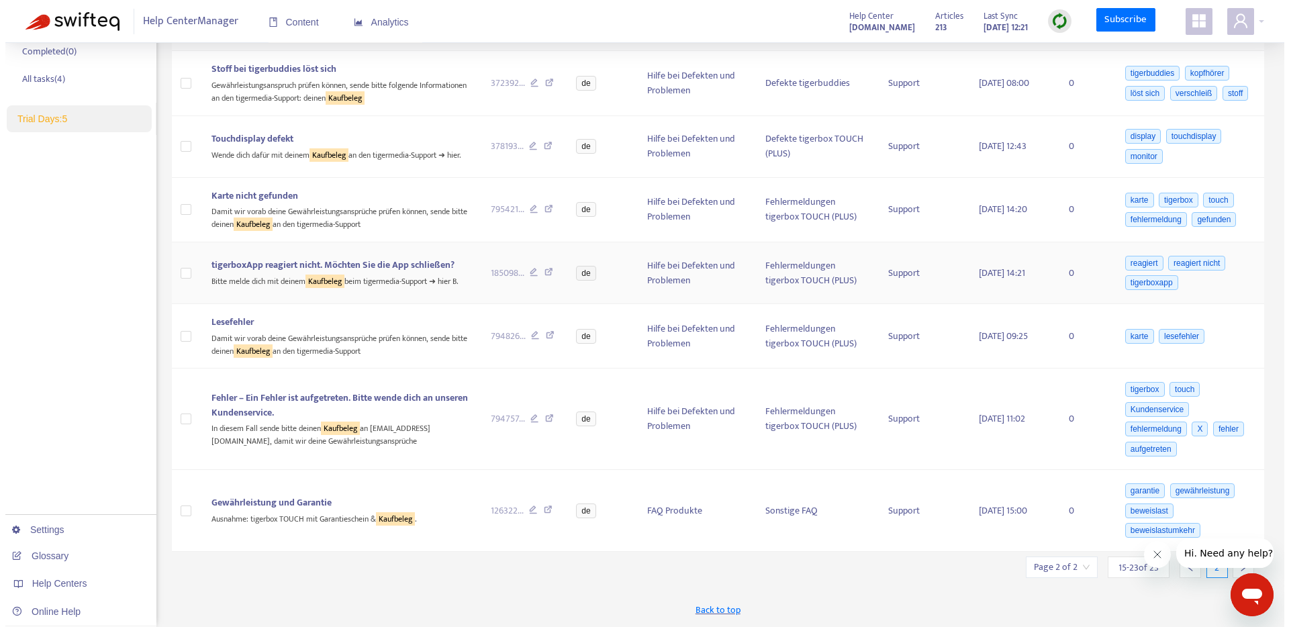
scroll to position [0, 0]
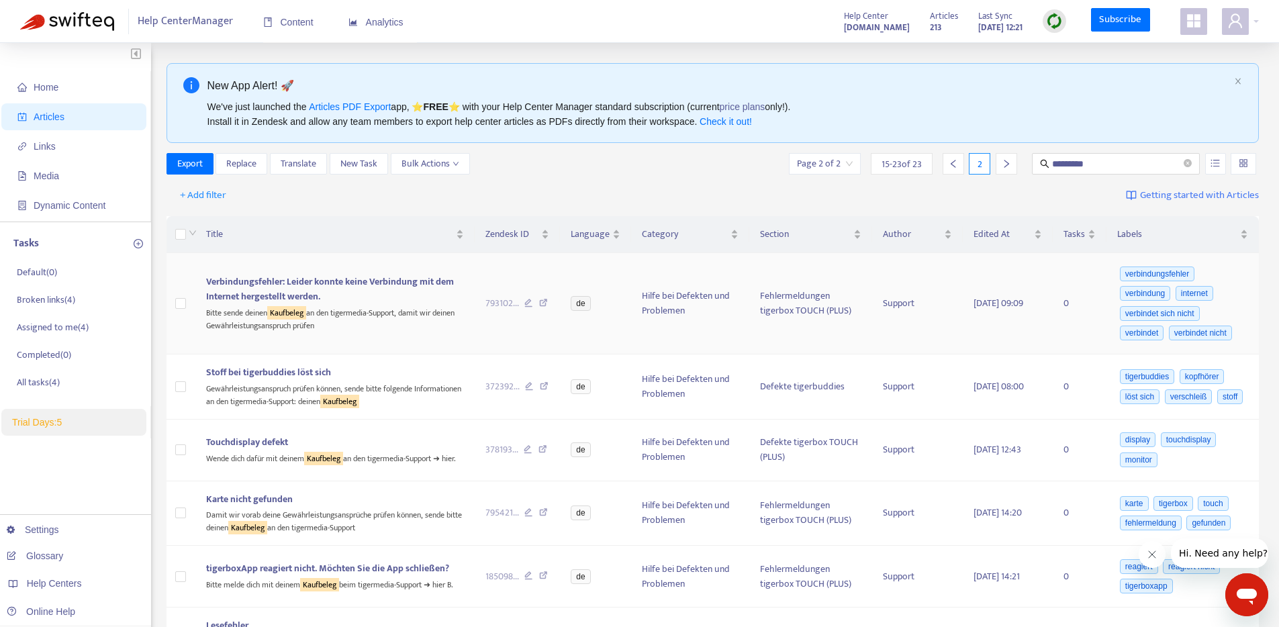
click at [253, 282] on span "Verbindungsfehler: Leider konnte keine Verbindung mit dem Internet hergestellt …" at bounding box center [330, 289] width 248 height 30
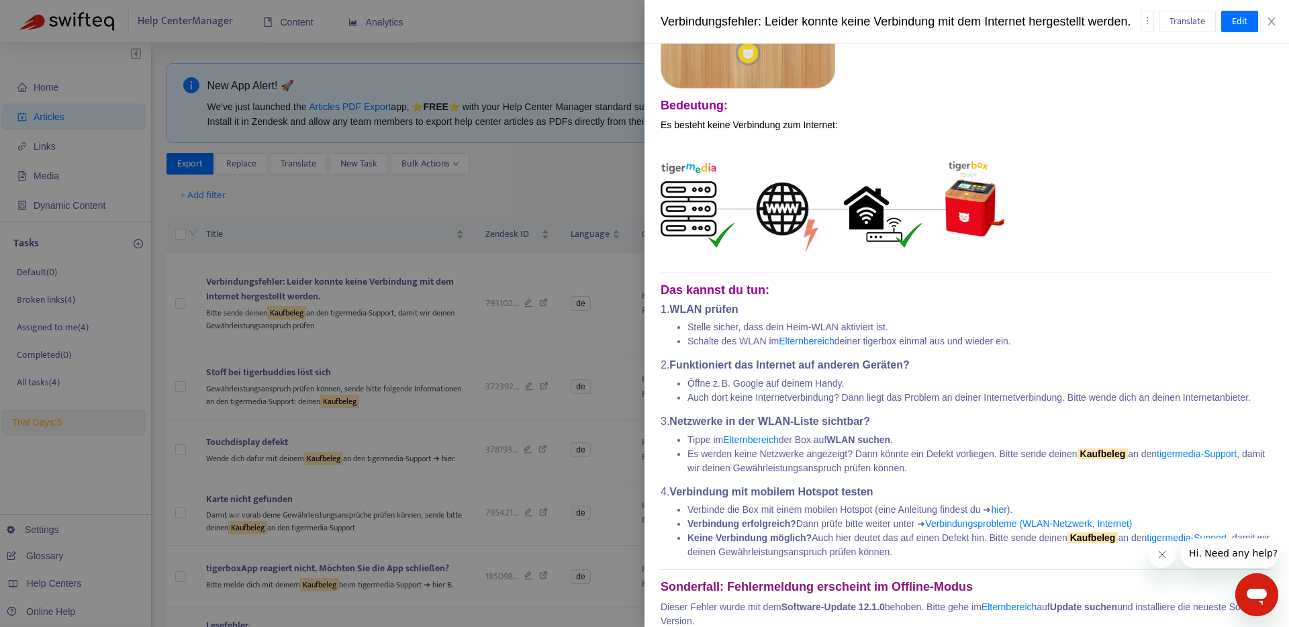
scroll to position [402, 0]
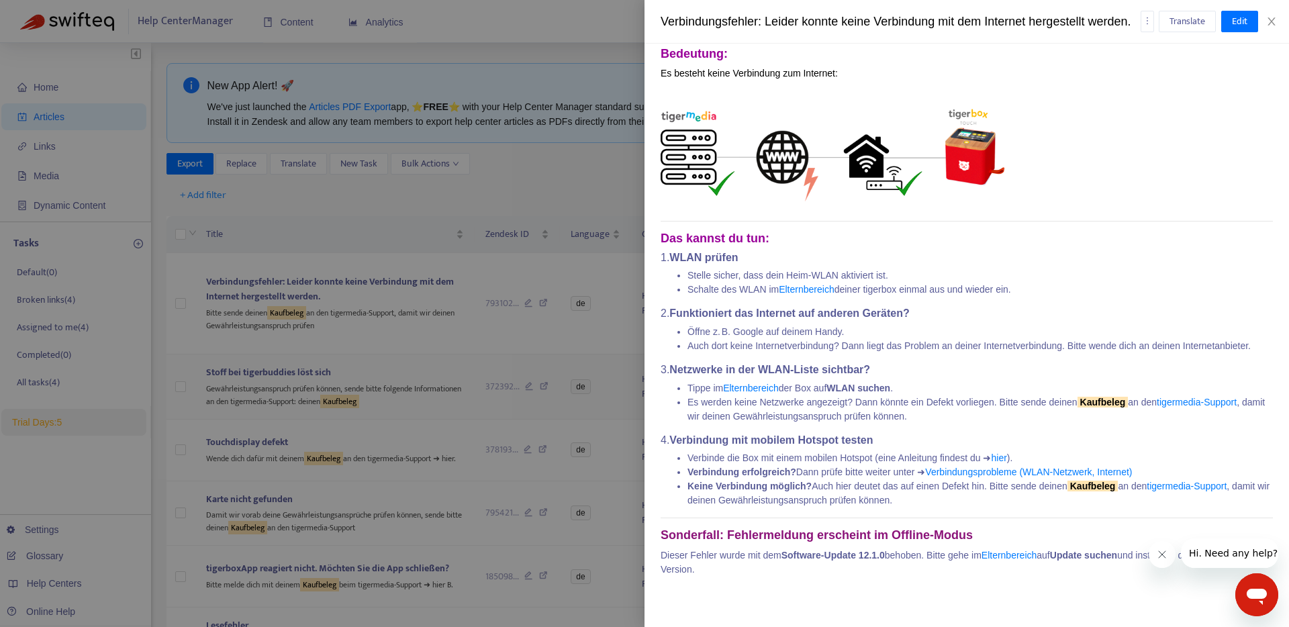
click at [342, 390] on div at bounding box center [644, 313] width 1289 height 627
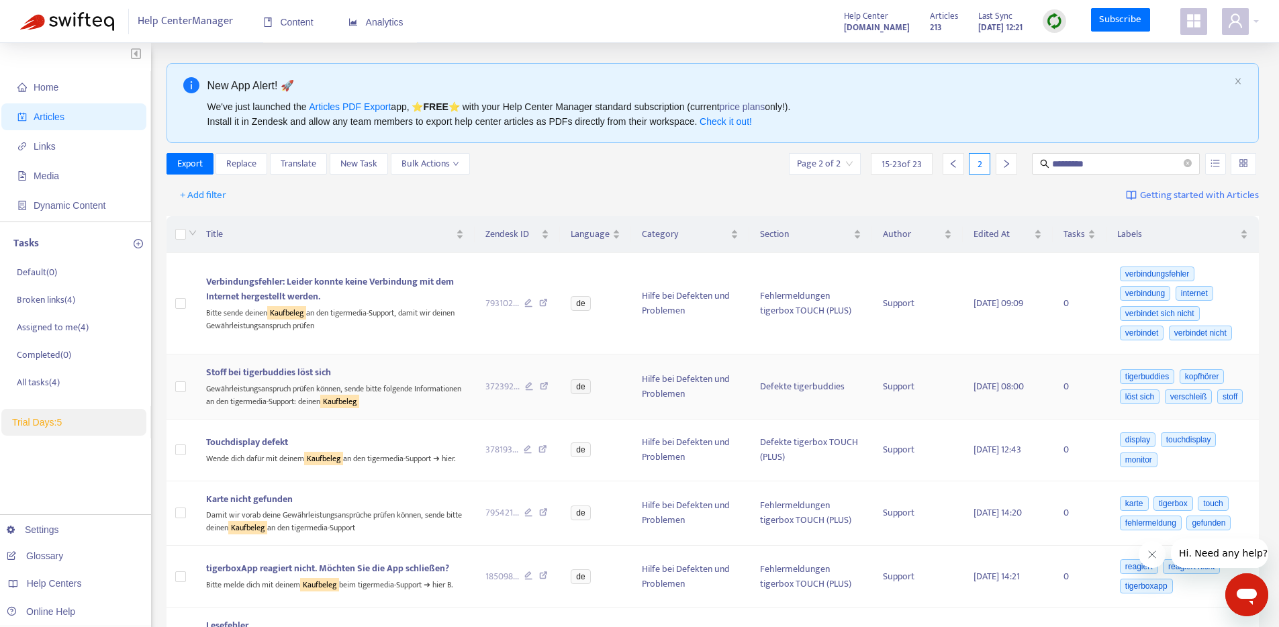
click at [340, 398] on div "Gewährleistungsanspruch prüfen können, sende bitte folgende Informationen an de…" at bounding box center [334, 394] width 257 height 28
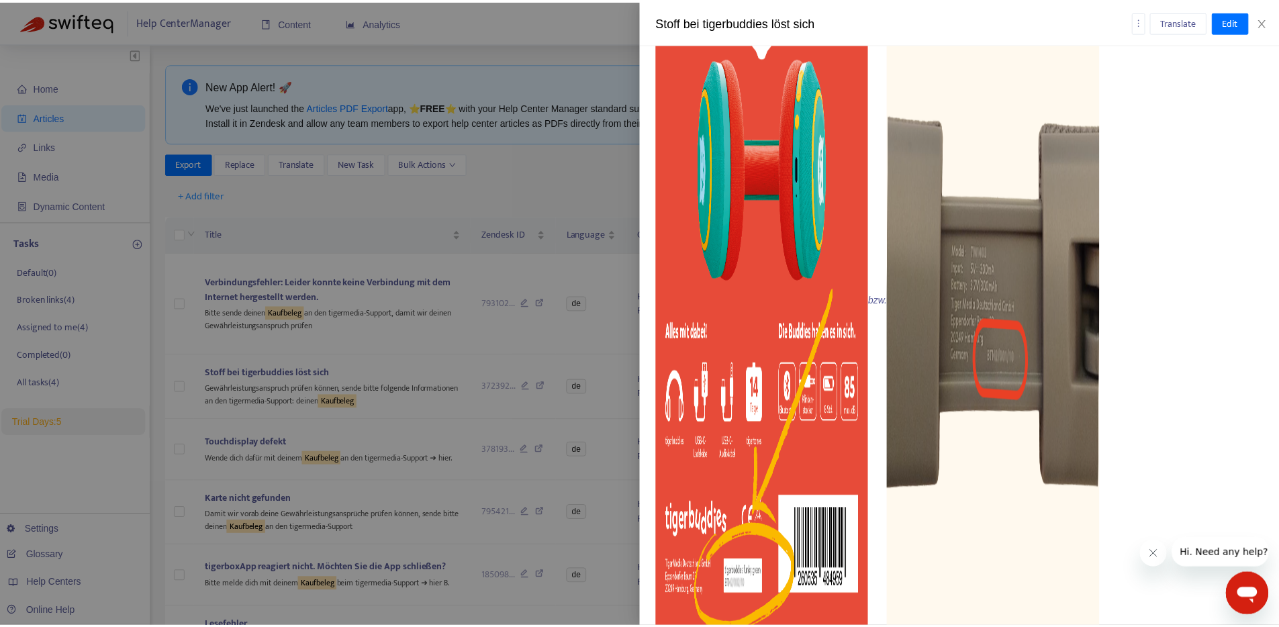
scroll to position [591, 0]
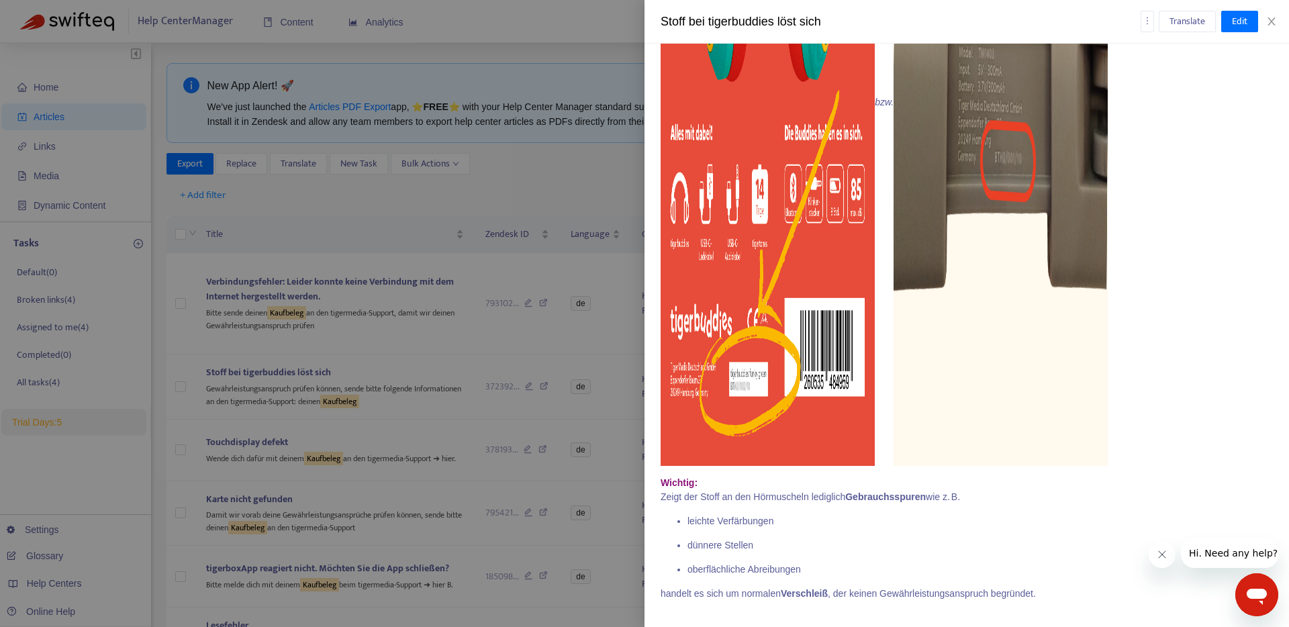
click at [389, 472] on div at bounding box center [644, 313] width 1289 height 627
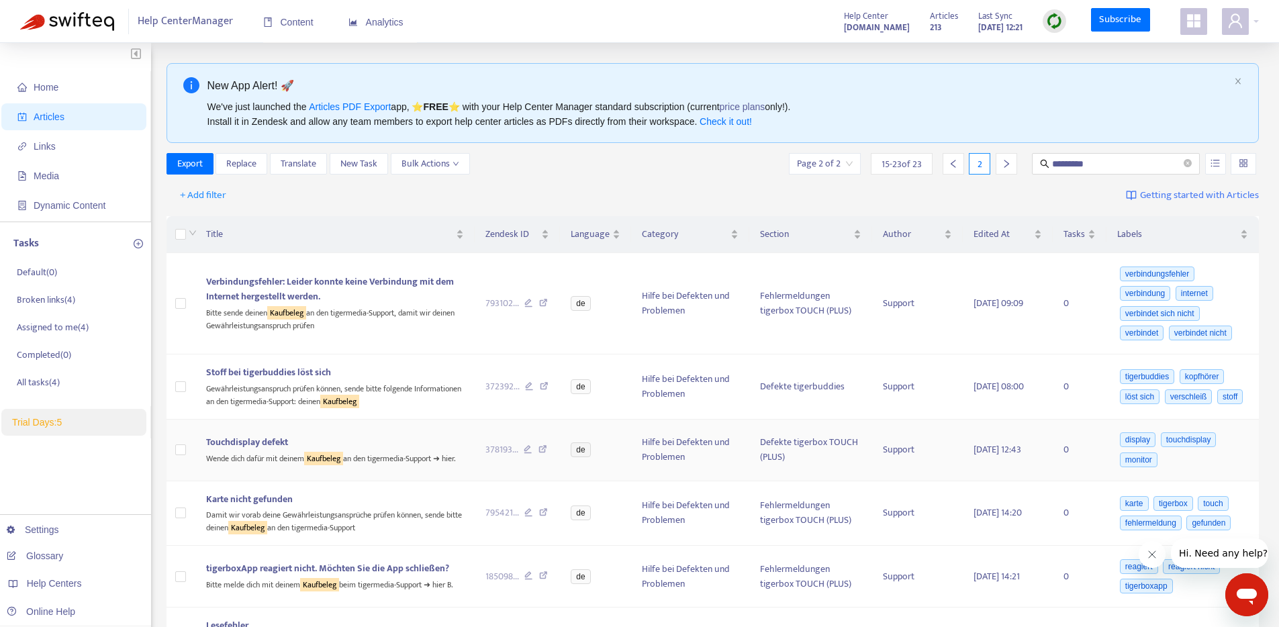
click at [352, 465] on div "Wende dich dafür mit deinem Kaufbeleg an den tigermedia-Support ➜ hier." at bounding box center [334, 457] width 257 height 15
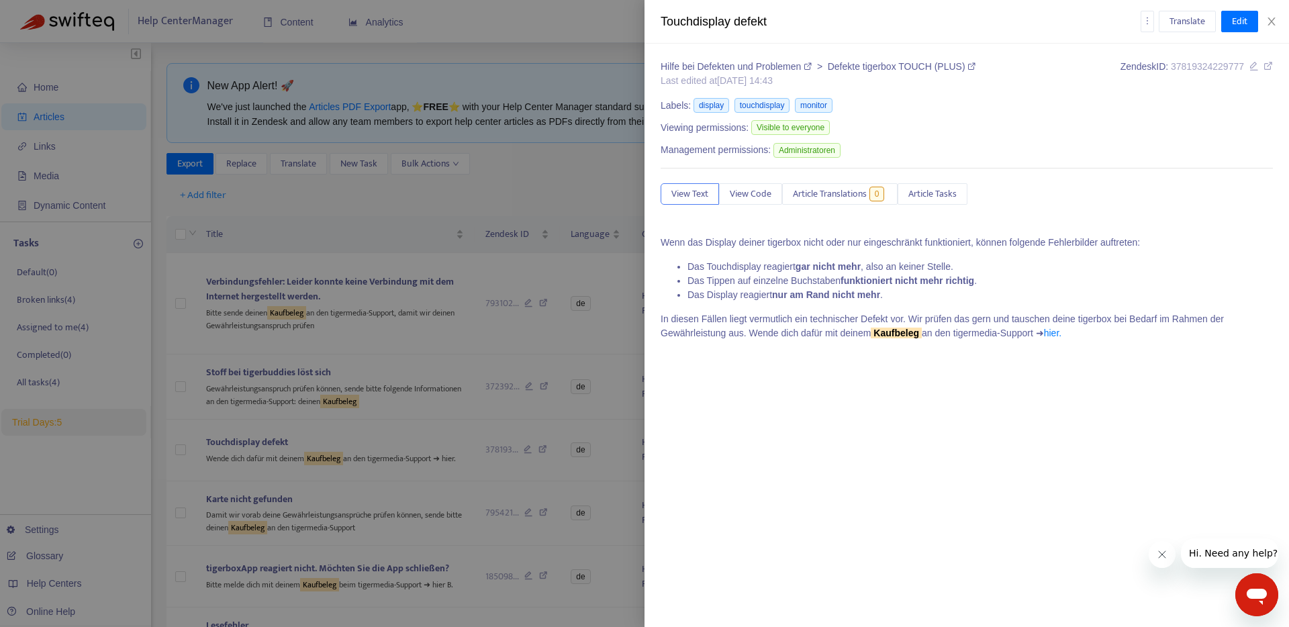
click at [376, 506] on div at bounding box center [644, 313] width 1289 height 627
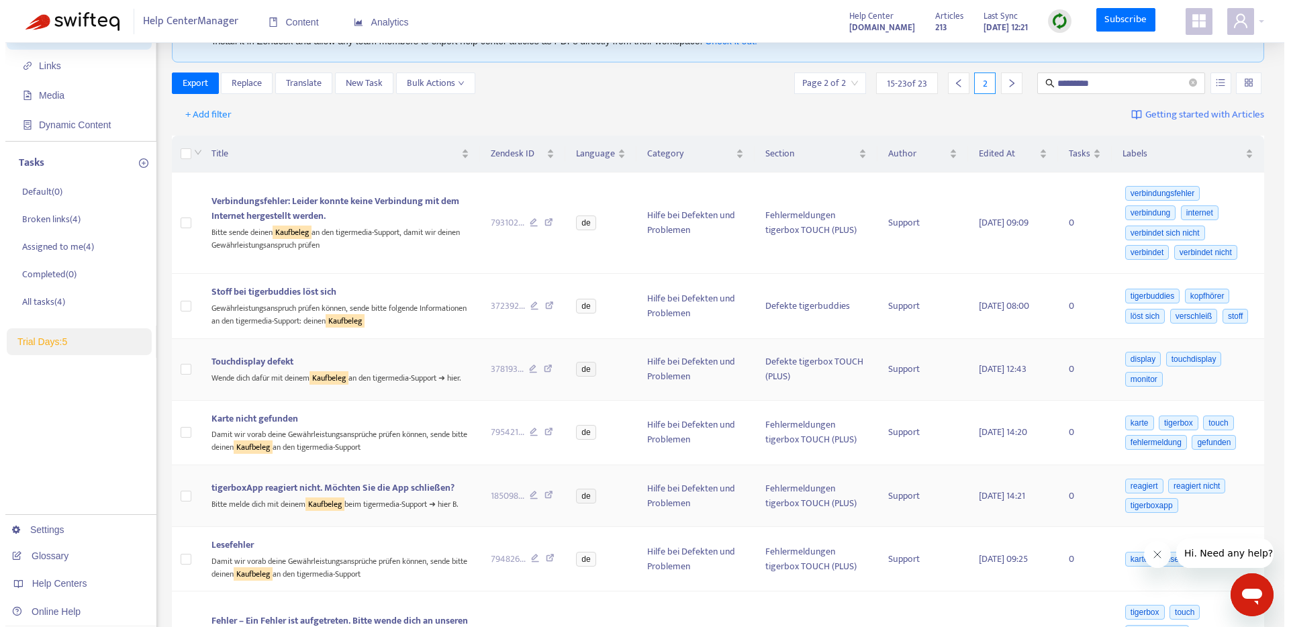
scroll to position [140, 0]
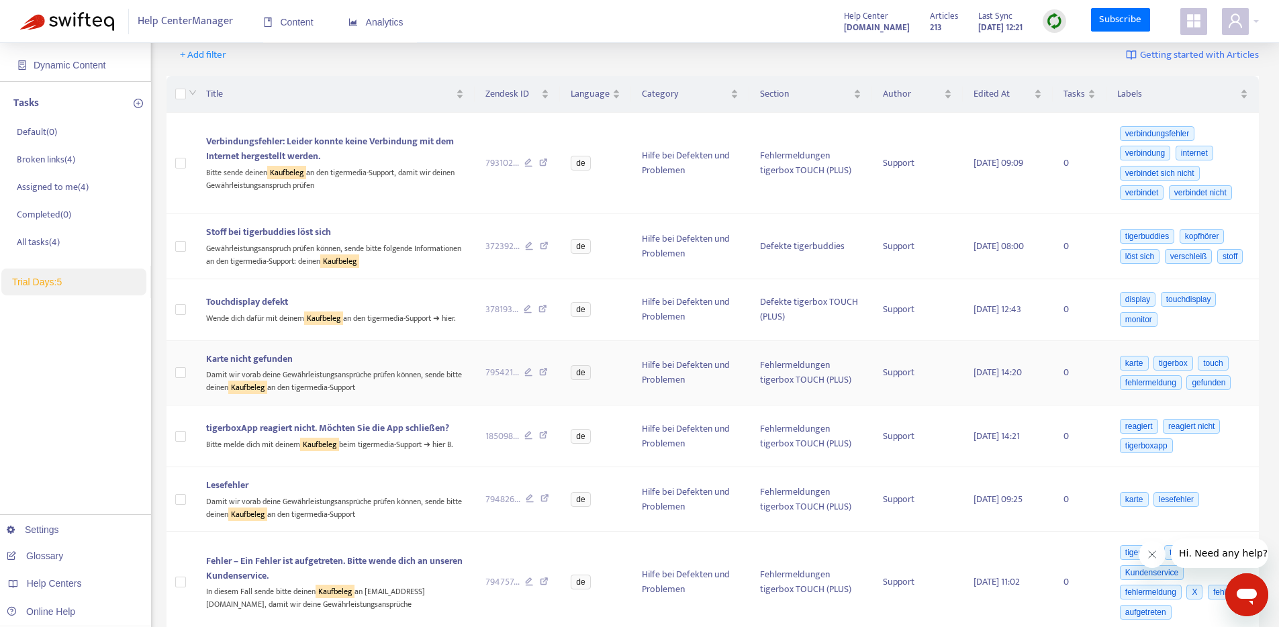
click at [341, 394] on div "Damit wir vorab deine Gewährleistungsansprüche prüfen können, sende bitte deine…" at bounding box center [334, 380] width 257 height 28
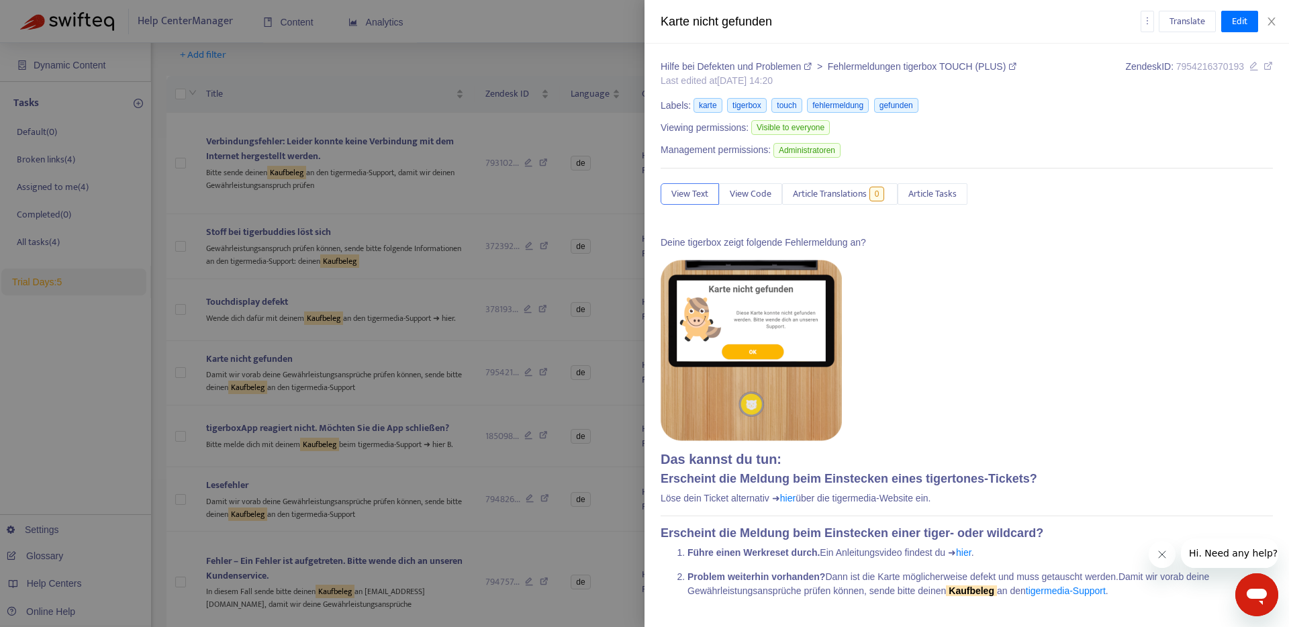
click at [332, 462] on div at bounding box center [644, 313] width 1289 height 627
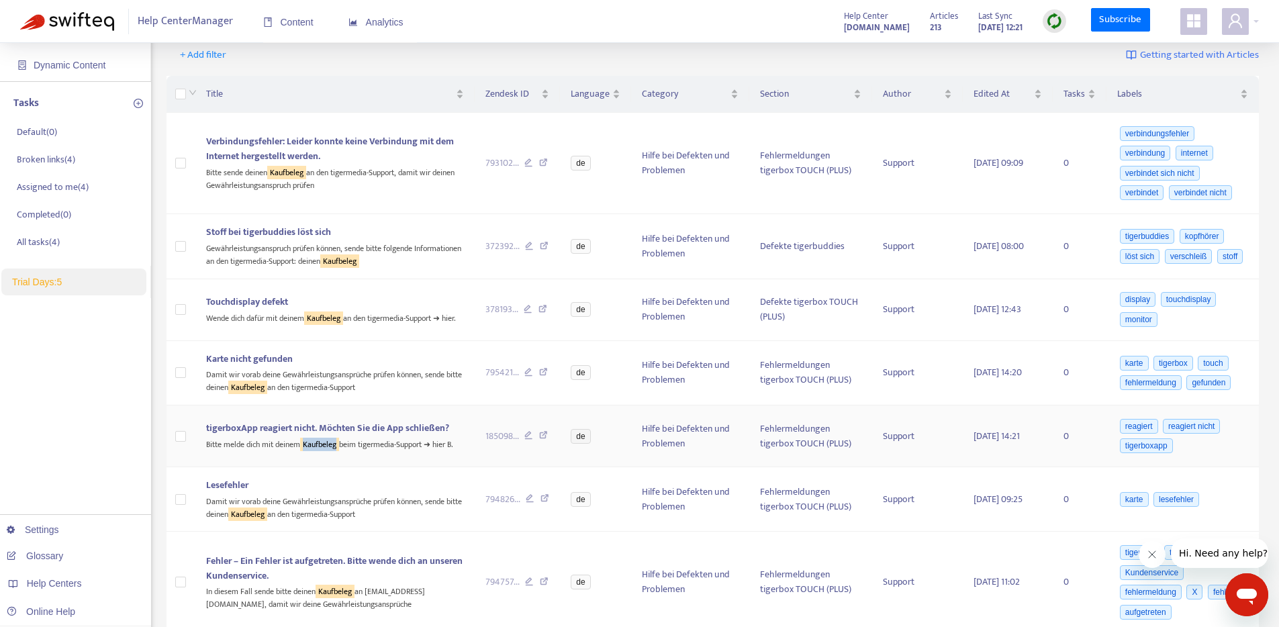
click at [331, 451] on sqkw "Kaufbeleg" at bounding box center [319, 444] width 39 height 13
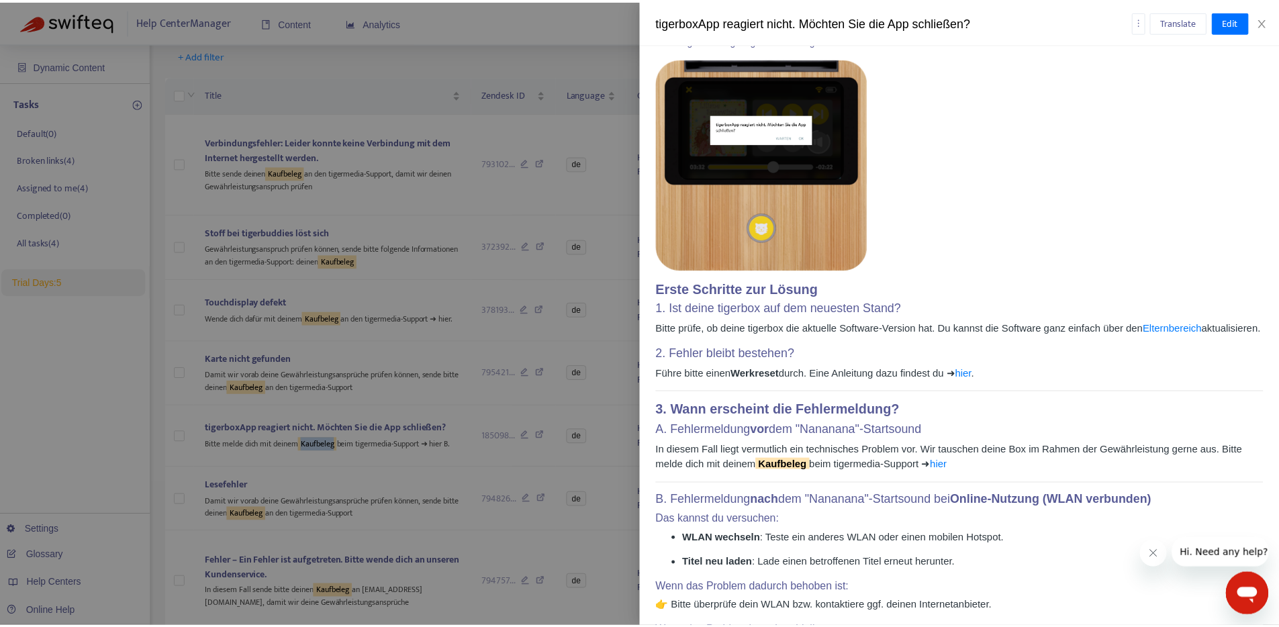
scroll to position [211, 0]
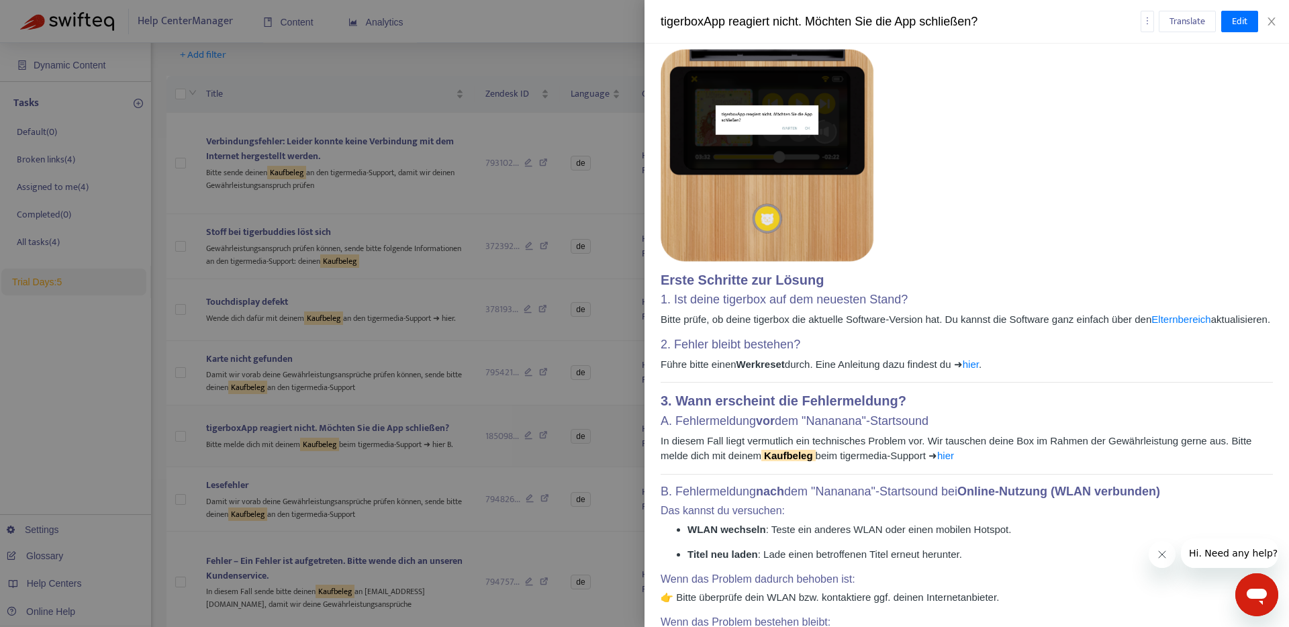
click at [443, 463] on div at bounding box center [644, 313] width 1289 height 627
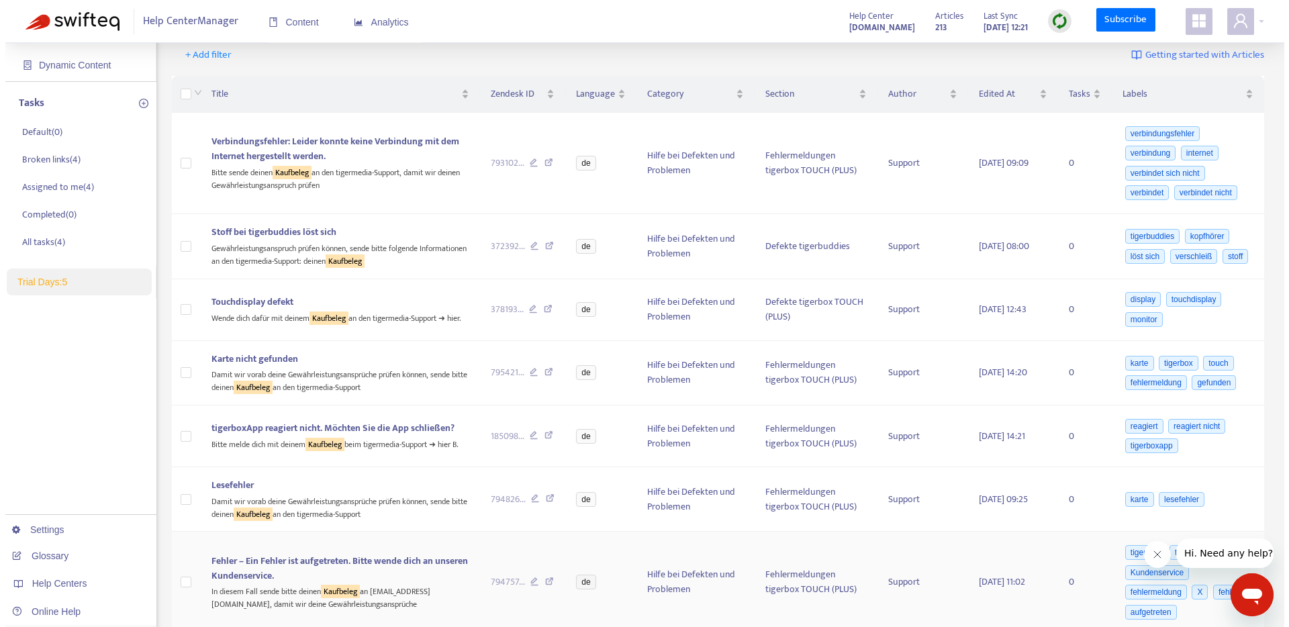
scroll to position [323, 0]
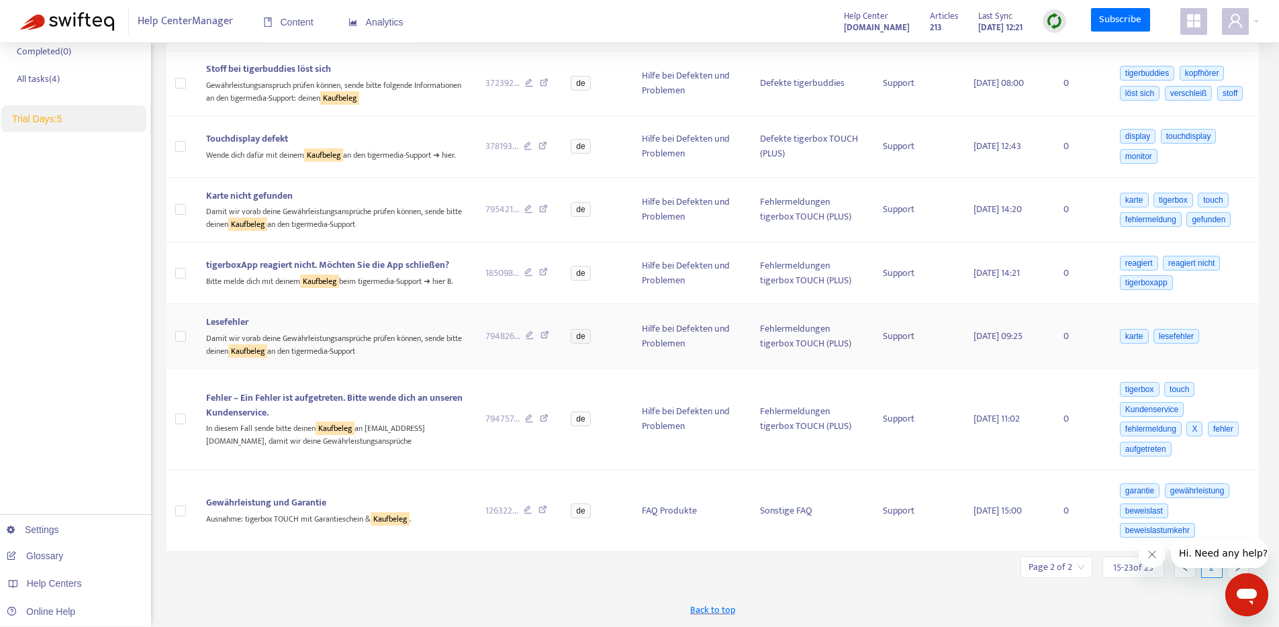
click at [326, 341] on div "Damit wir vorab deine Gewährleistungsansprüche prüfen können, sende bitte deine…" at bounding box center [334, 344] width 257 height 28
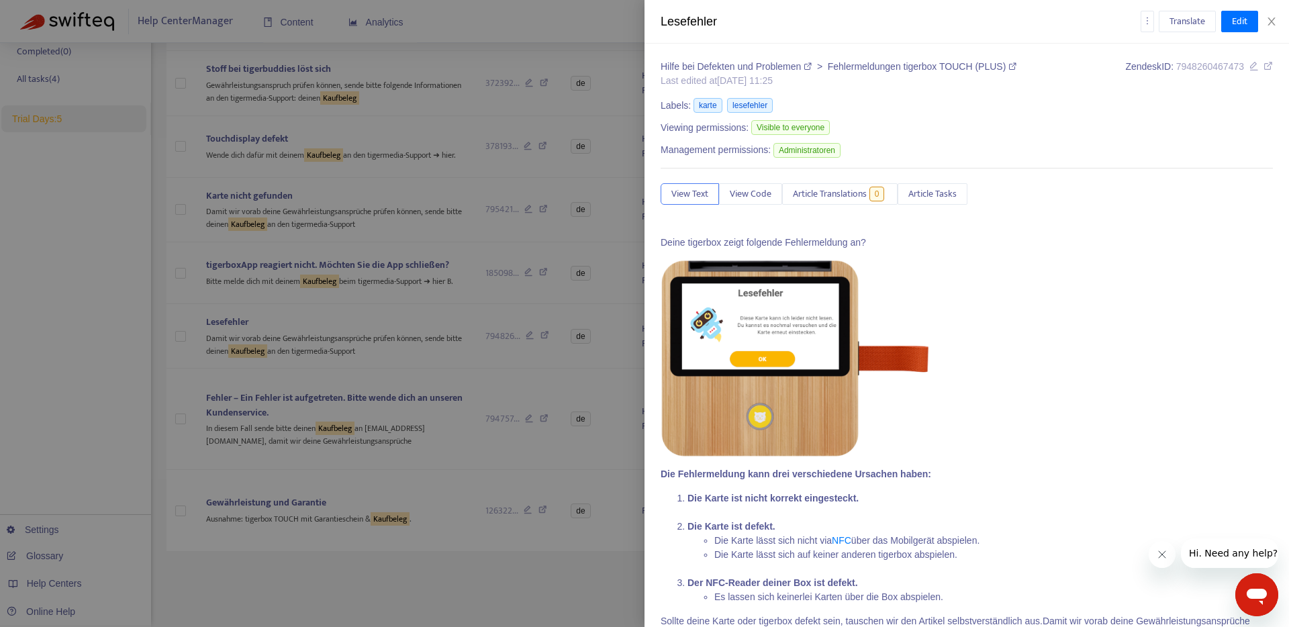
scroll to position [66, 0]
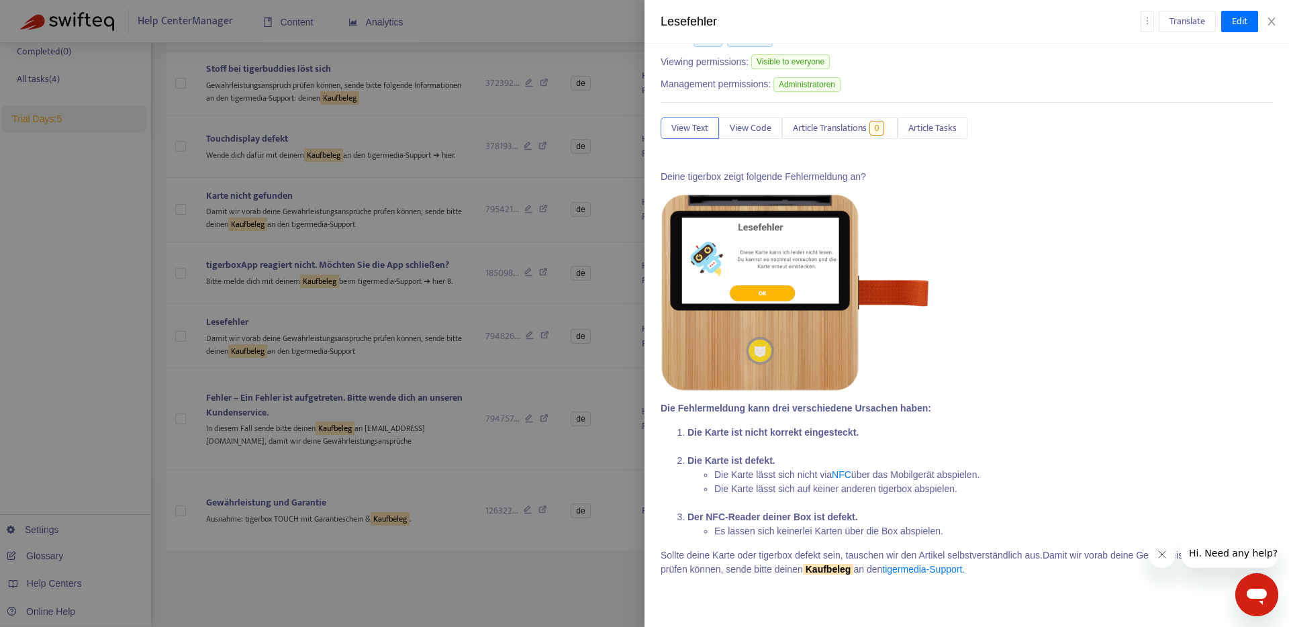
click at [346, 438] on div at bounding box center [644, 313] width 1289 height 627
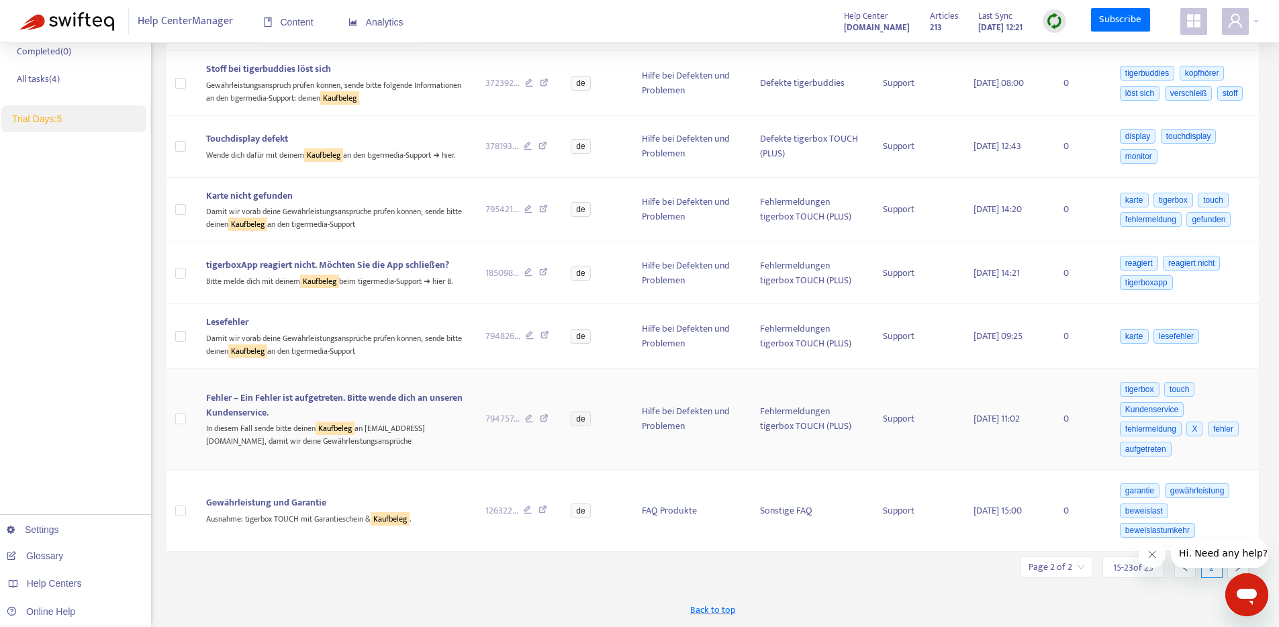
click at [344, 435] on sqkw "Kaufbeleg" at bounding box center [334, 428] width 39 height 13
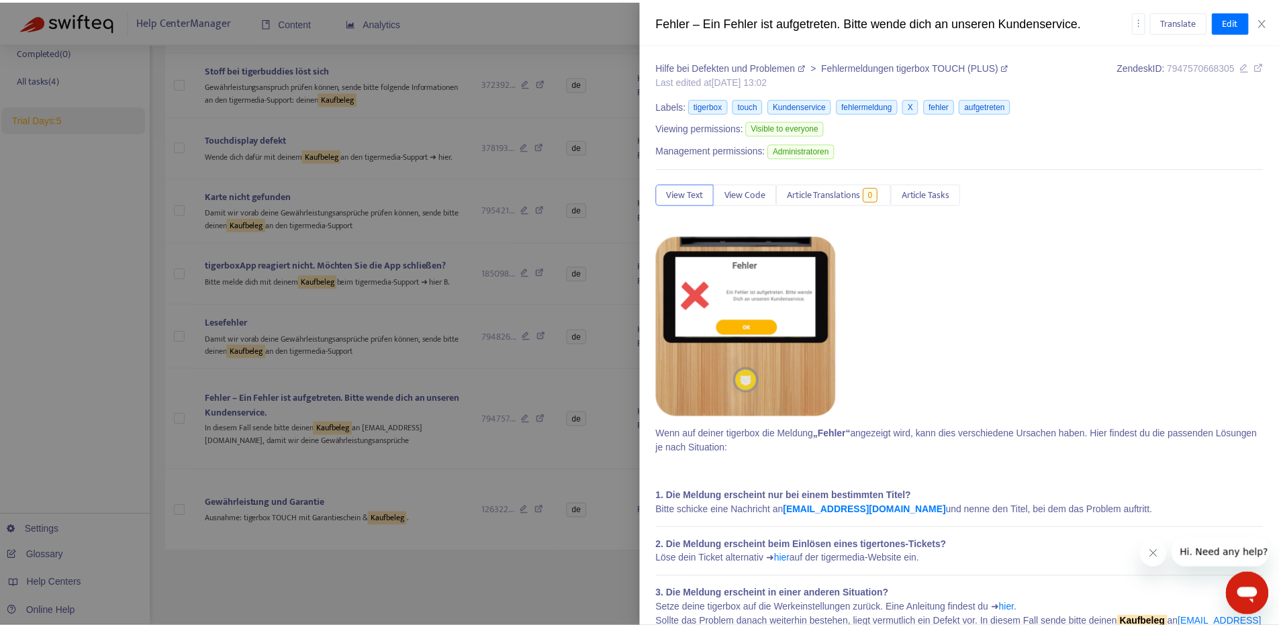
scroll to position [43, 0]
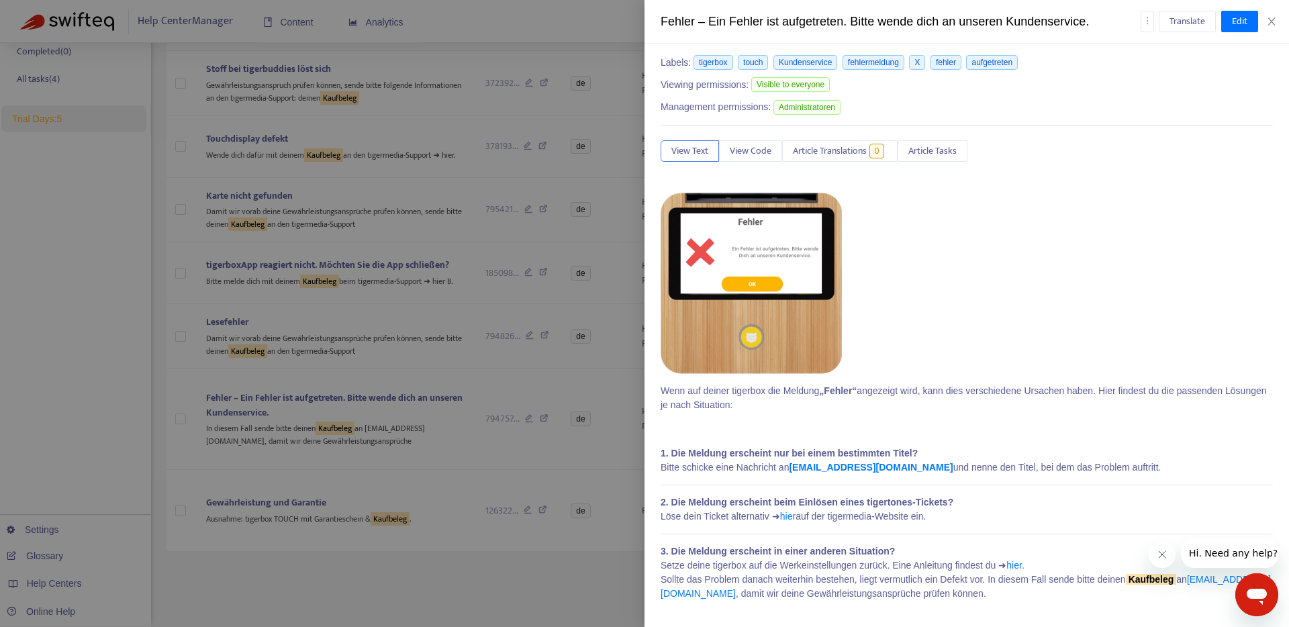
click at [395, 517] on div at bounding box center [644, 313] width 1289 height 627
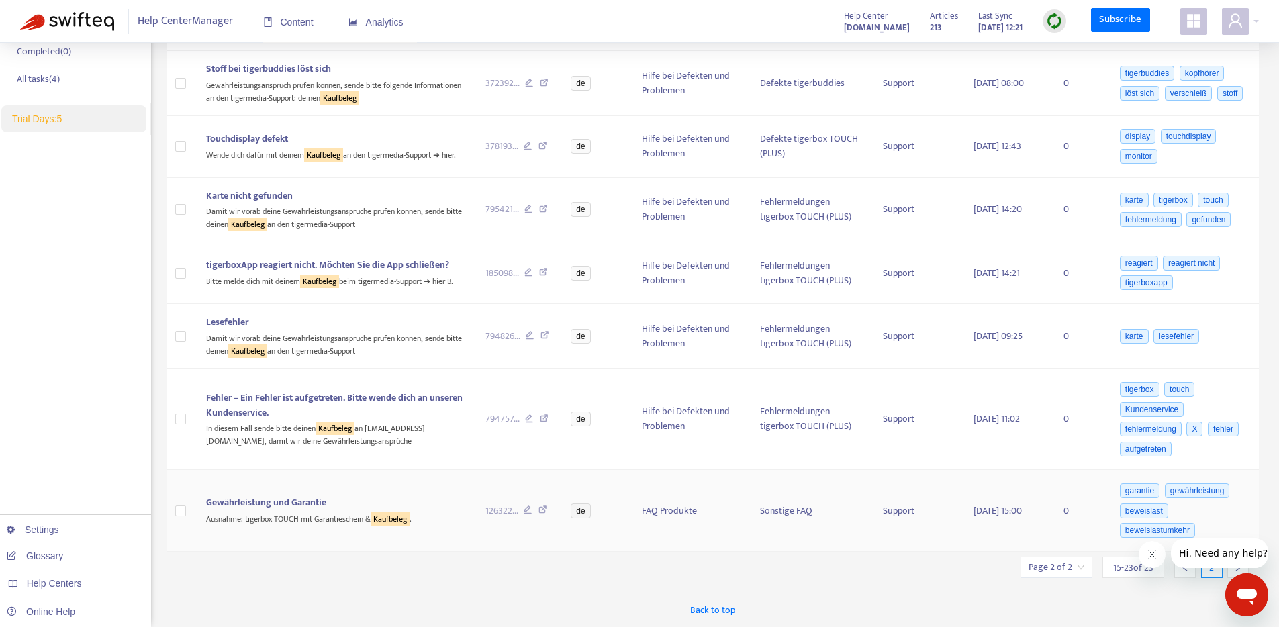
click at [383, 502] on div "Gewährleistung und Garantie" at bounding box center [334, 502] width 257 height 15
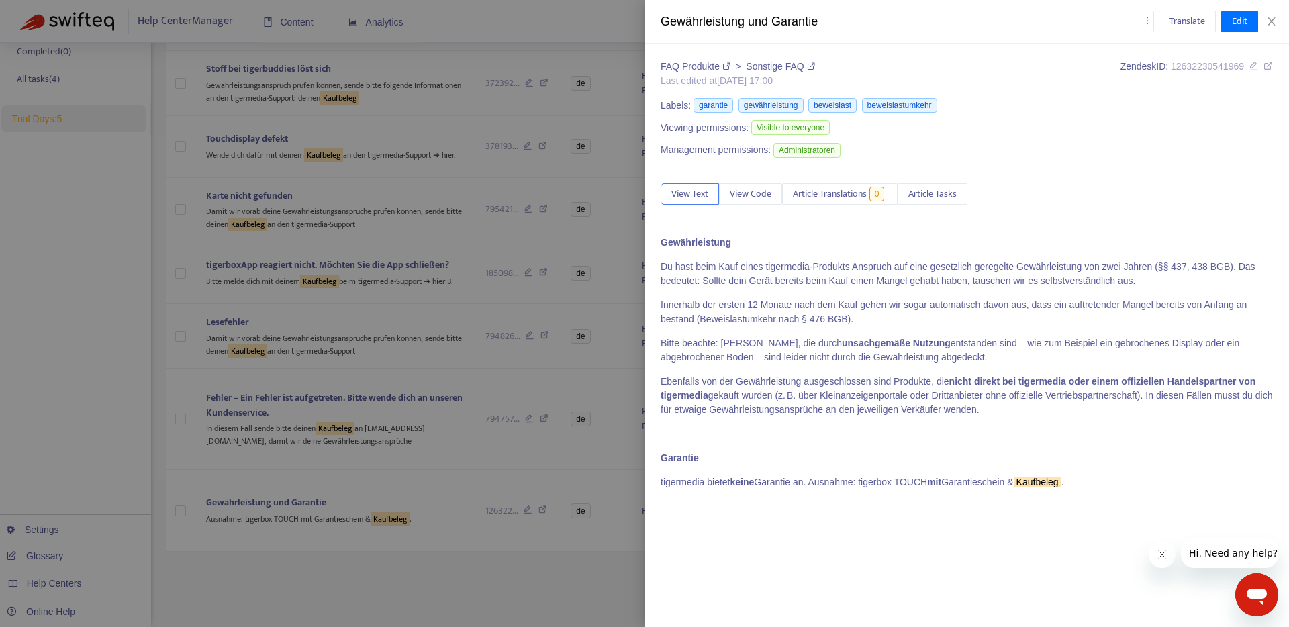
click at [565, 556] on div at bounding box center [644, 313] width 1289 height 627
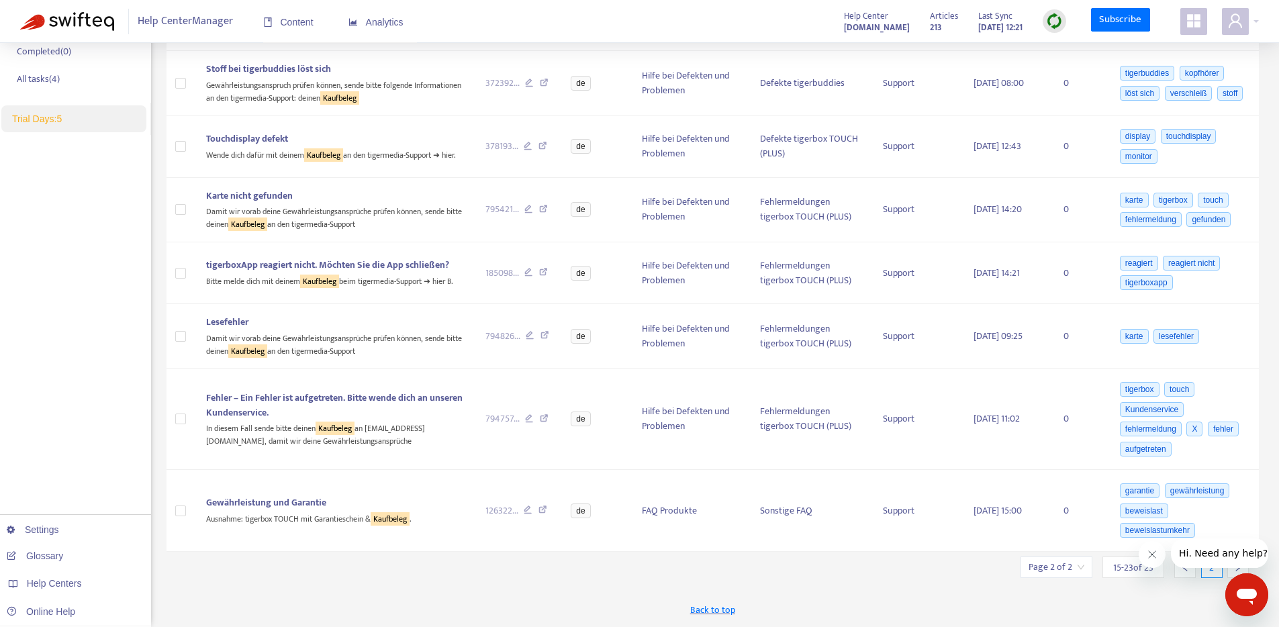
click at [1236, 569] on icon "right" at bounding box center [1237, 566] width 9 height 9
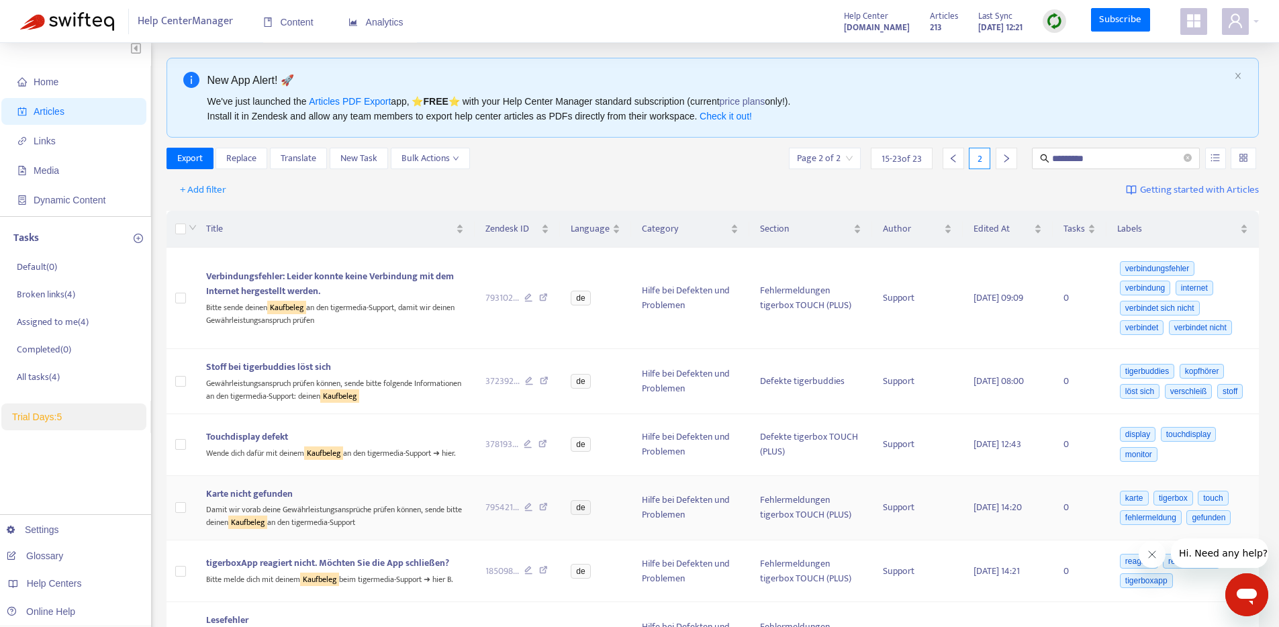
scroll to position [0, 0]
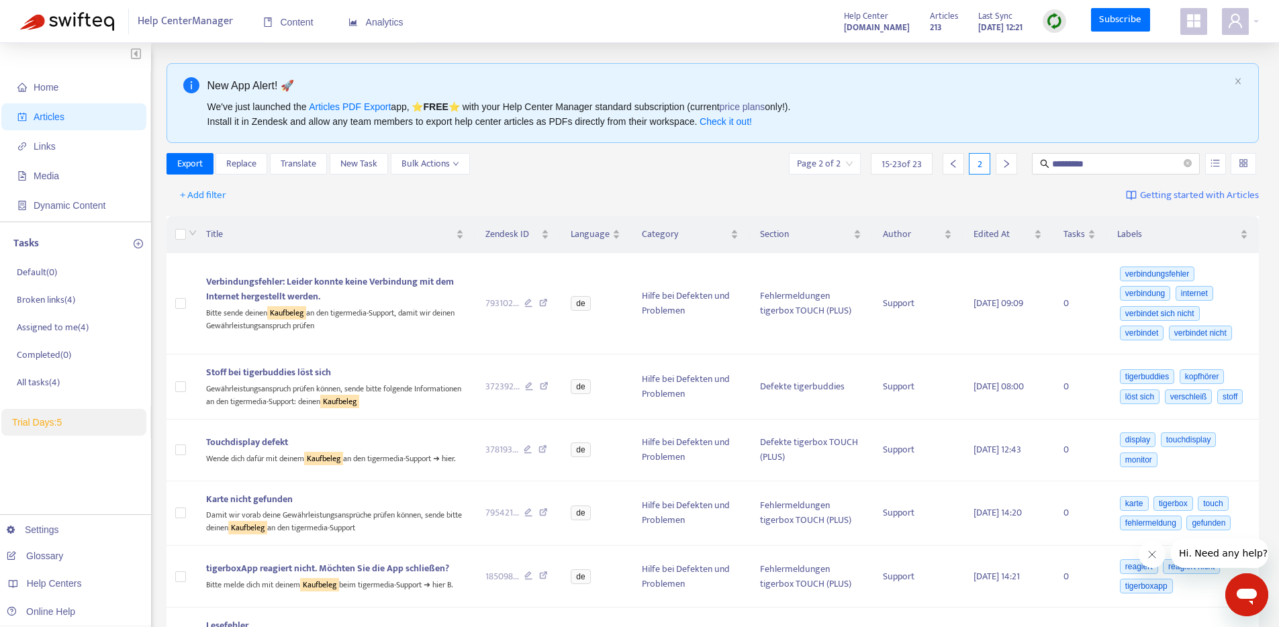
click at [595, 189] on div "+ Add filter Getting started with Articles" at bounding box center [712, 196] width 1093 height 32
click at [493, 51] on div "Home Articles Links Media Dynamic Content Tasks Default ( 0 ) Broken links ( 4 …" at bounding box center [639, 486] width 1279 height 887
